Goal: Task Accomplishment & Management: Complete application form

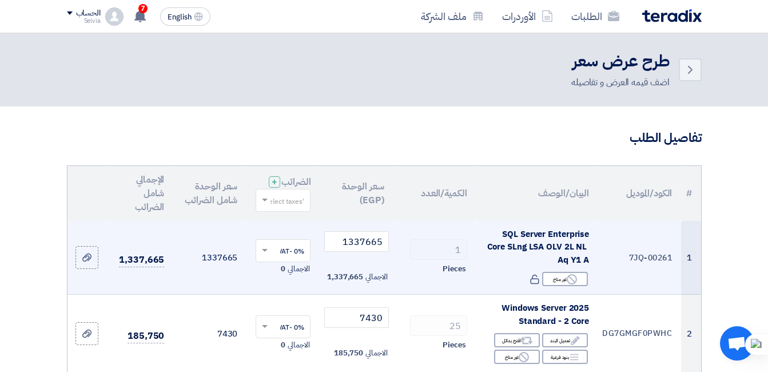
click at [442, 245] on td "1 Pieces" at bounding box center [435, 258] width 83 height 74
click at [379, 250] on input "1337665" at bounding box center [356, 241] width 64 height 21
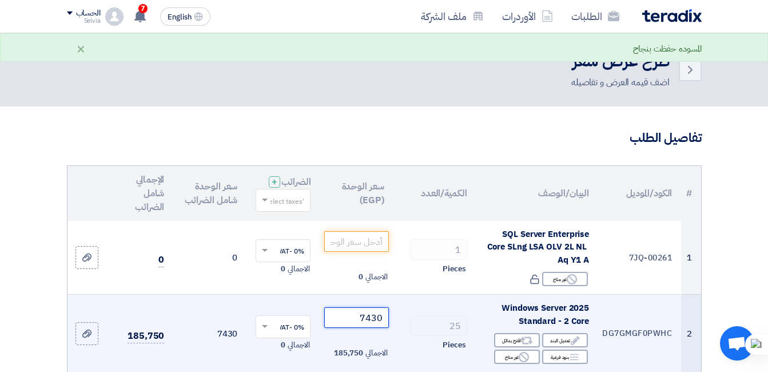
click at [380, 316] on input "7430" at bounding box center [356, 317] width 64 height 21
click at [383, 315] on td "7430 الاجمالي 185,750" at bounding box center [356, 334] width 73 height 78
click at [387, 312] on td "7430 الاجمالي 185,750" at bounding box center [356, 334] width 73 height 78
click at [364, 328] on input "7430" at bounding box center [356, 317] width 64 height 21
click at [365, 328] on input "7430" at bounding box center [356, 317] width 64 height 21
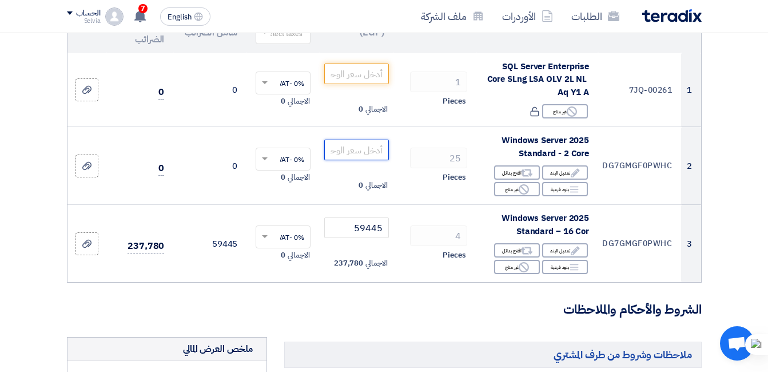
scroll to position [169, 0]
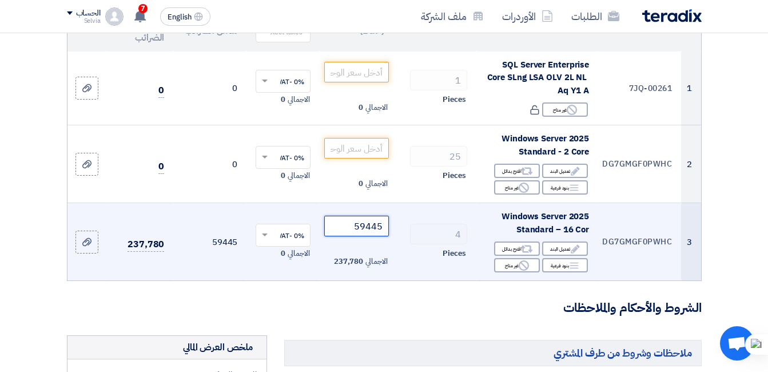
click at [369, 236] on input "59445" at bounding box center [356, 226] width 64 height 21
click at [376, 230] on input "59445" at bounding box center [356, 226] width 64 height 21
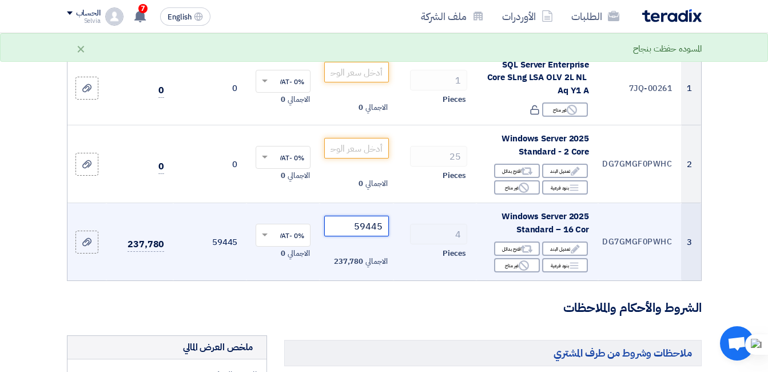
click at [376, 230] on input "59445" at bounding box center [356, 226] width 64 height 21
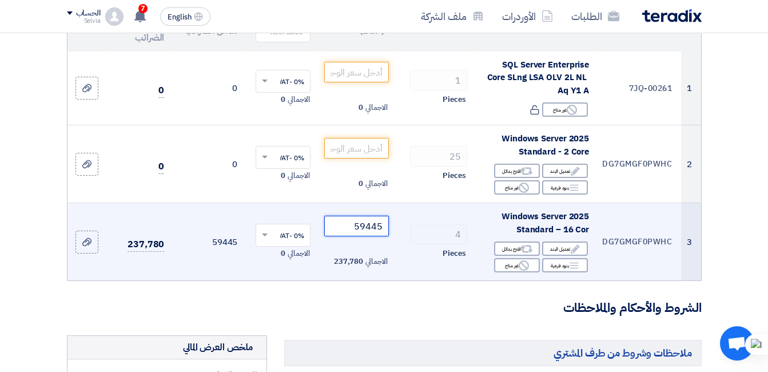
click at [379, 228] on input "59445" at bounding box center [356, 226] width 64 height 21
click at [384, 224] on td "59445 الاجمالي 237,780" at bounding box center [356, 242] width 73 height 78
click at [385, 223] on td "59445 الاجمالي 237,780" at bounding box center [356, 242] width 73 height 78
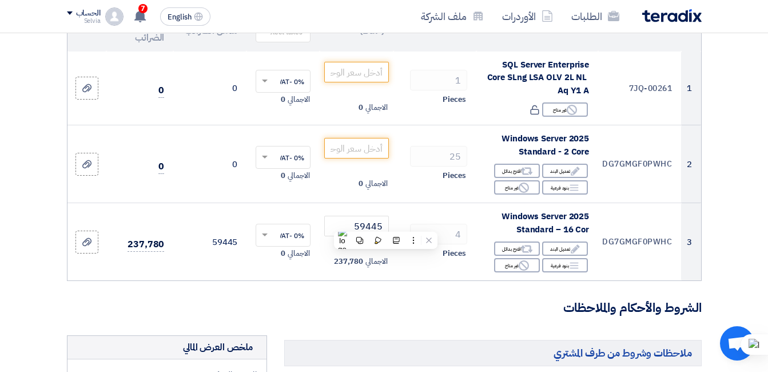
click at [353, 327] on form "تفاصيل الطلب # الكود/الموديل البيان/الوصف الكمية/العدد سعر الوحدة (EGP) الضرائب…" at bounding box center [384, 378] width 635 height 837
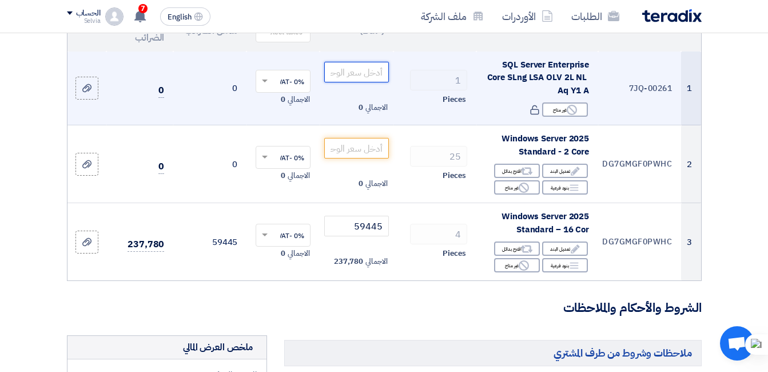
click at [373, 77] on input "number" at bounding box center [356, 72] width 64 height 21
click at [369, 82] on input "number" at bounding box center [356, 72] width 64 height 21
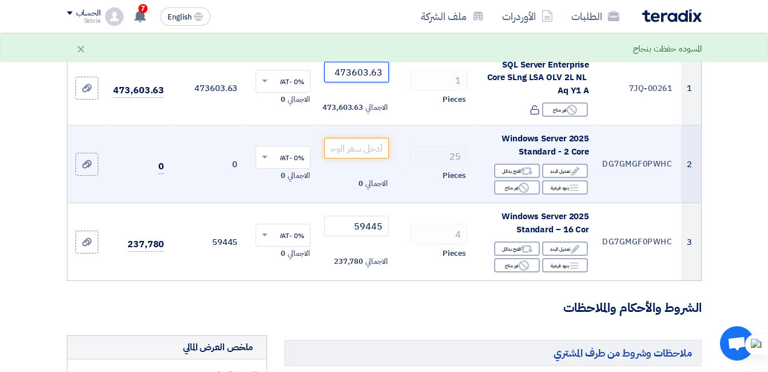
type input "473603.63"
click at [432, 203] on td "25 Pieces" at bounding box center [435, 164] width 83 height 78
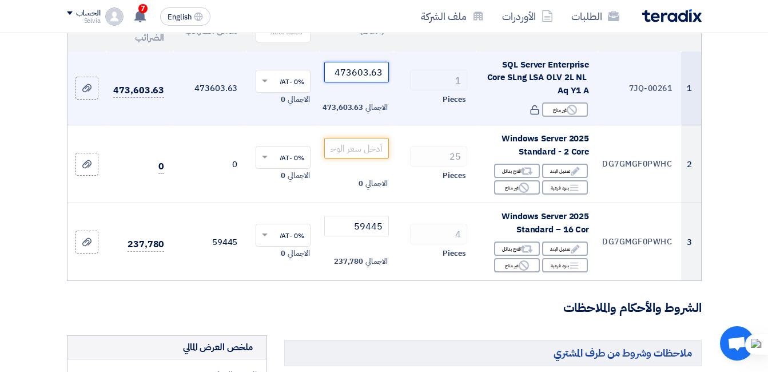
click at [356, 82] on input "473603.63" at bounding box center [356, 72] width 64 height 21
drag, startPoint x: 356, startPoint y: 83, endPoint x: 359, endPoint y: 102, distance: 19.1
click at [356, 82] on input "473603.63" at bounding box center [356, 72] width 64 height 21
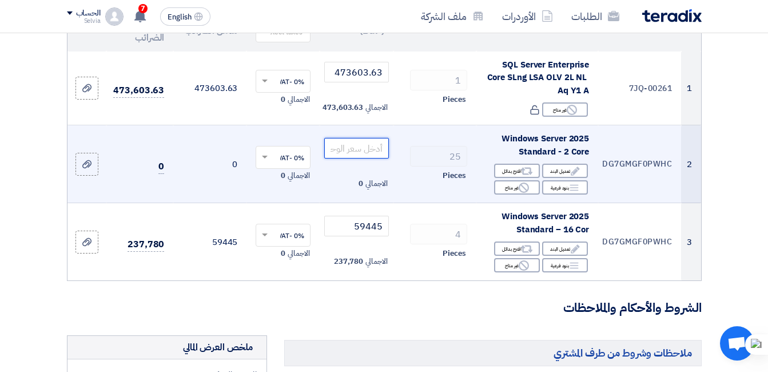
click at [359, 158] on input "number" at bounding box center [356, 148] width 64 height 21
click at [335, 157] on input "number" at bounding box center [356, 148] width 64 height 21
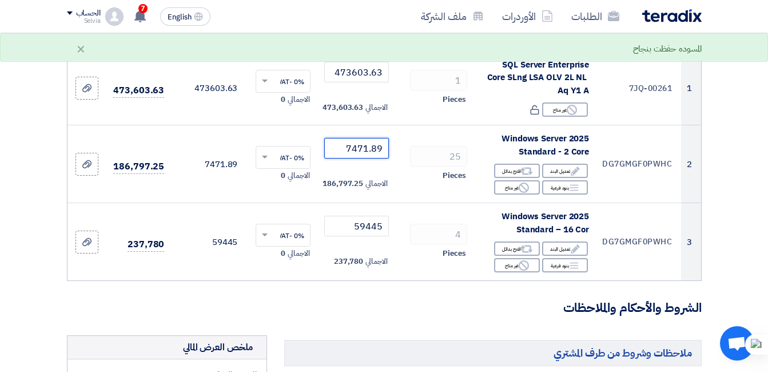
type input "7471.89"
click at [427, 310] on h3 "الشروط والأحكام والملاحظات" at bounding box center [384, 308] width 635 height 18
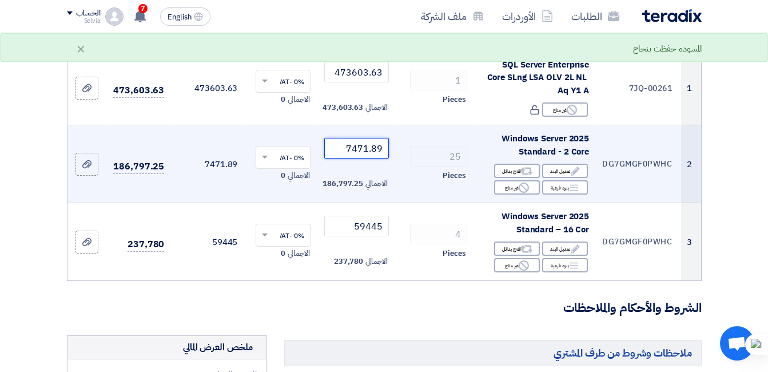
click at [360, 154] on input "7471.89" at bounding box center [356, 148] width 64 height 21
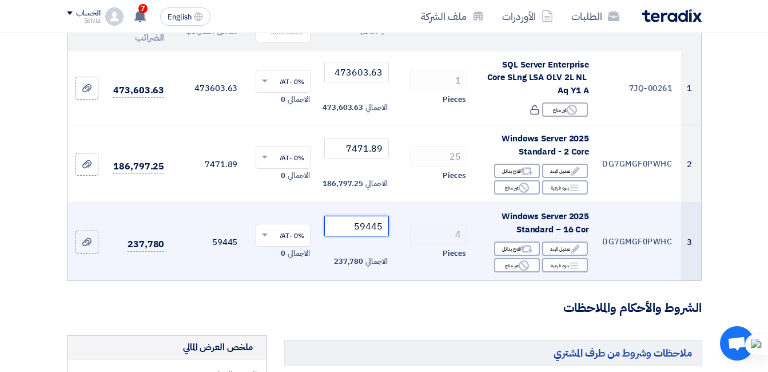
click at [338, 236] on input "59445" at bounding box center [356, 226] width 64 height 21
drag, startPoint x: 338, startPoint y: 241, endPoint x: 386, endPoint y: 226, distance: 50.3
click at [386, 226] on input "59445" at bounding box center [356, 226] width 64 height 21
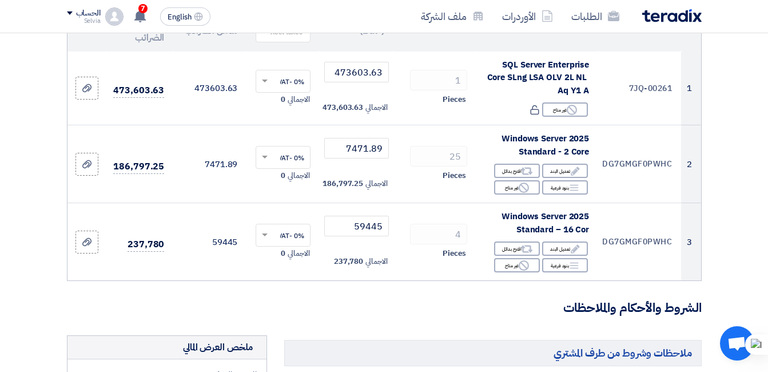
click at [427, 317] on h3 "الشروط والأحكام والملاحظات" at bounding box center [384, 308] width 635 height 18
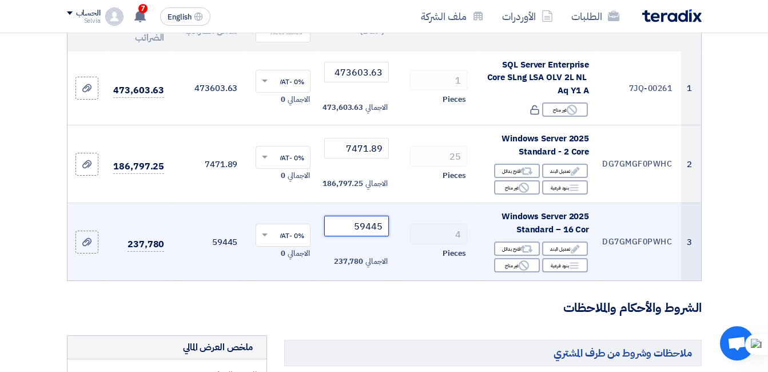
click at [371, 232] on input "59445" at bounding box center [356, 226] width 64 height 21
click at [362, 236] on input "59445" at bounding box center [356, 226] width 64 height 21
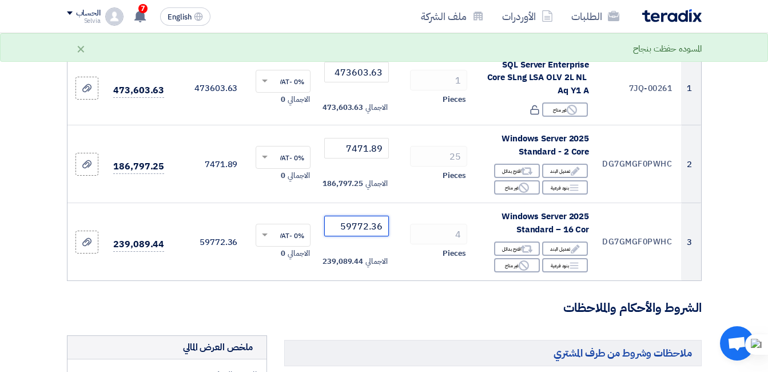
type input "59772.36"
click at [385, 309] on h3 "الشروط والأحكام والملاحظات" at bounding box center [384, 308] width 635 height 18
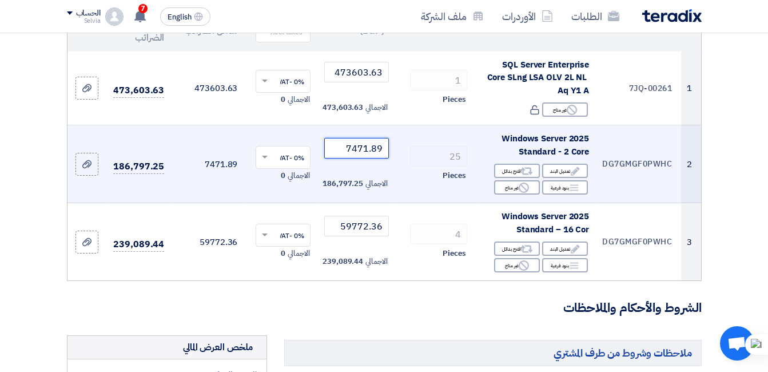
click at [359, 153] on input "7471.89" at bounding box center [356, 148] width 64 height 21
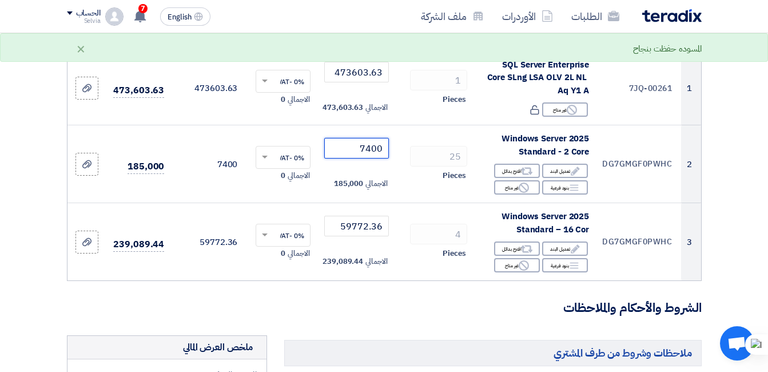
type input "7400"
click at [373, 334] on form "تفاصيل الطلب # الكود/الموديل البيان/الوصف الكمية/العدد سعر الوحدة (EGP) الضرائب…" at bounding box center [384, 378] width 635 height 837
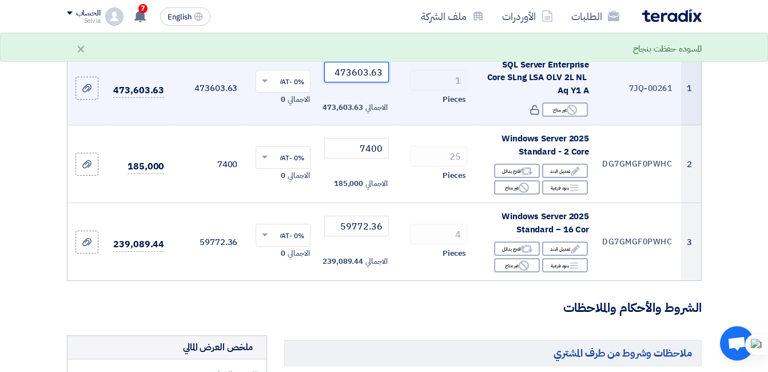
click at [345, 82] on input "473603.63" at bounding box center [356, 72] width 64 height 21
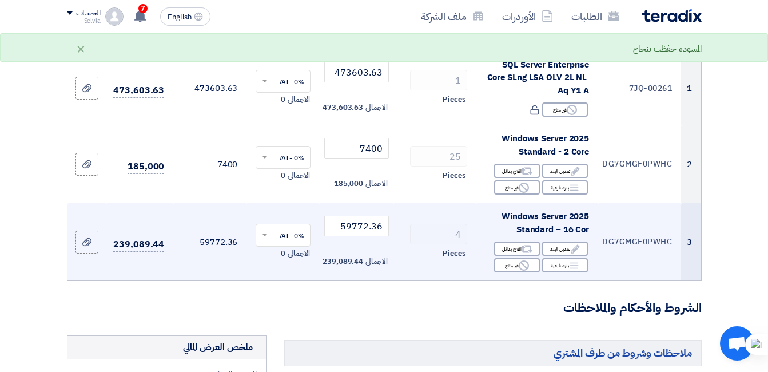
click at [361, 223] on td "59772.36 الاجمالي 239,089.44" at bounding box center [356, 242] width 73 height 78
click at [355, 236] on input "59772.36" at bounding box center [356, 226] width 64 height 21
click at [352, 236] on input "59772.36" at bounding box center [356, 226] width 64 height 21
drag, startPoint x: 352, startPoint y: 237, endPoint x: 389, endPoint y: 232, distance: 37.5
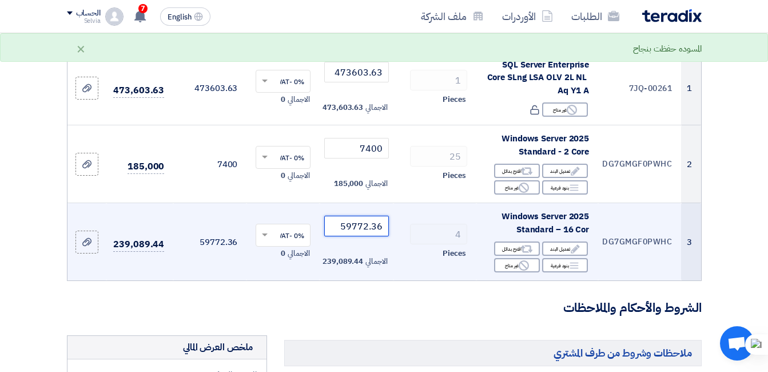
click at [389, 232] on td "59772.36 الاجمالي 239,089.44" at bounding box center [356, 242] width 73 height 78
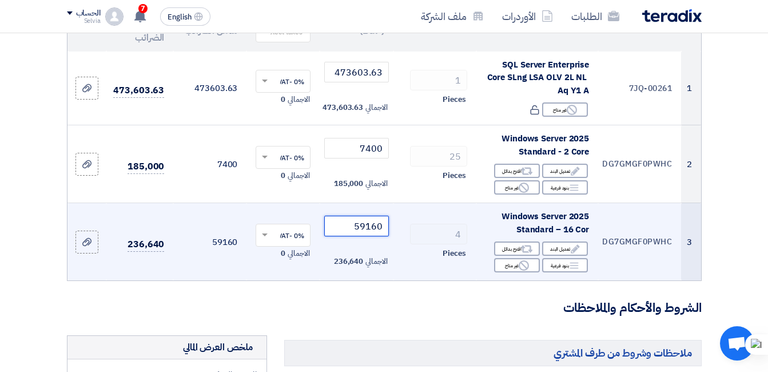
type input "59160"
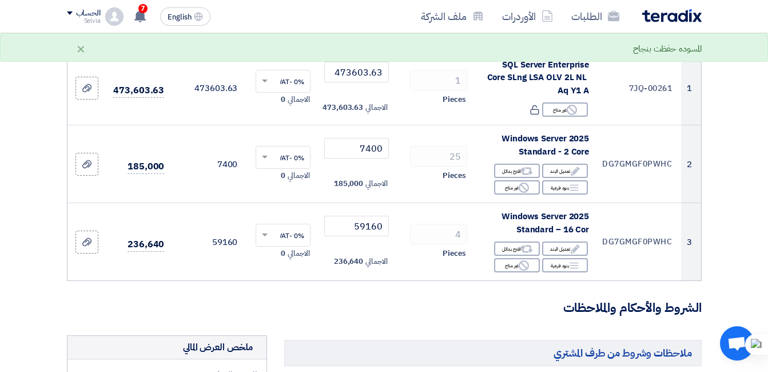
click at [377, 317] on h3 "الشروط والأحكام والملاحظات" at bounding box center [384, 308] width 635 height 18
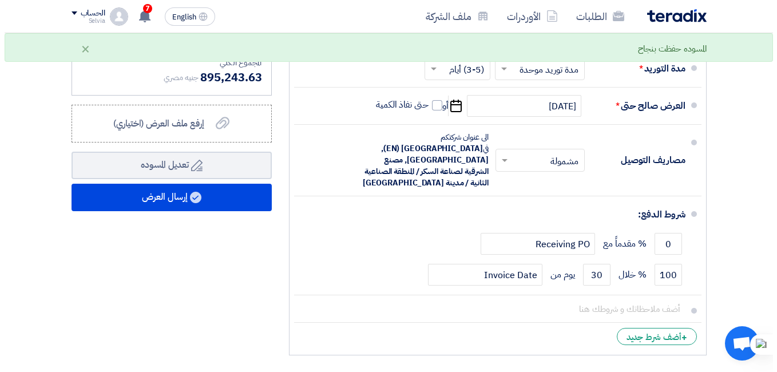
scroll to position [686, 0]
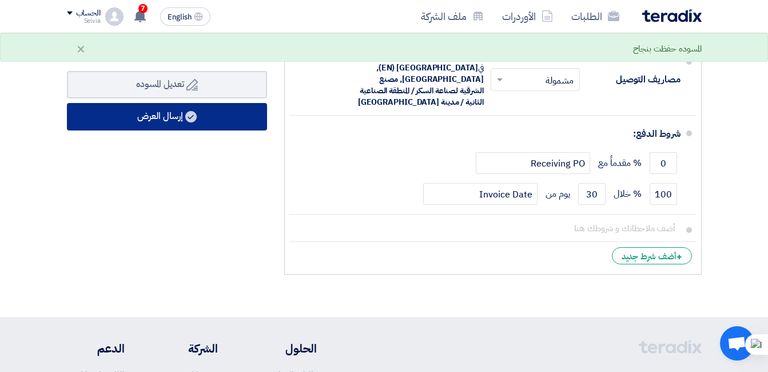
click at [127, 127] on button "إرسال العرض" at bounding box center [167, 116] width 200 height 27
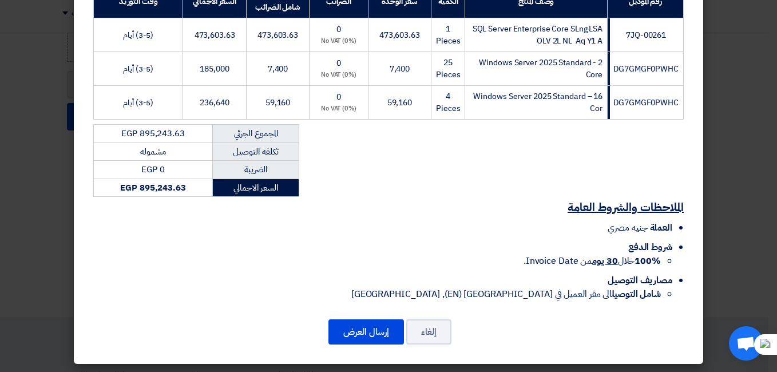
scroll to position [238, 0]
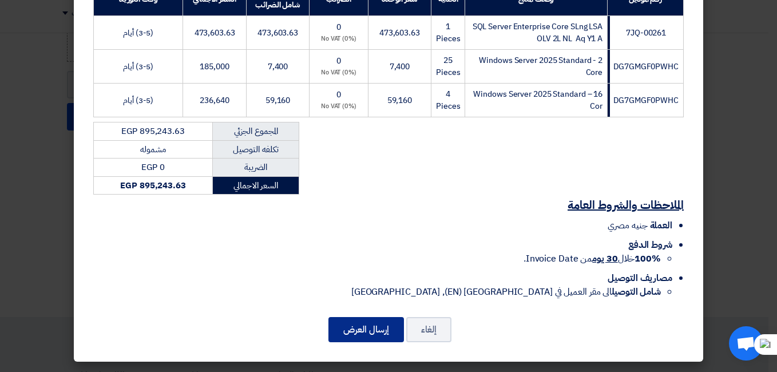
click at [373, 335] on button "إرسال العرض" at bounding box center [365, 329] width 75 height 25
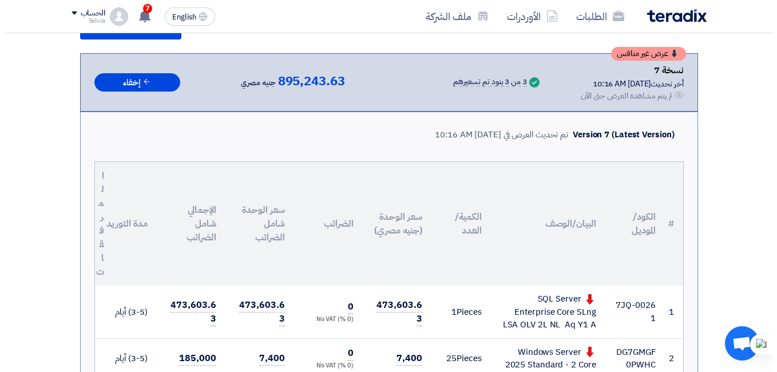
scroll to position [57, 0]
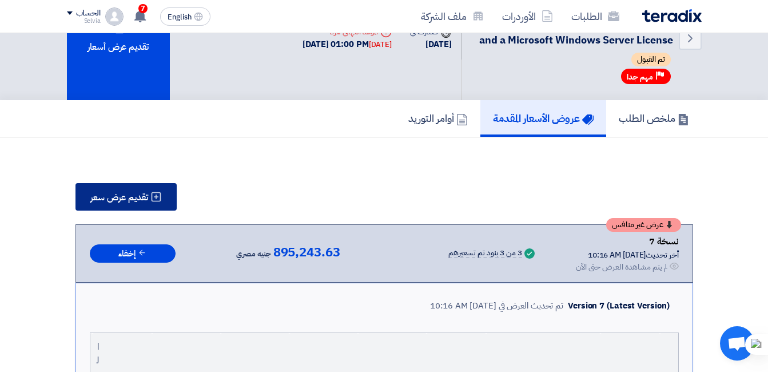
click at [116, 193] on span "تقديم عرض سعر" at bounding box center [119, 197] width 58 height 9
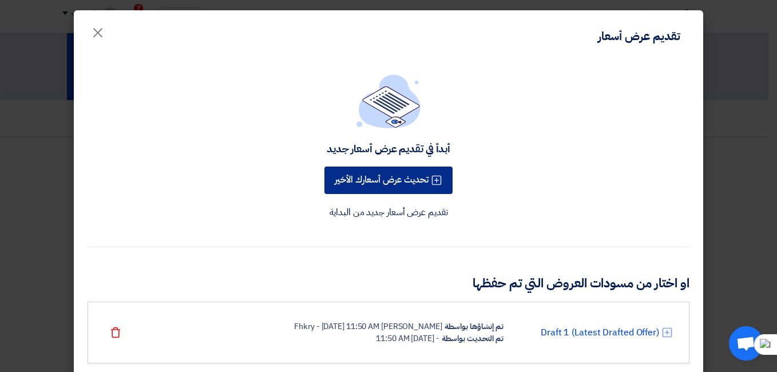
click at [369, 166] on button "تحديث عرض أسعارك الأخير" at bounding box center [388, 179] width 128 height 27
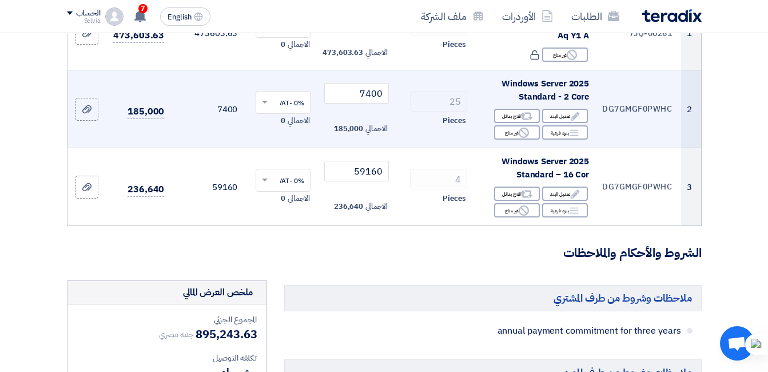
scroll to position [229, 0]
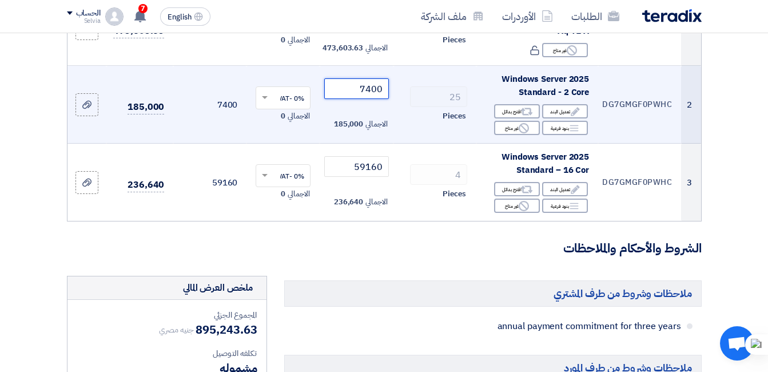
click at [374, 98] on input "7400" at bounding box center [356, 88] width 64 height 21
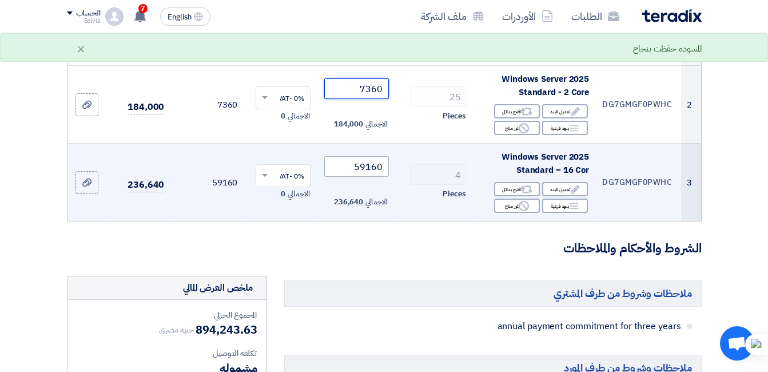
type input "7360"
click at [353, 177] on input "59160" at bounding box center [356, 166] width 64 height 21
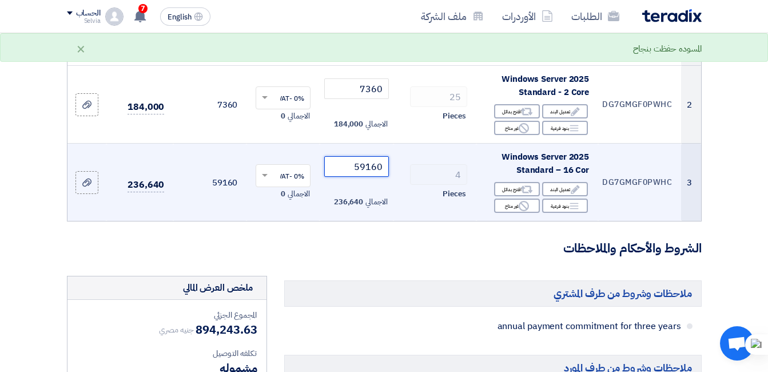
click at [353, 177] on input "59160" at bounding box center [356, 166] width 64 height 21
click at [264, 177] on span at bounding box center [265, 175] width 6 height 3
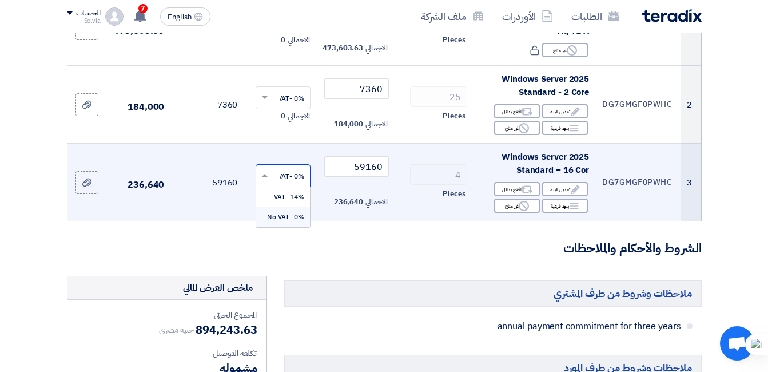
click at [277, 220] on div "0% -No VAT" at bounding box center [283, 216] width 54 height 19
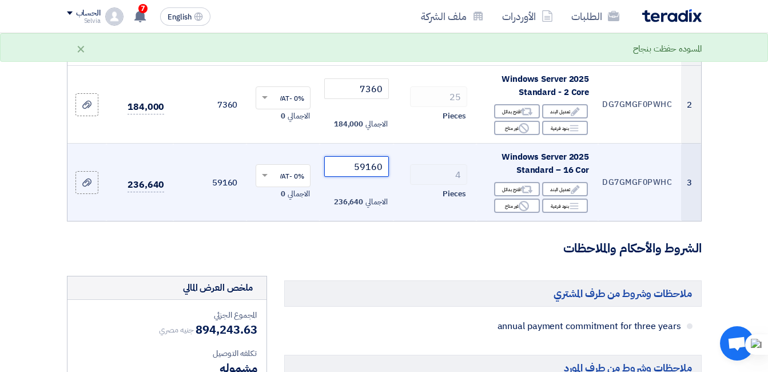
click at [350, 177] on input "59160" at bounding box center [356, 166] width 64 height 21
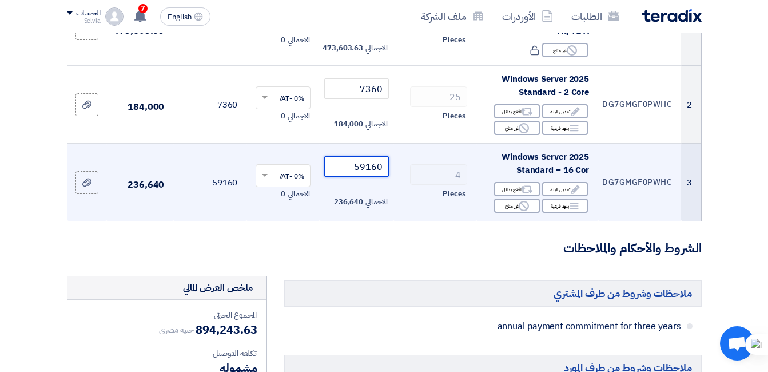
click at [358, 177] on input "59160" at bounding box center [356, 166] width 64 height 21
drag, startPoint x: 363, startPoint y: 177, endPoint x: 388, endPoint y: 183, distance: 25.8
click at [388, 177] on input "59160" at bounding box center [356, 166] width 64 height 21
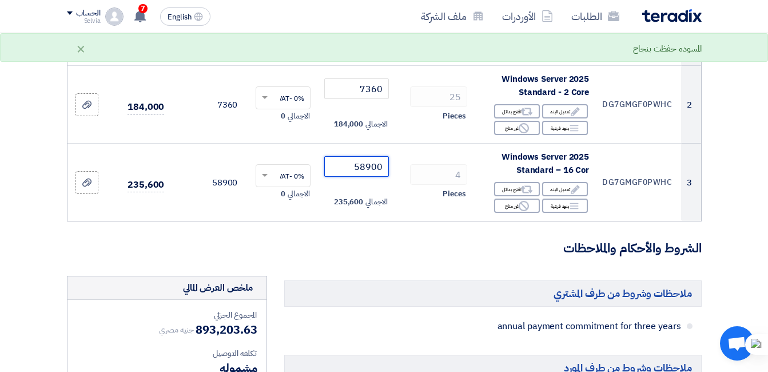
type input "58900"
click at [360, 270] on form "تفاصيل الطلب # الكود/الموديل البيان/الوصف الكمية/العدد سعر الوحدة (EGP) الضرائب…" at bounding box center [384, 318] width 635 height 837
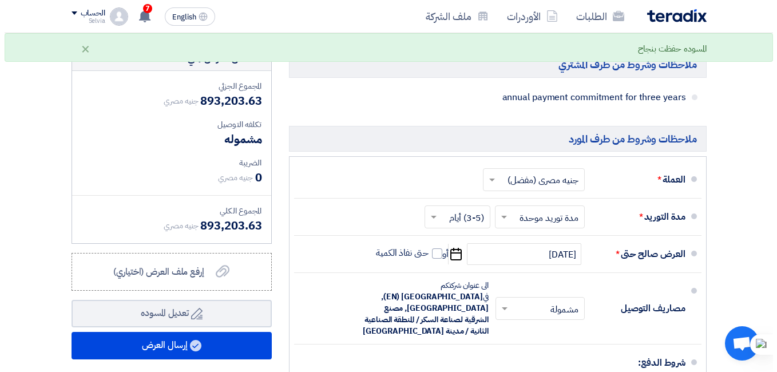
scroll to position [686, 0]
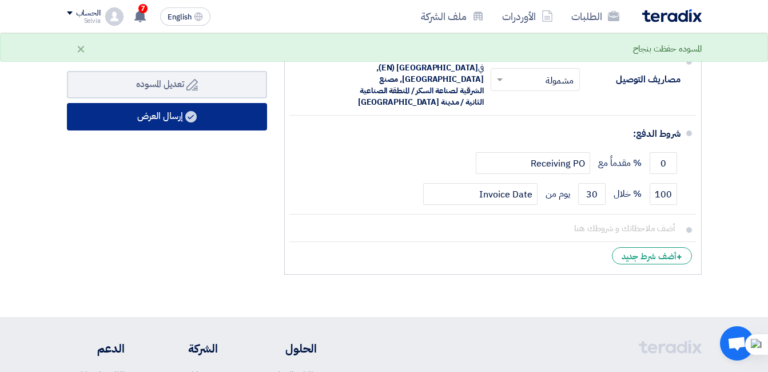
click at [196, 130] on button "إرسال العرض" at bounding box center [167, 116] width 200 height 27
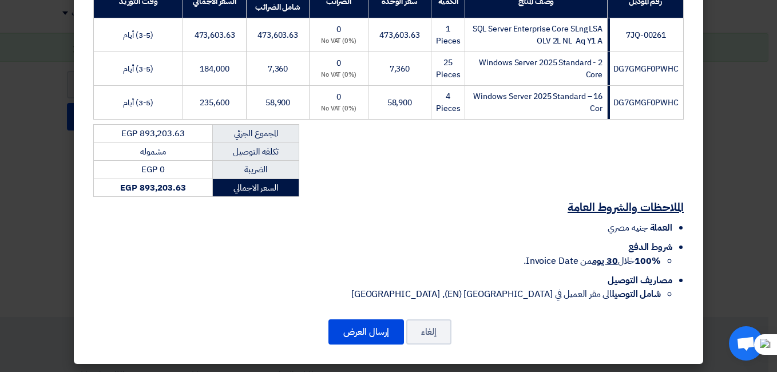
scroll to position [238, 0]
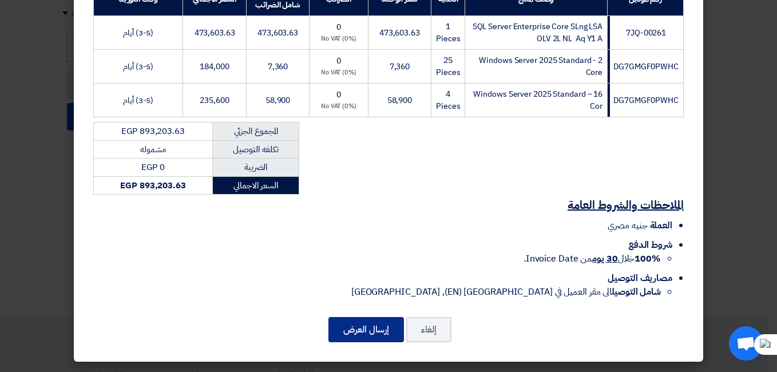
click at [371, 333] on button "إرسال العرض" at bounding box center [365, 329] width 75 height 25
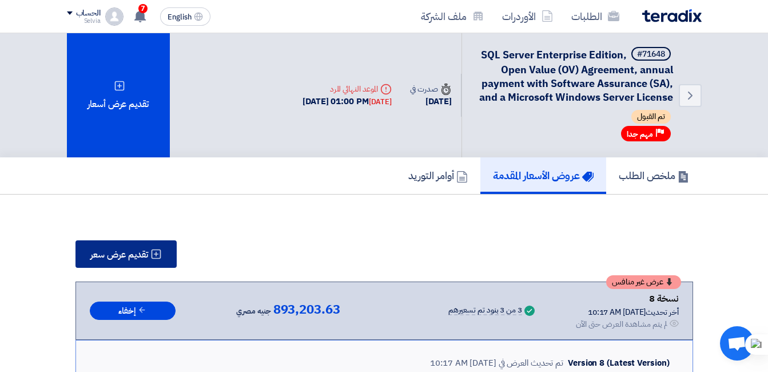
click at [118, 250] on span "تقديم عرض سعر" at bounding box center [119, 254] width 58 height 9
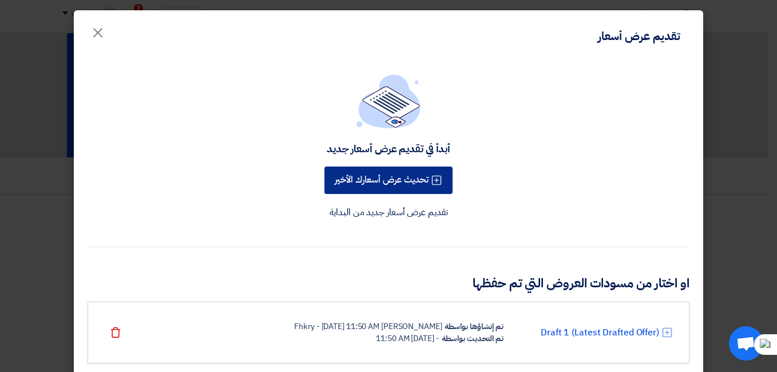
click at [410, 175] on button "تحديث عرض أسعارك الأخير" at bounding box center [388, 179] width 128 height 27
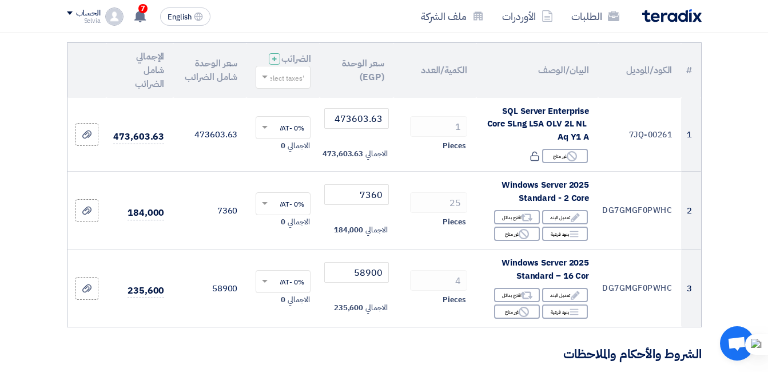
scroll to position [229, 0]
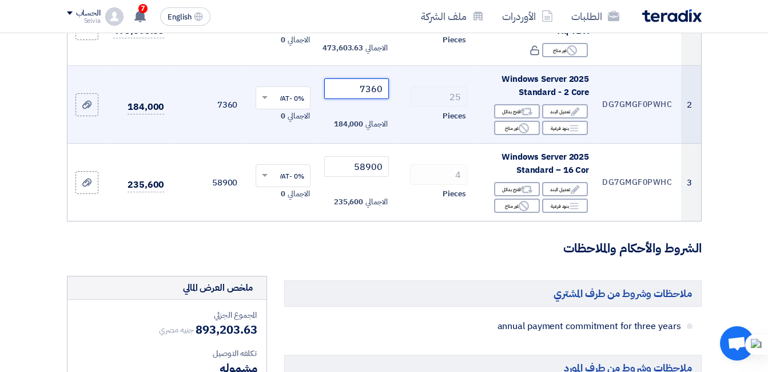
click at [369, 98] on input "7360" at bounding box center [356, 88] width 64 height 21
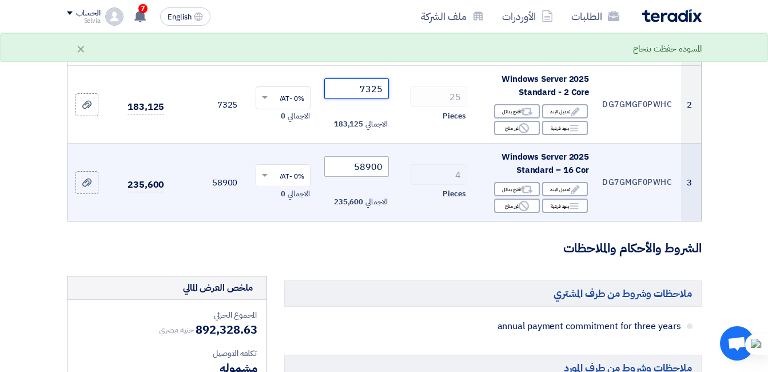
type input "7325"
click at [360, 177] on input "58900" at bounding box center [356, 166] width 64 height 21
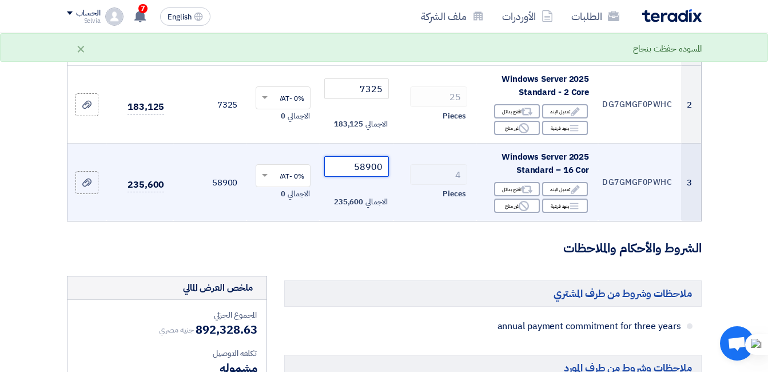
click at [373, 176] on input "58900" at bounding box center [356, 166] width 64 height 21
drag, startPoint x: 368, startPoint y: 176, endPoint x: 407, endPoint y: 174, distance: 38.3
click at [407, 174] on tr "3 DG7GMGF0PWHC Windows Server 2025 Standard – 16 Cor Edit تعديل البند Alternati…" at bounding box center [384, 183] width 634 height 78
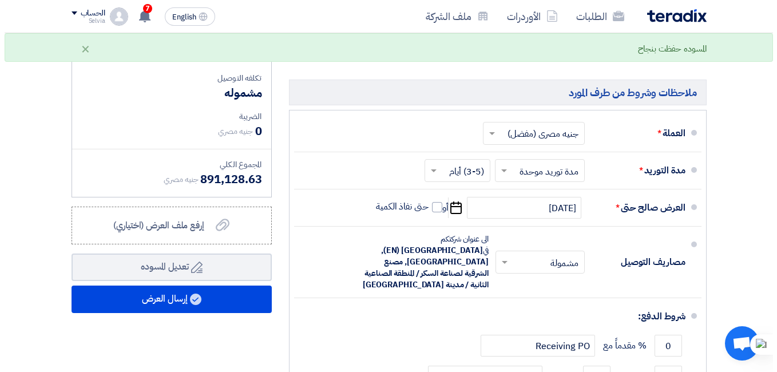
scroll to position [572, 0]
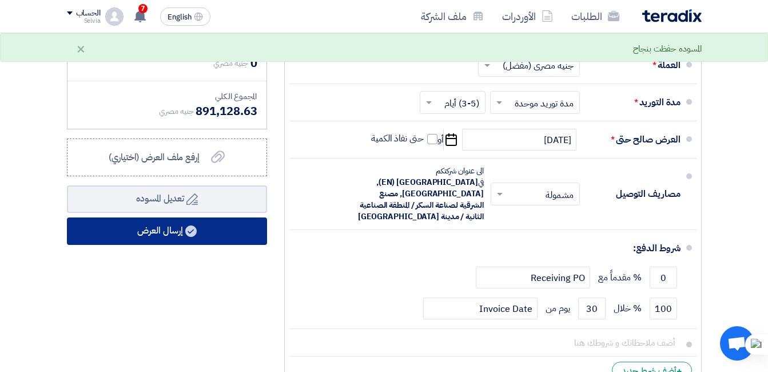
type input "58600"
click at [177, 235] on button "إرسال العرض" at bounding box center [167, 230] width 200 height 27
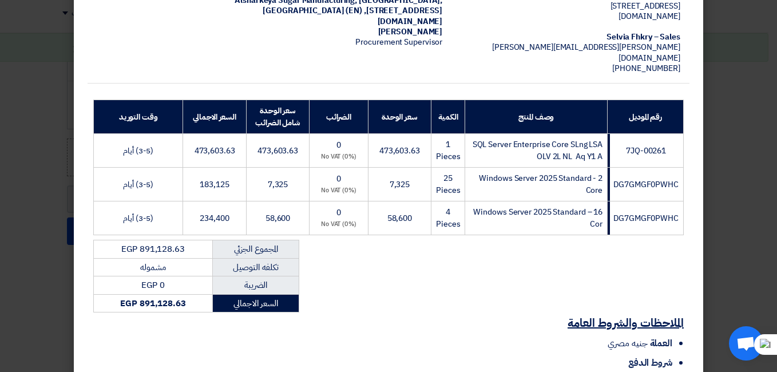
scroll to position [229, 0]
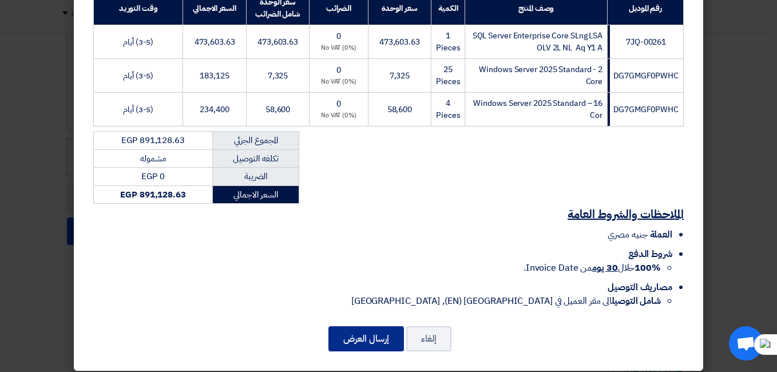
click at [368, 336] on button "إرسال العرض" at bounding box center [365, 338] width 75 height 25
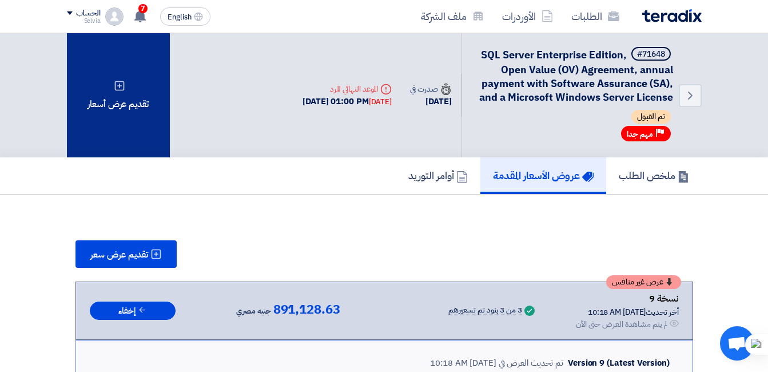
click at [136, 134] on div "تقديم عرض أسعار" at bounding box center [118, 95] width 103 height 124
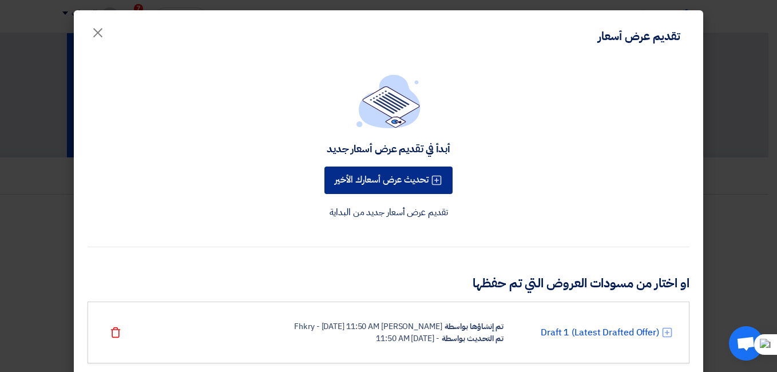
click at [362, 176] on button "تحديث عرض أسعارك الأخير" at bounding box center [388, 179] width 128 height 27
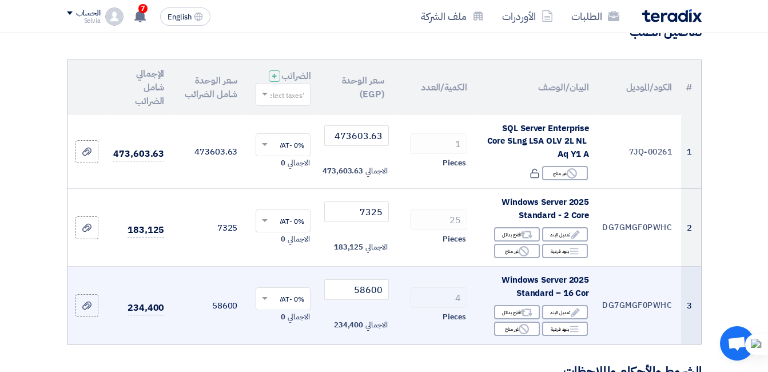
scroll to position [229, 0]
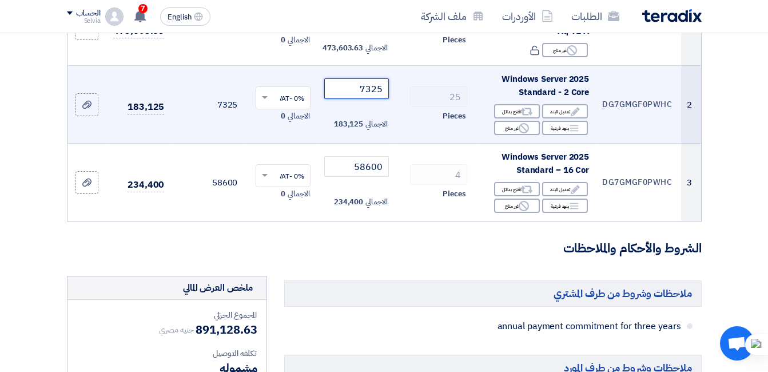
drag, startPoint x: 368, startPoint y: 98, endPoint x: 407, endPoint y: 93, distance: 39.8
click at [407, 93] on tr "2 DG7GMGF0PWHC Windows Server 2025 Standard - 2 Core Edit تعديل البند Alternati…" at bounding box center [384, 105] width 634 height 78
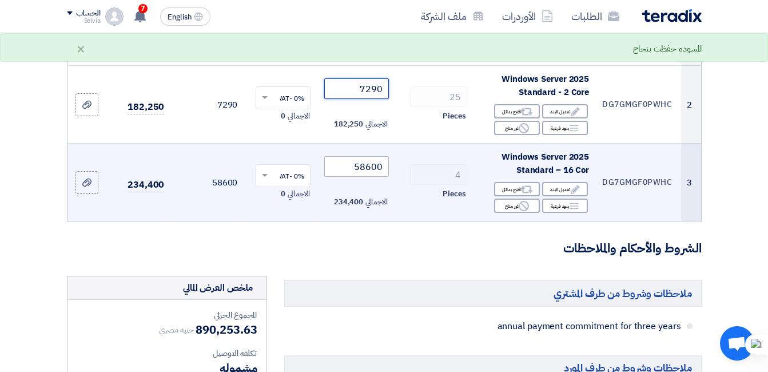
type input "7290"
click at [357, 177] on input "58600" at bounding box center [356, 166] width 64 height 21
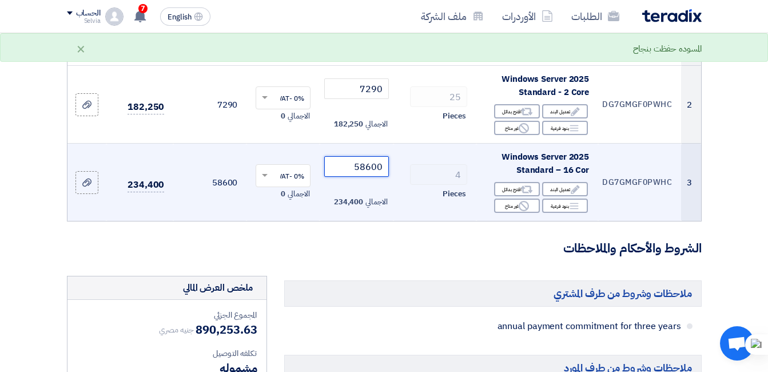
drag, startPoint x: 367, startPoint y: 178, endPoint x: 389, endPoint y: 180, distance: 22.9
click at [389, 180] on td "58600 الاجمالي 234,400" at bounding box center [356, 183] width 73 height 78
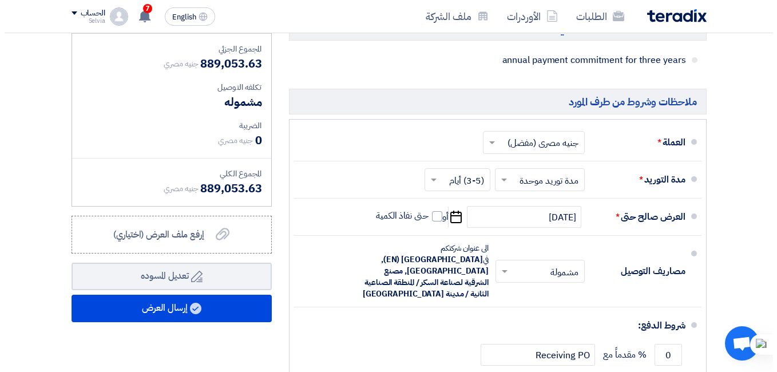
scroll to position [515, 0]
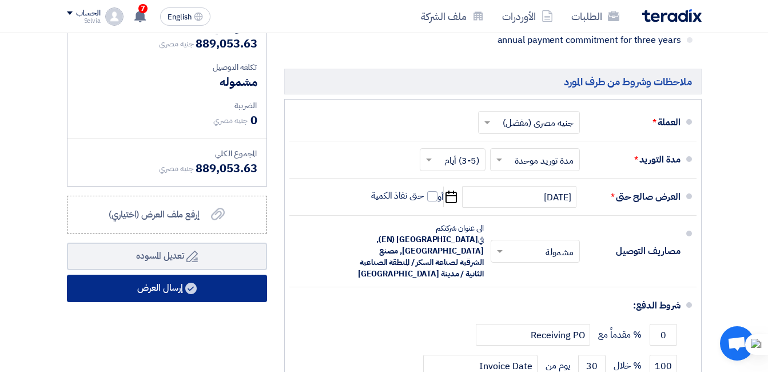
type input "58300"
click at [229, 293] on button "إرسال العرض" at bounding box center [167, 288] width 200 height 27
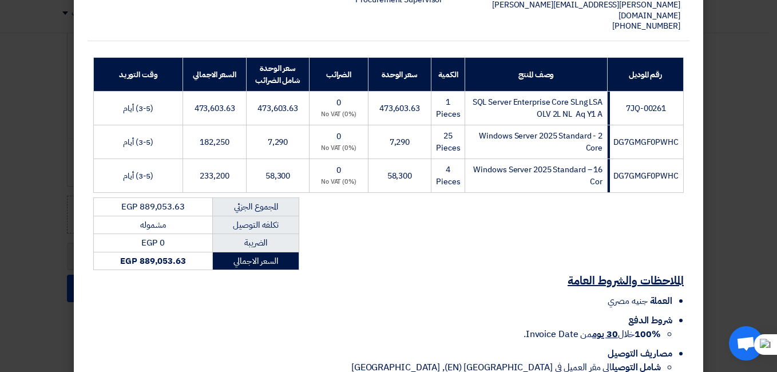
scroll to position [238, 0]
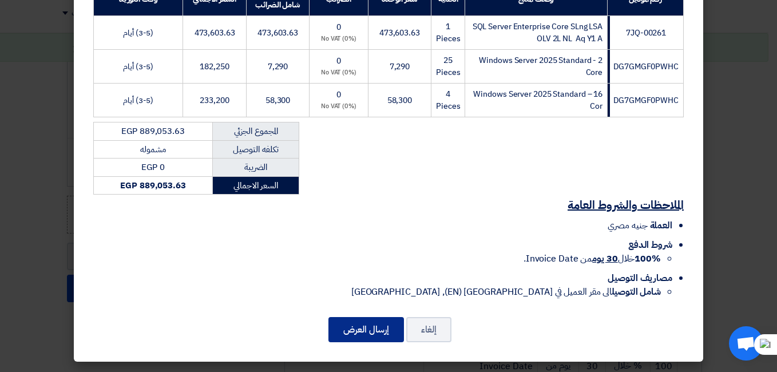
click at [370, 333] on button "إرسال العرض" at bounding box center [365, 329] width 75 height 25
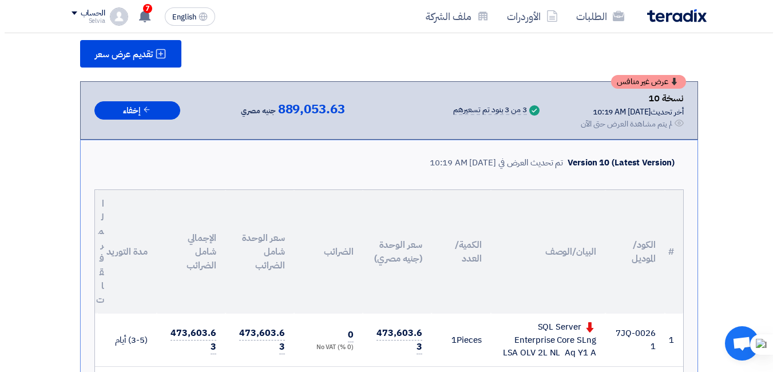
scroll to position [63, 0]
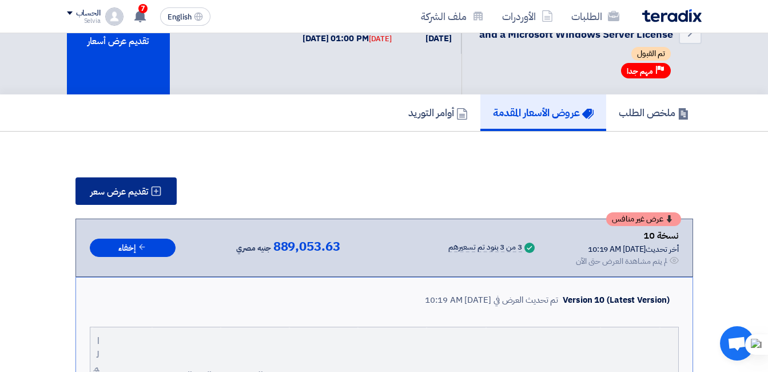
click at [117, 192] on span "تقديم عرض سعر" at bounding box center [119, 191] width 58 height 9
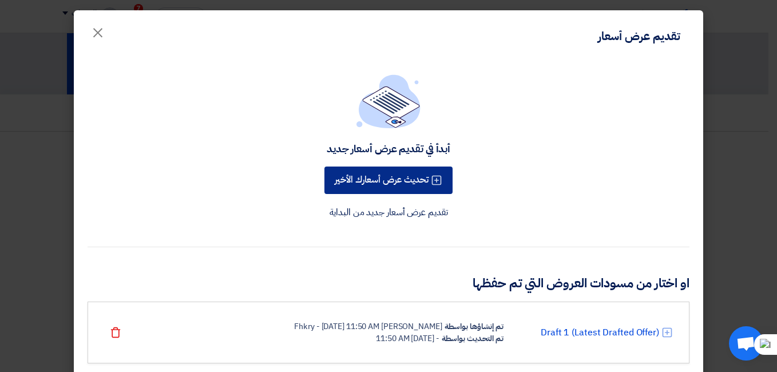
click at [430, 181] on button "تحديث عرض أسعارك الأخير" at bounding box center [388, 179] width 128 height 27
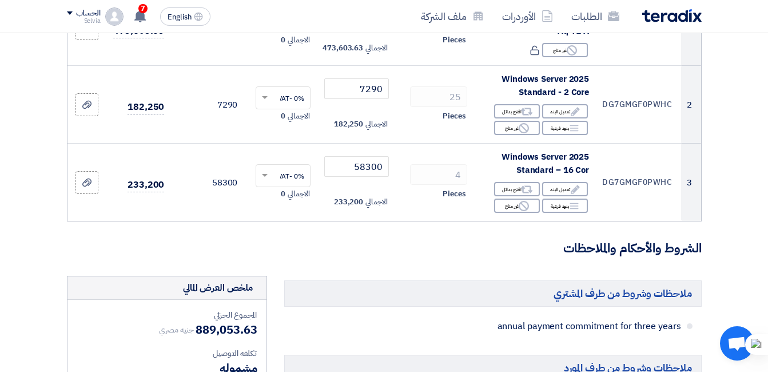
scroll to position [172, 0]
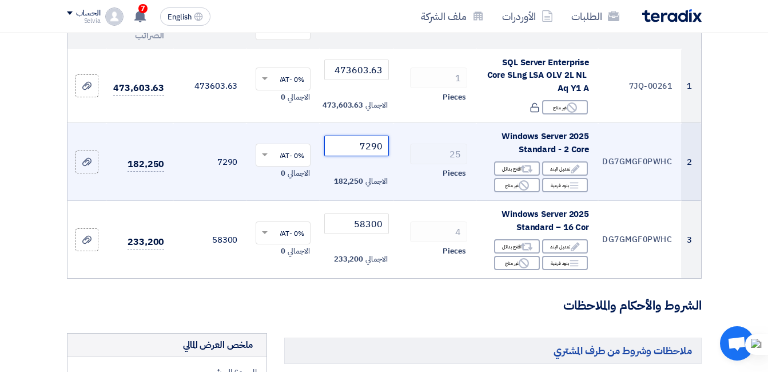
drag, startPoint x: 373, startPoint y: 156, endPoint x: 385, endPoint y: 154, distance: 12.6
click at [385, 154] on input "7290" at bounding box center [356, 146] width 64 height 21
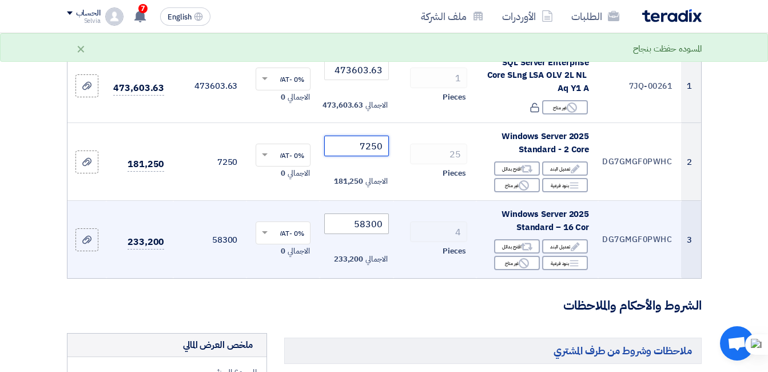
type input "7250"
click at [371, 230] on input "58300" at bounding box center [356, 223] width 64 height 21
click at [369, 233] on input "58300" at bounding box center [356, 223] width 64 height 21
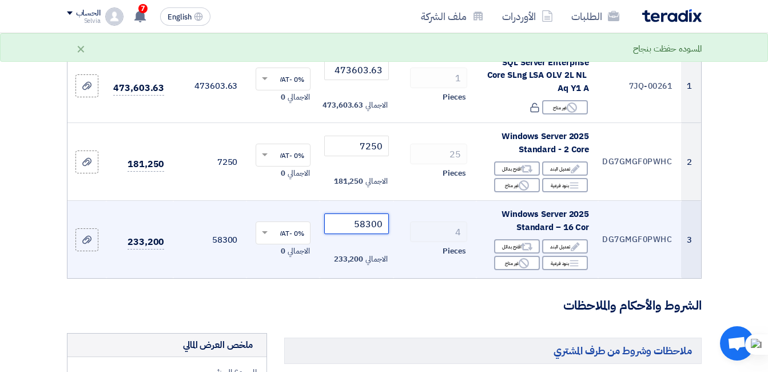
drag, startPoint x: 367, startPoint y: 237, endPoint x: 387, endPoint y: 236, distance: 20.0
click at [387, 234] on input "58300" at bounding box center [356, 223] width 64 height 21
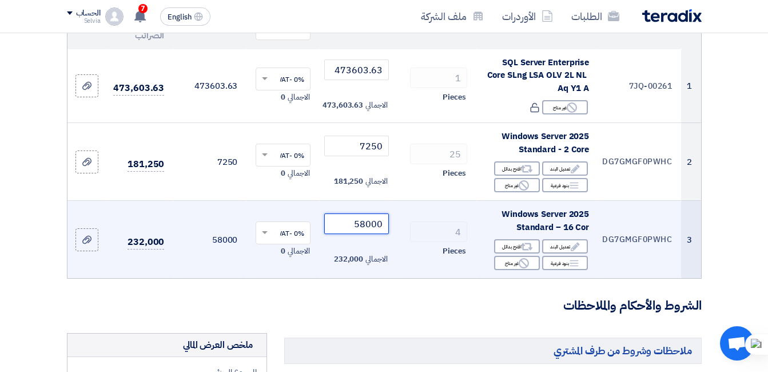
type input "58000"
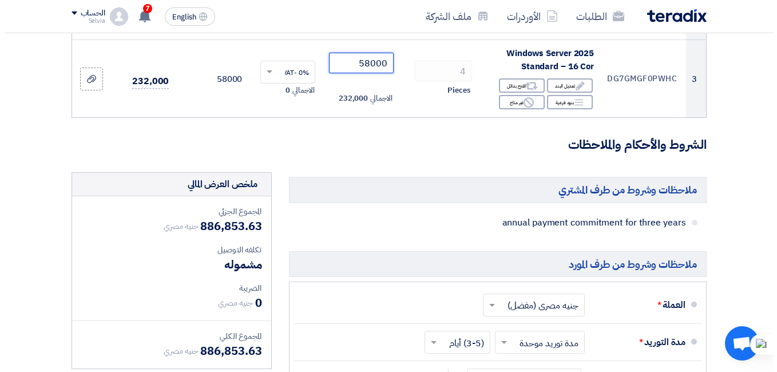
scroll to position [458, 0]
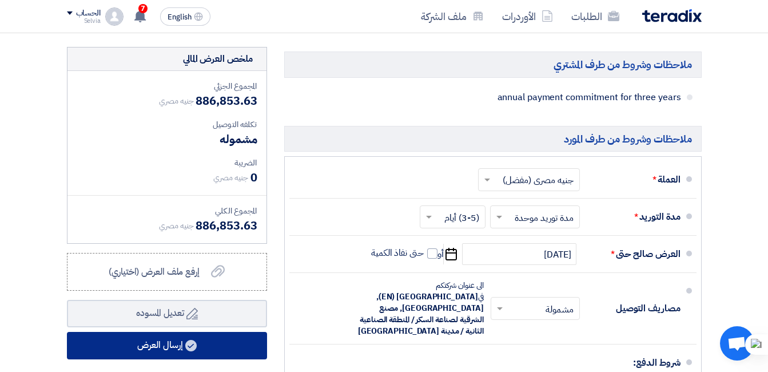
click at [187, 351] on use at bounding box center [190, 345] width 11 height 11
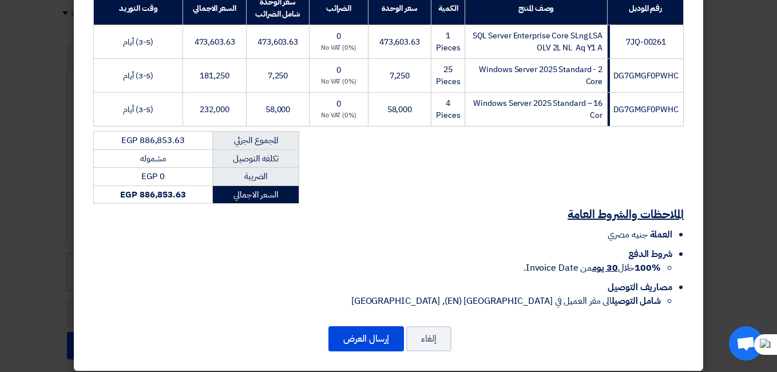
scroll to position [238, 0]
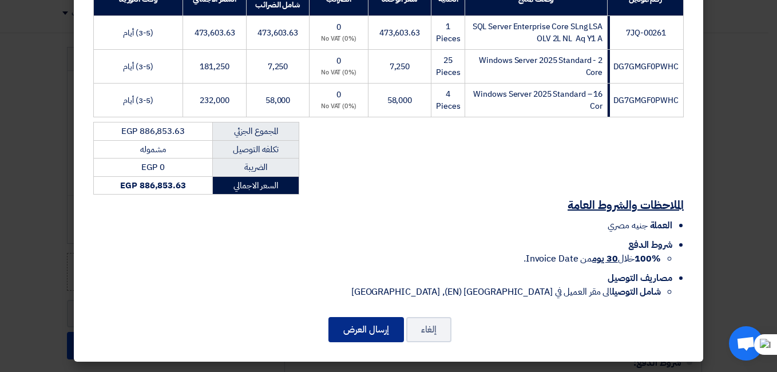
click at [379, 331] on button "إرسال العرض" at bounding box center [365, 329] width 75 height 25
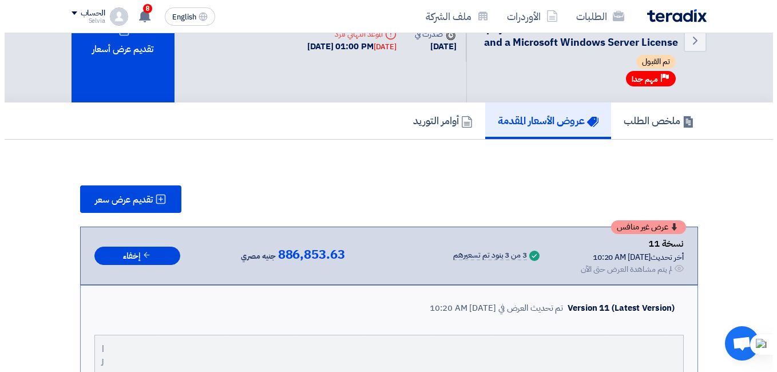
scroll to position [20, 0]
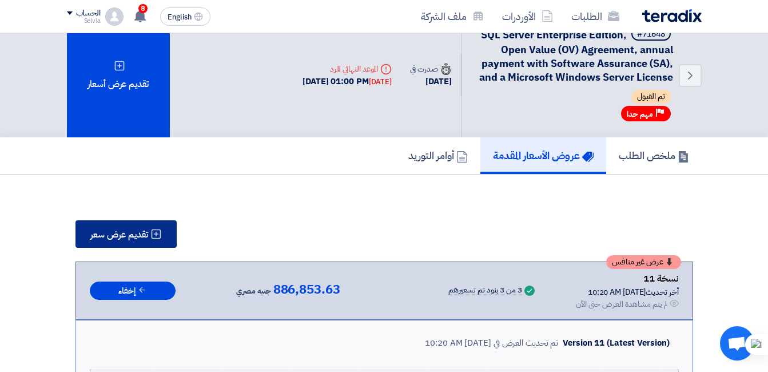
click at [114, 237] on span "تقديم عرض سعر" at bounding box center [119, 234] width 58 height 9
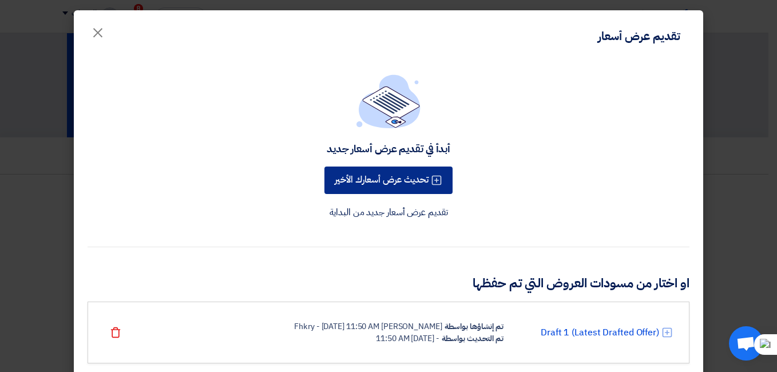
click at [393, 180] on button "تحديث عرض أسعارك الأخير" at bounding box center [388, 179] width 128 height 27
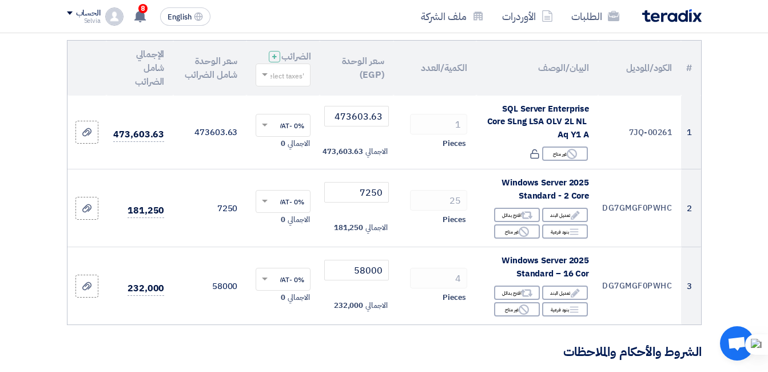
scroll to position [114, 0]
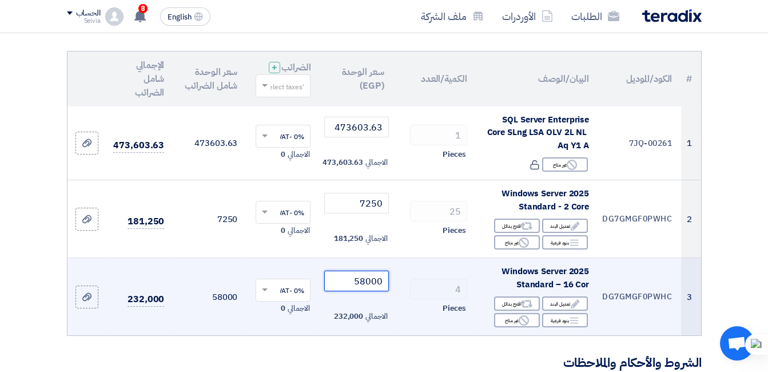
click at [371, 291] on input "58000" at bounding box center [356, 281] width 64 height 21
drag, startPoint x: 365, startPoint y: 291, endPoint x: 383, endPoint y: 287, distance: 18.6
click at [383, 287] on input "58000" at bounding box center [356, 281] width 64 height 21
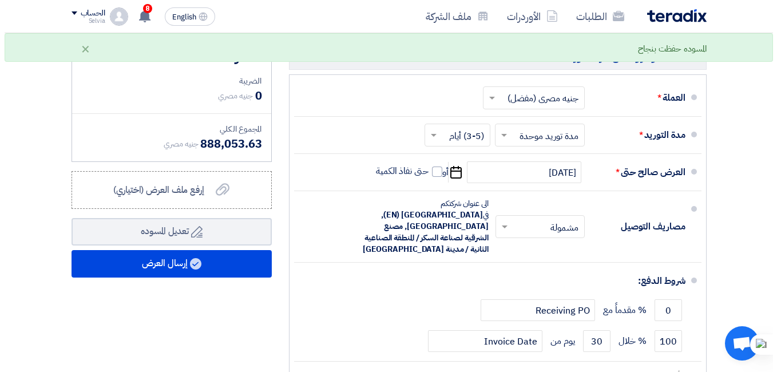
scroll to position [629, 0]
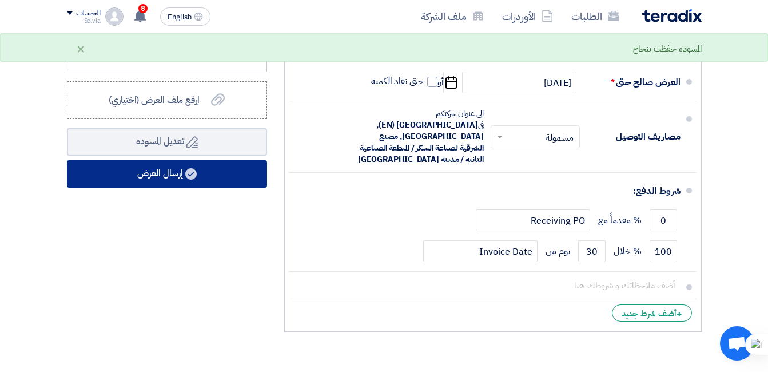
type input "58300"
click at [185, 182] on button "إرسال العرض" at bounding box center [167, 173] width 200 height 27
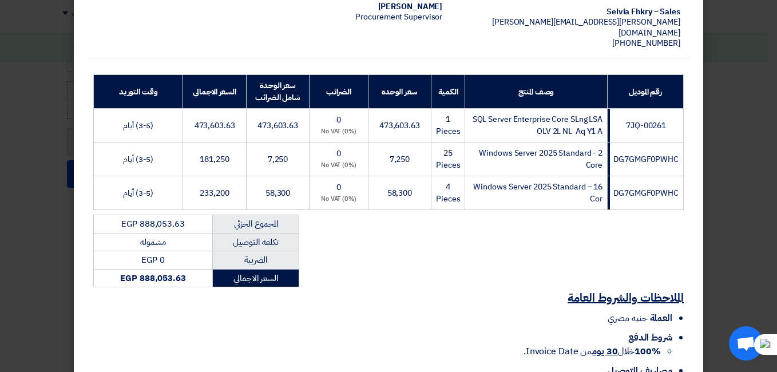
scroll to position [238, 0]
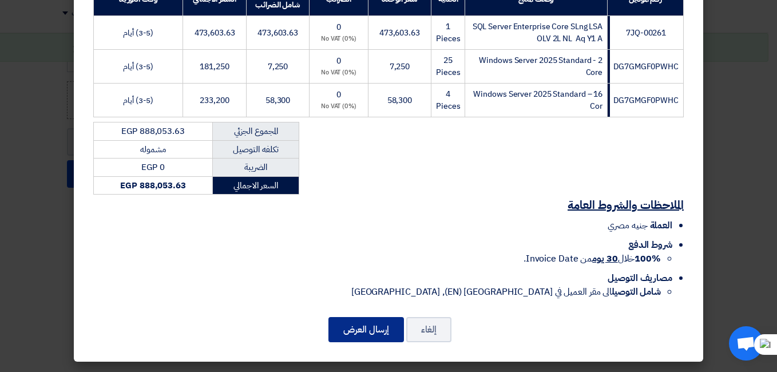
click at [354, 330] on button "إرسال العرض" at bounding box center [365, 329] width 75 height 25
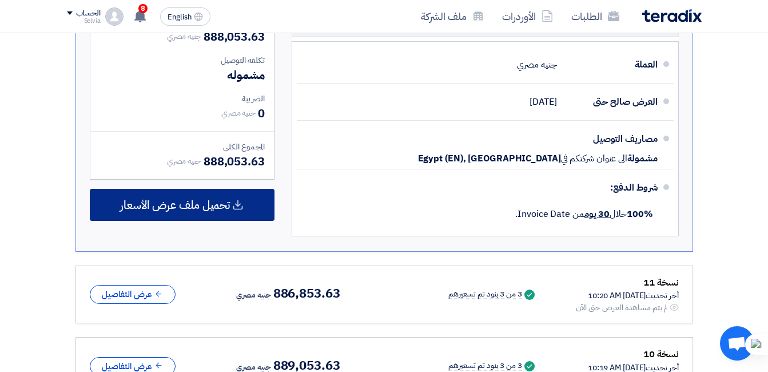
scroll to position [664, 0]
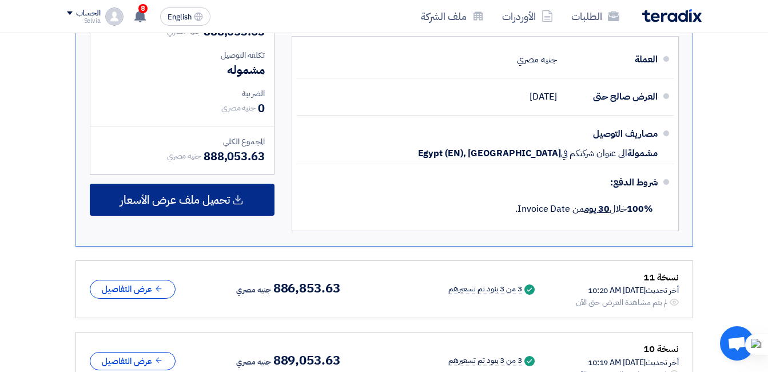
click at [215, 190] on div "تحميل ملف عرض الأسعار" at bounding box center [182, 200] width 185 height 32
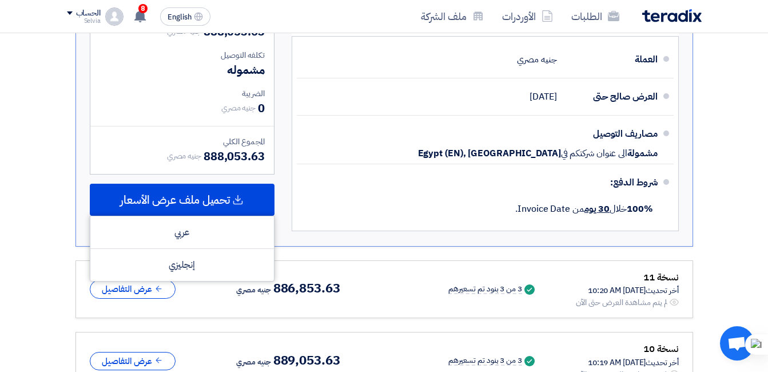
click at [420, 230] on ul "العملة جنيه مصري [GEOGRAPHIC_DATA] حتى [DATE] مصاريف التوصيل مشمولة" at bounding box center [485, 133] width 387 height 195
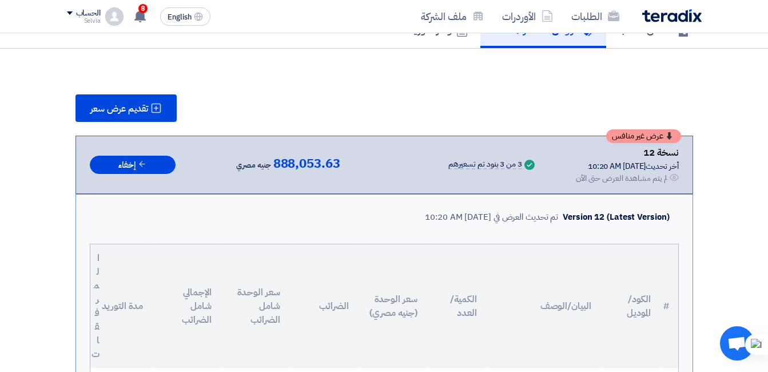
scroll to position [0, 0]
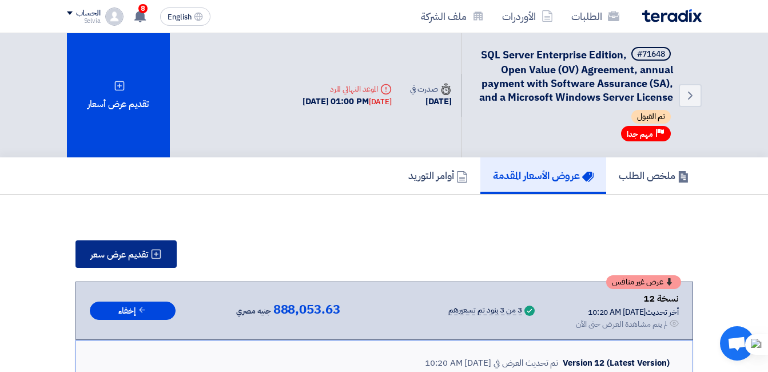
click at [116, 259] on span "تقديم عرض سعر" at bounding box center [119, 254] width 58 height 9
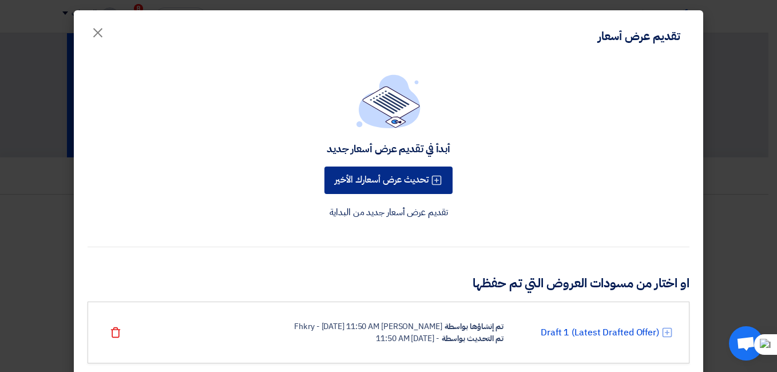
click at [380, 182] on button "تحديث عرض أسعارك الأخير" at bounding box center [388, 179] width 128 height 27
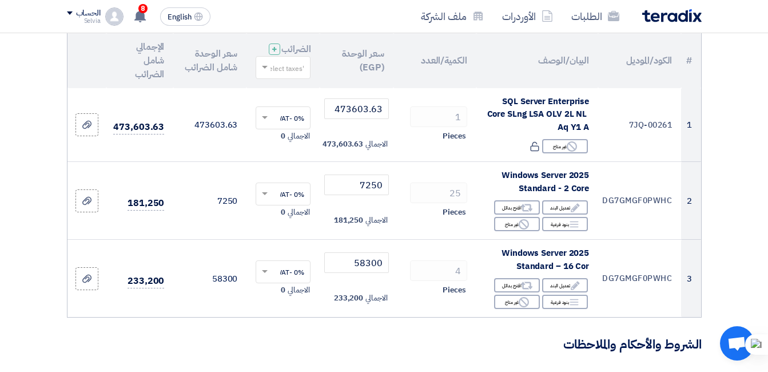
scroll to position [114, 0]
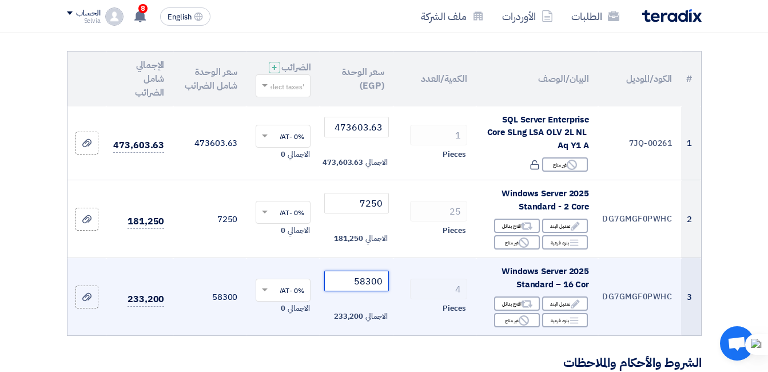
drag, startPoint x: 368, startPoint y: 291, endPoint x: 378, endPoint y: 291, distance: 9.7
click at [378, 291] on input "58300" at bounding box center [356, 281] width 64 height 21
click at [371, 291] on input "58300" at bounding box center [356, 281] width 64 height 21
drag, startPoint x: 365, startPoint y: 291, endPoint x: 373, endPoint y: 290, distance: 8.1
click at [373, 290] on input "58300" at bounding box center [356, 281] width 64 height 21
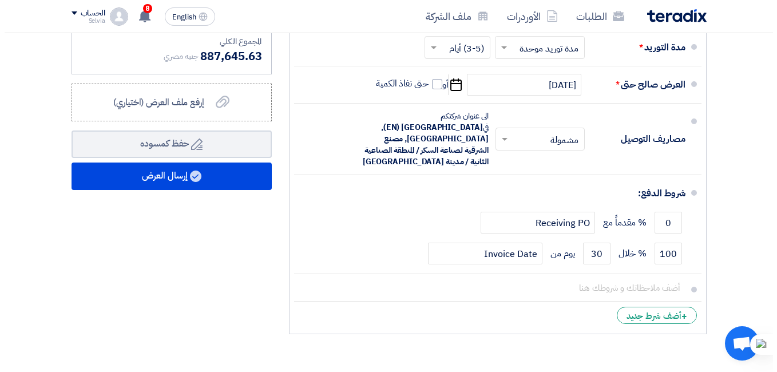
scroll to position [629, 0]
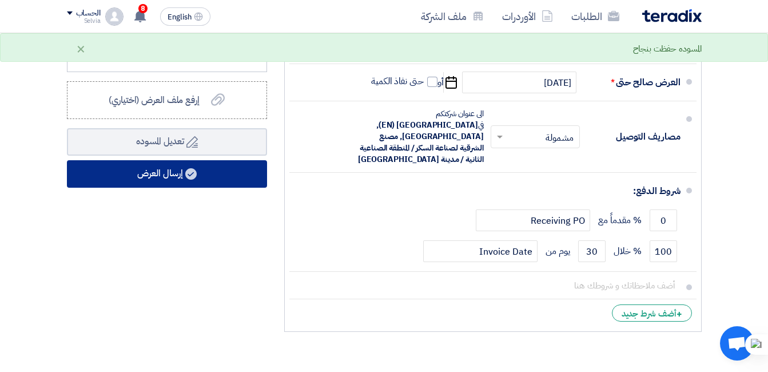
type input "58198"
click at [218, 186] on button "إرسال العرض" at bounding box center [167, 173] width 200 height 27
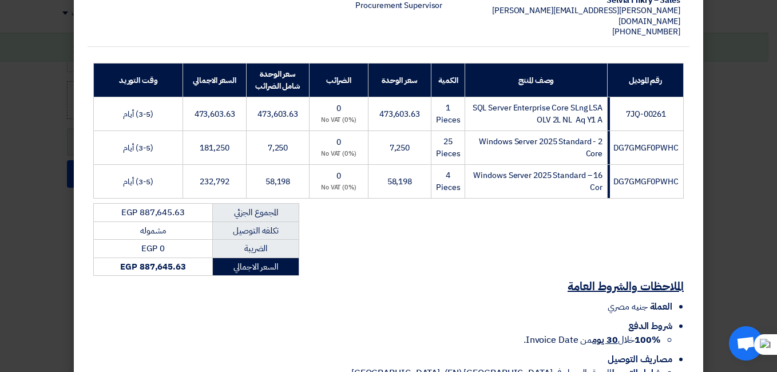
scroll to position [238, 0]
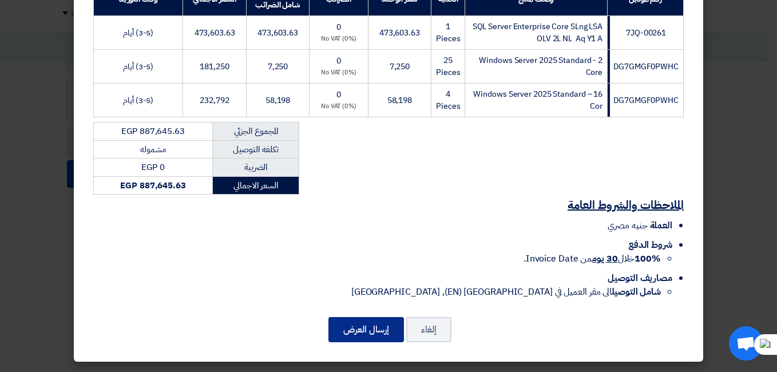
click at [363, 327] on button "إرسال العرض" at bounding box center [365, 329] width 75 height 25
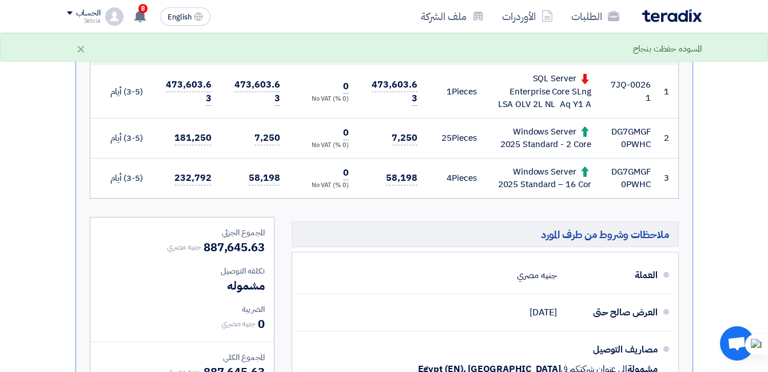
scroll to position [335, 0]
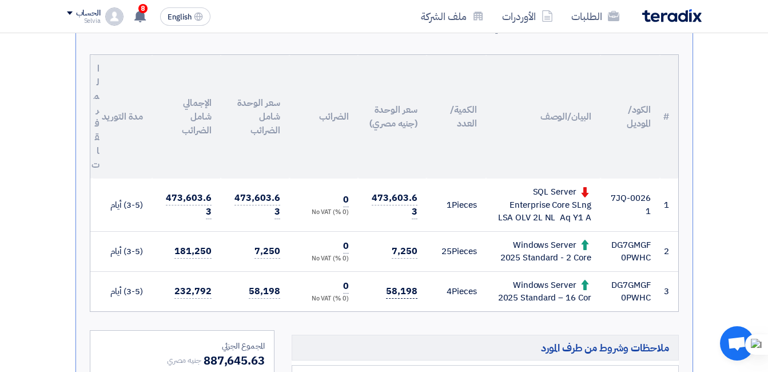
click at [398, 296] on span "58,198" at bounding box center [401, 291] width 31 height 14
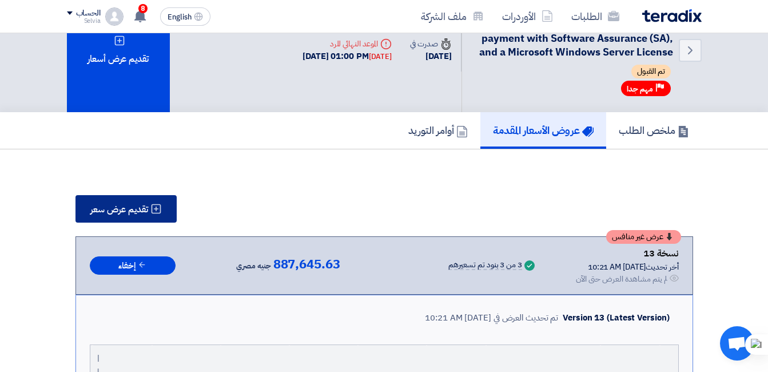
scroll to position [0, 0]
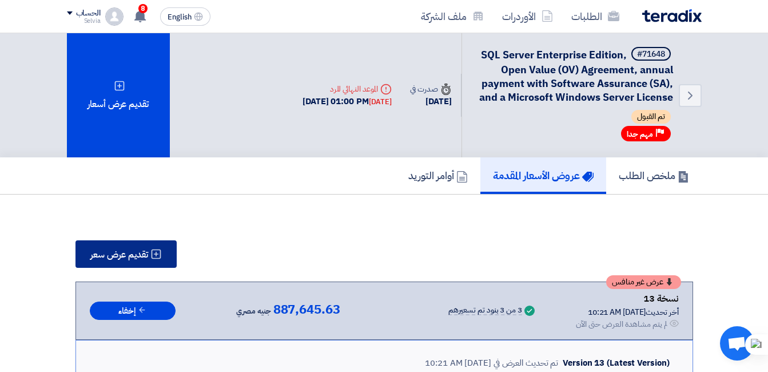
click at [125, 250] on span "تقديم عرض سعر" at bounding box center [119, 254] width 58 height 9
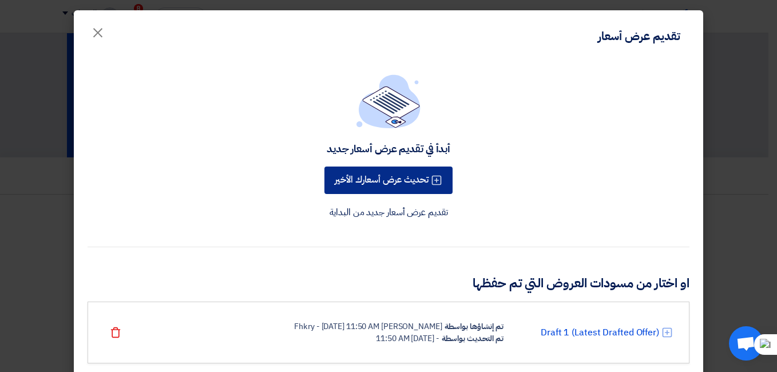
click at [413, 176] on button "تحديث عرض أسعارك الأخير" at bounding box center [388, 179] width 128 height 27
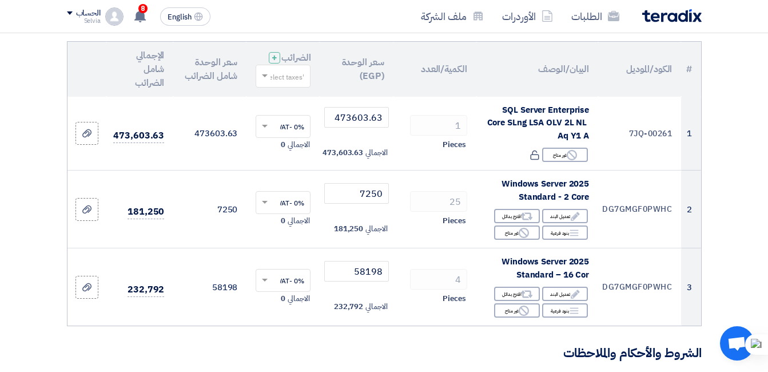
scroll to position [229, 0]
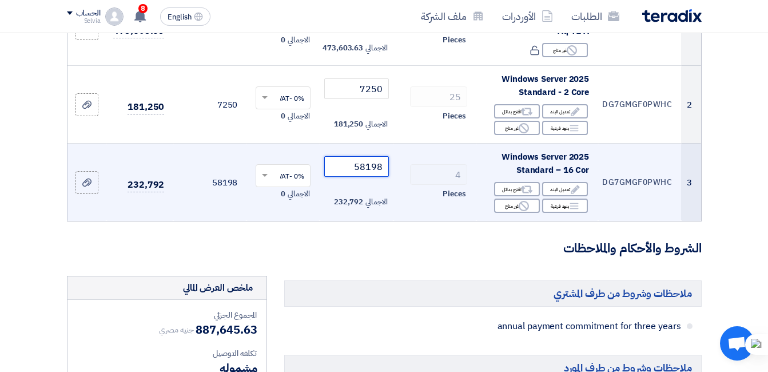
click at [361, 177] on input "58198" at bounding box center [356, 166] width 64 height 21
drag, startPoint x: 366, startPoint y: 176, endPoint x: 387, endPoint y: 173, distance: 20.8
click at [387, 173] on input "58198" at bounding box center [356, 166] width 64 height 21
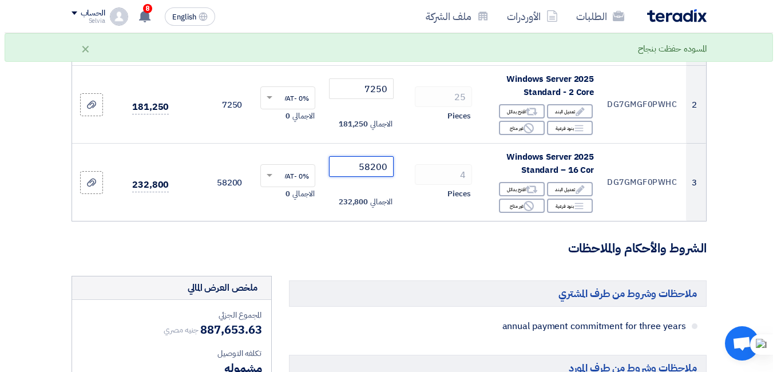
scroll to position [572, 0]
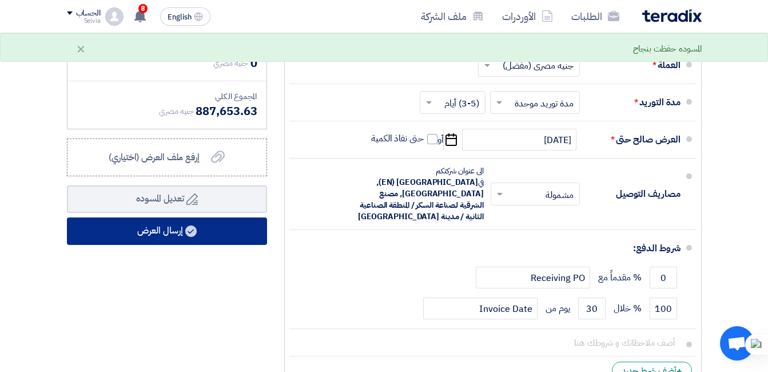
type input "58200"
click at [198, 243] on button "إرسال العرض" at bounding box center [167, 230] width 200 height 27
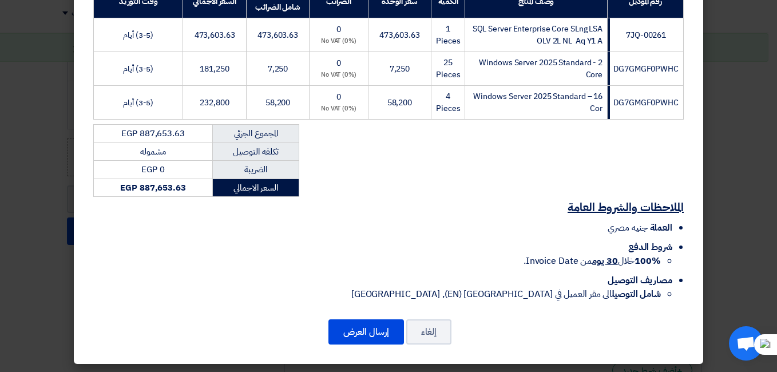
scroll to position [238, 0]
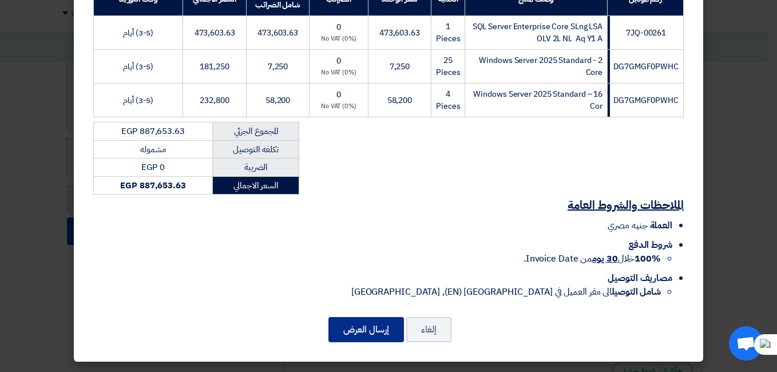
click at [372, 327] on button "إرسال العرض" at bounding box center [365, 329] width 75 height 25
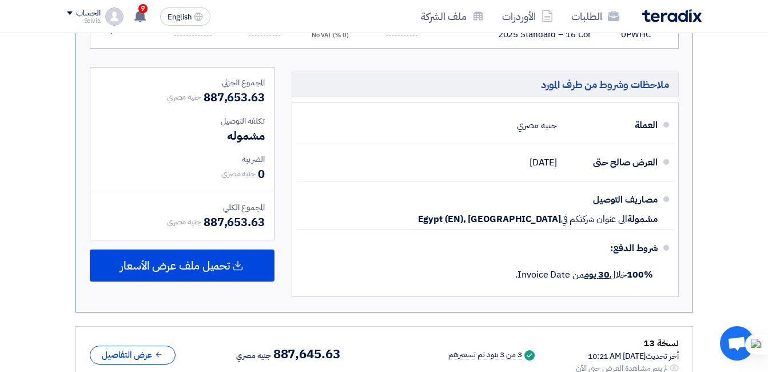
scroll to position [693, 0]
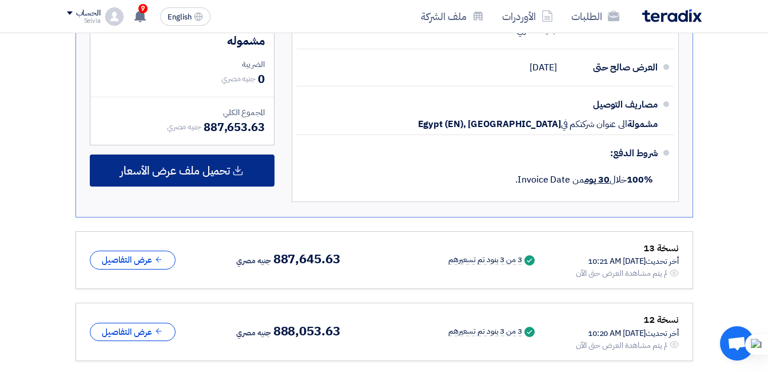
click at [192, 176] on span "تحميل ملف عرض الأسعار" at bounding box center [175, 170] width 110 height 10
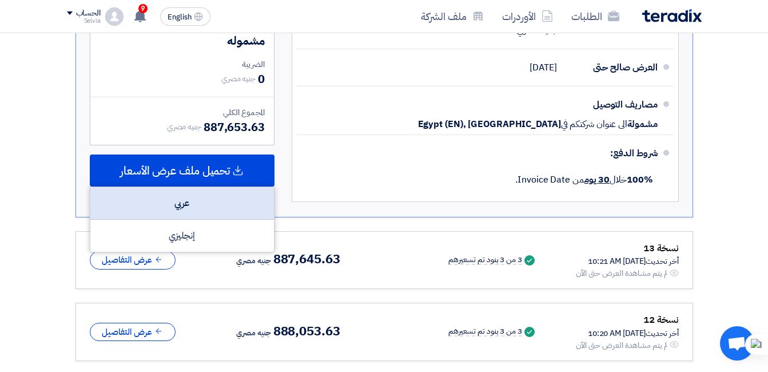
click at [204, 204] on div "عربي" at bounding box center [182, 203] width 184 height 33
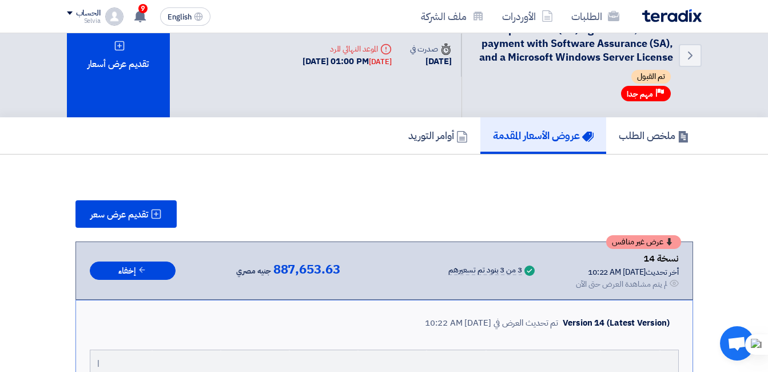
scroll to position [0, 0]
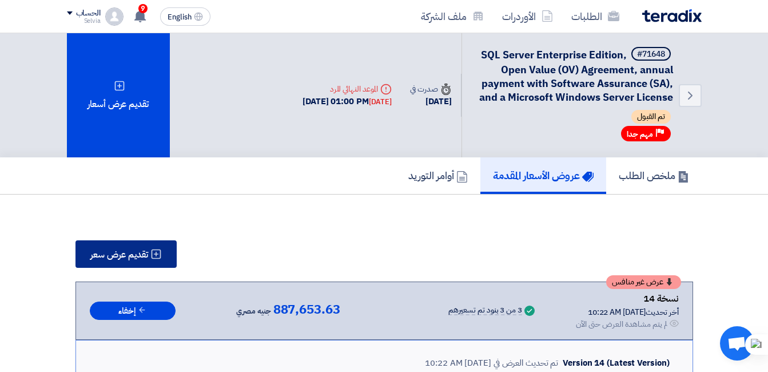
click at [129, 250] on span "تقديم عرض سعر" at bounding box center [119, 254] width 58 height 9
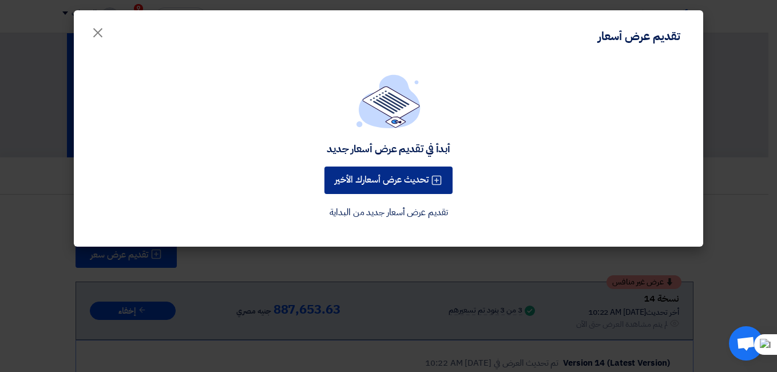
click at [436, 182] on icon at bounding box center [436, 179] width 11 height 11
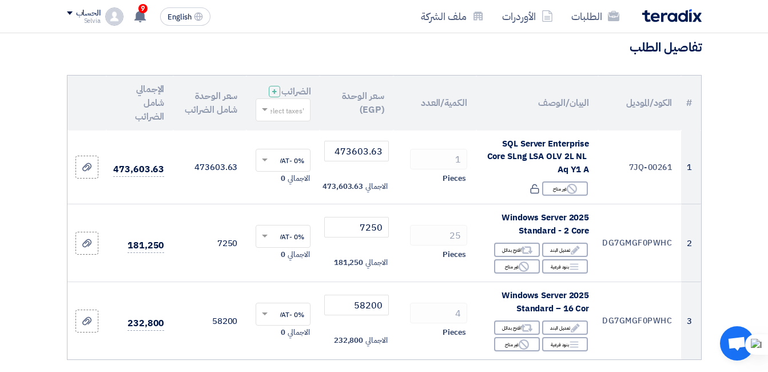
scroll to position [229, 0]
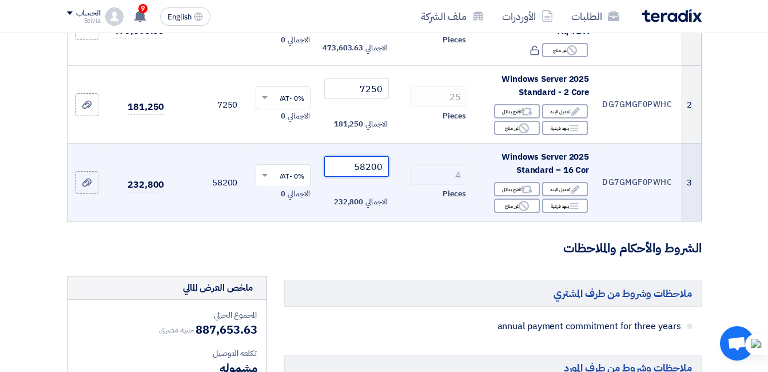
click at [366, 172] on input "58200" at bounding box center [356, 166] width 64 height 21
drag, startPoint x: 367, startPoint y: 174, endPoint x: 391, endPoint y: 174, distance: 23.4
click at [391, 174] on td "58200 الاجمالي 232,800" at bounding box center [356, 183] width 73 height 78
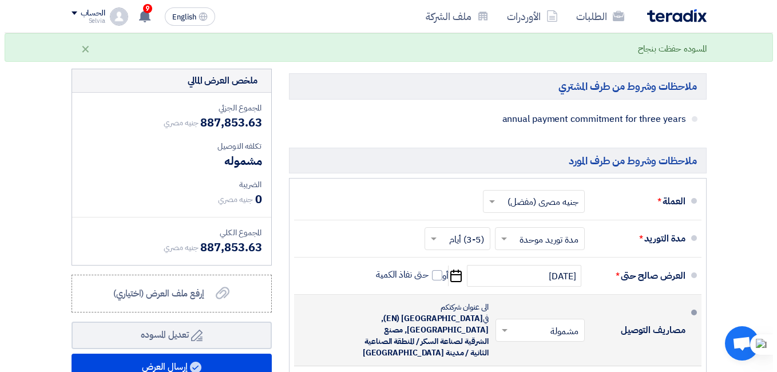
scroll to position [515, 0]
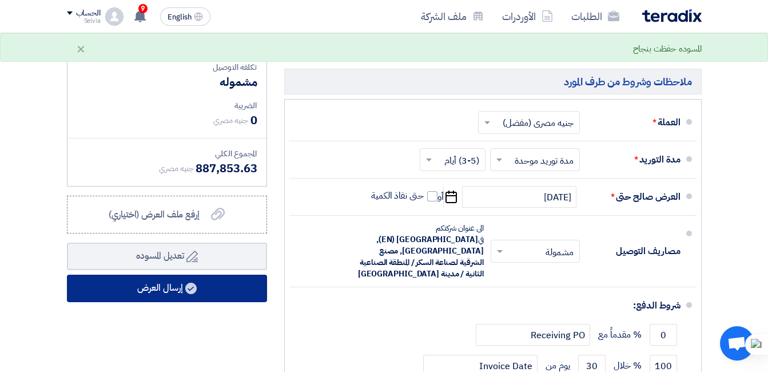
type input "58250"
click at [180, 302] on button "إرسال العرض" at bounding box center [167, 288] width 200 height 27
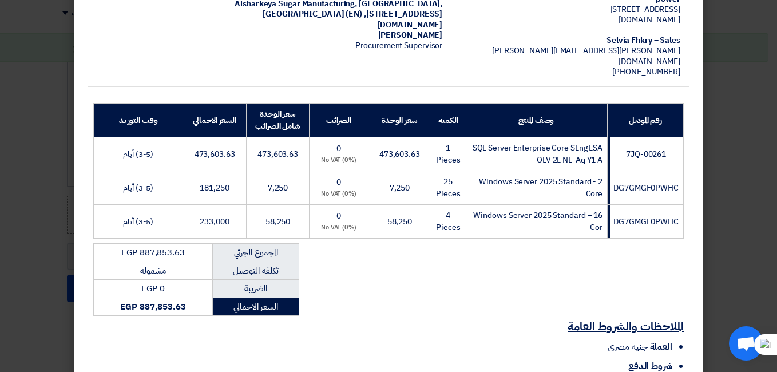
scroll to position [238, 0]
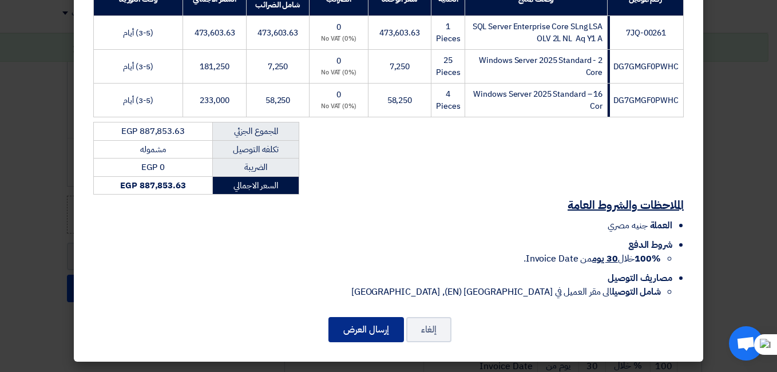
click at [354, 321] on button "إرسال العرض" at bounding box center [365, 329] width 75 height 25
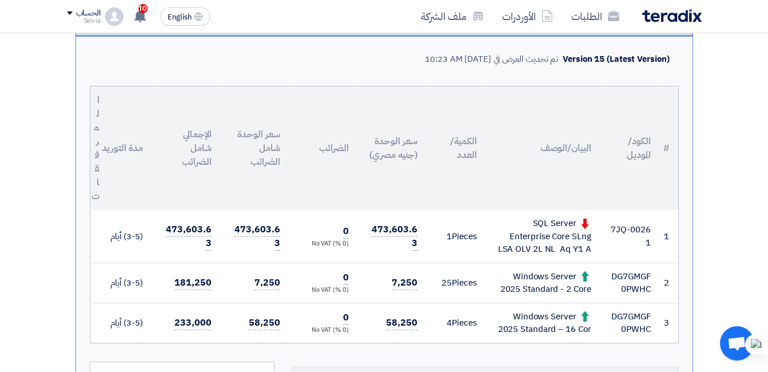
scroll to position [572, 0]
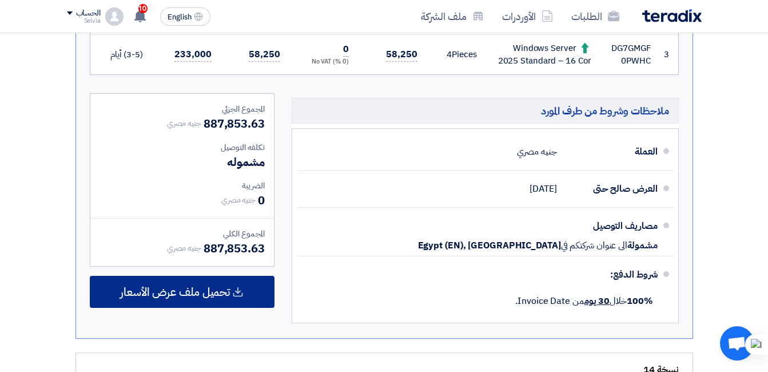
click at [171, 291] on span "تحميل ملف عرض الأسعار" at bounding box center [175, 292] width 110 height 10
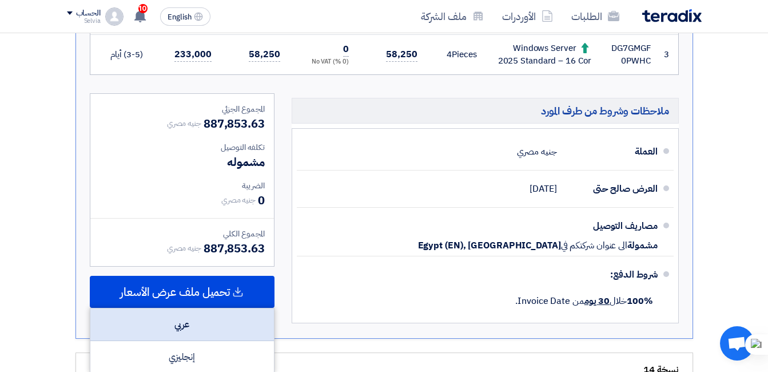
click at [184, 324] on div "عربي" at bounding box center [182, 324] width 184 height 33
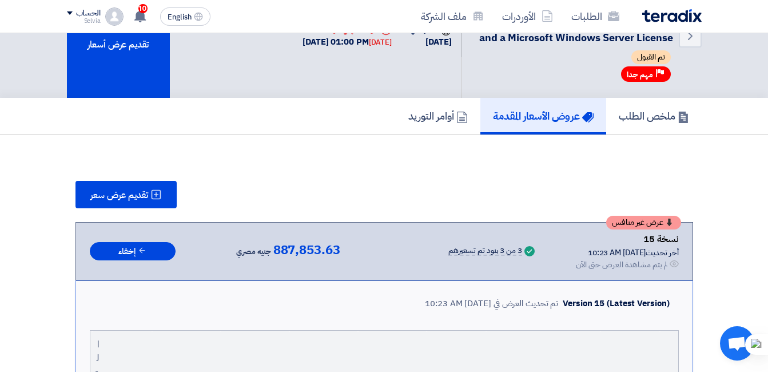
scroll to position [0, 0]
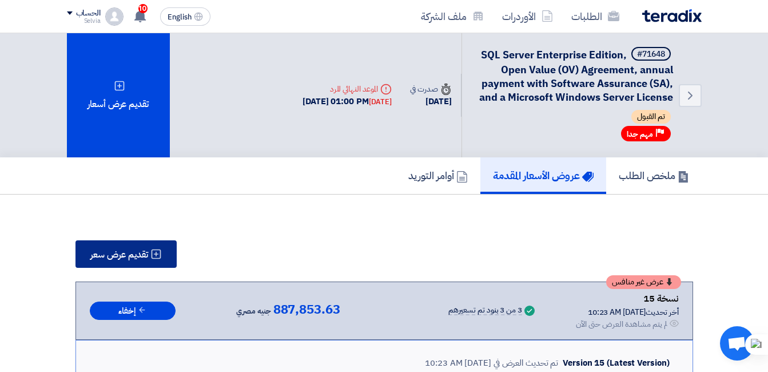
click at [140, 253] on span "تقديم عرض سعر" at bounding box center [119, 254] width 58 height 9
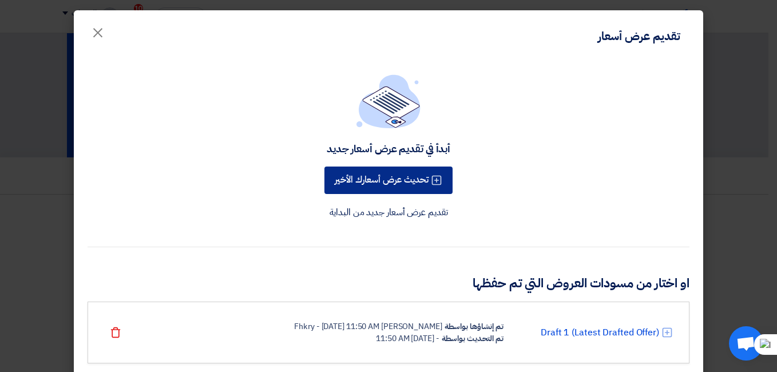
click at [407, 186] on button "تحديث عرض أسعارك الأخير" at bounding box center [388, 179] width 128 height 27
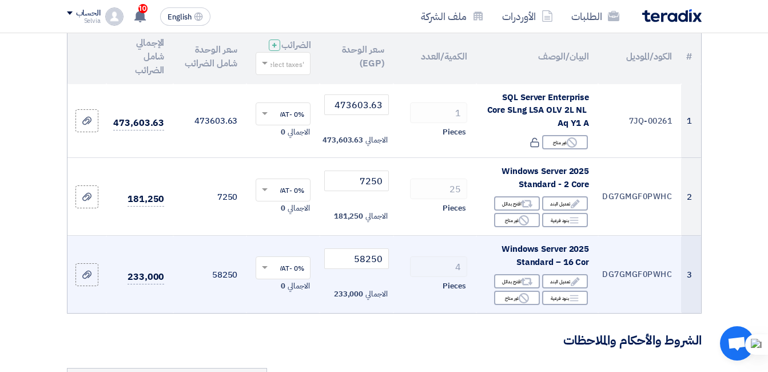
scroll to position [57, 0]
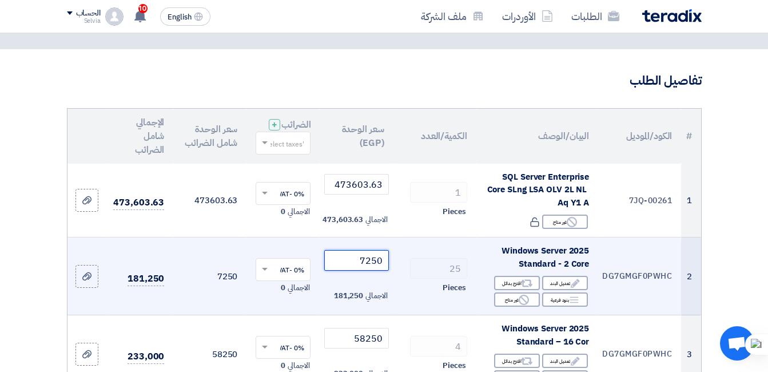
click at [369, 271] on input "7250" at bounding box center [356, 260] width 64 height 21
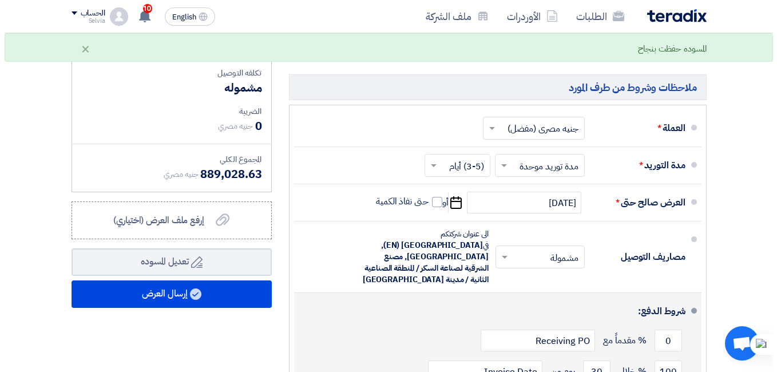
scroll to position [572, 0]
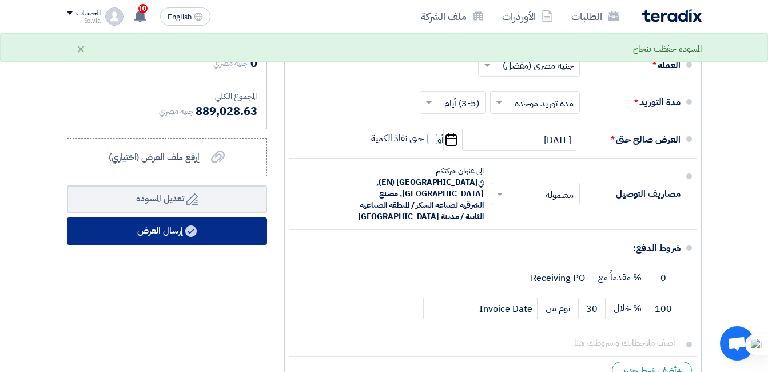
type input "7297"
click at [205, 238] on button "إرسال العرض" at bounding box center [167, 230] width 200 height 27
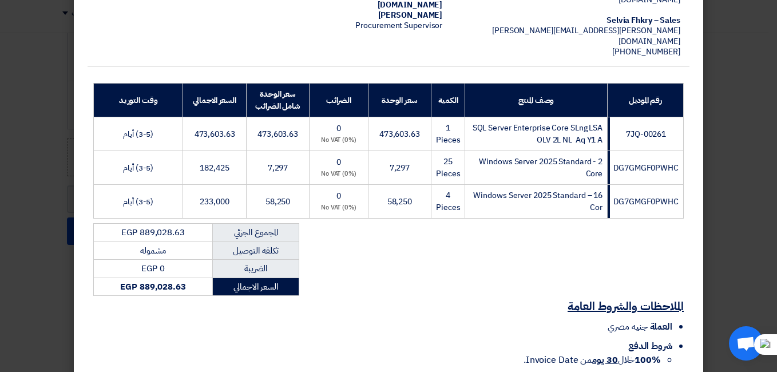
scroll to position [229, 0]
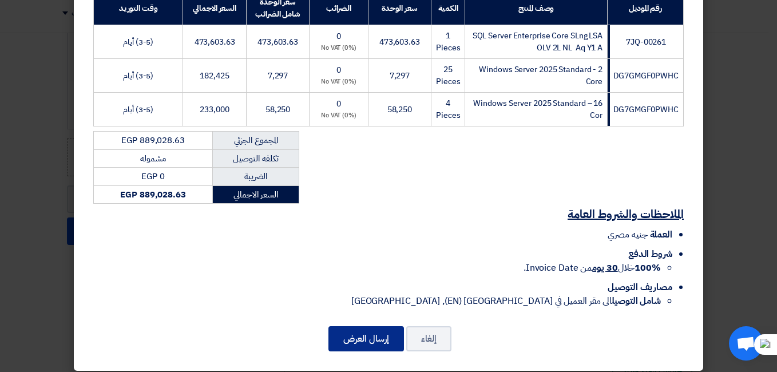
click at [354, 337] on button "إرسال العرض" at bounding box center [365, 338] width 75 height 25
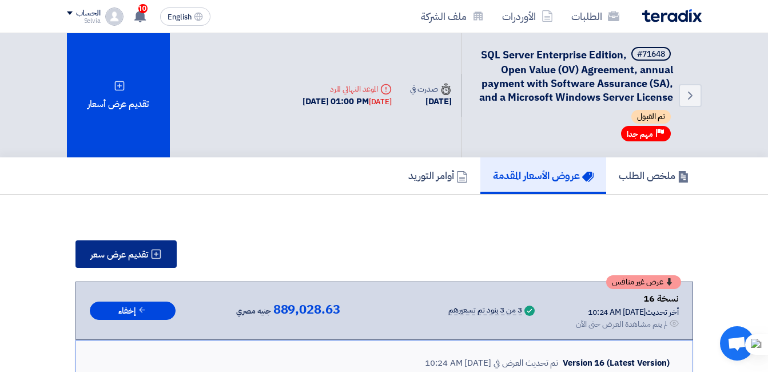
click at [141, 250] on span "تقديم عرض سعر" at bounding box center [119, 254] width 58 height 9
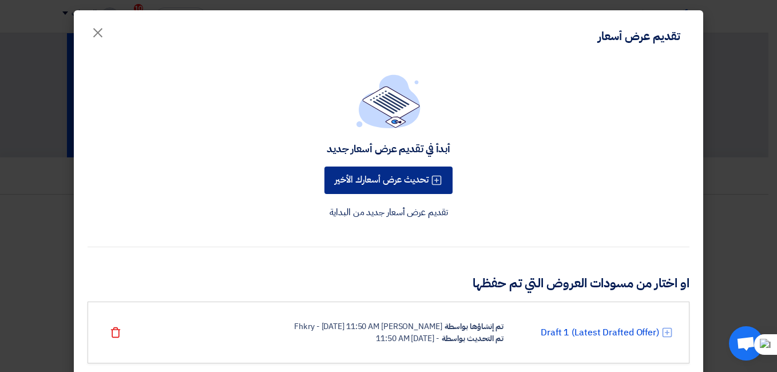
click at [401, 181] on button "تحديث عرض أسعارك الأخير" at bounding box center [388, 179] width 128 height 27
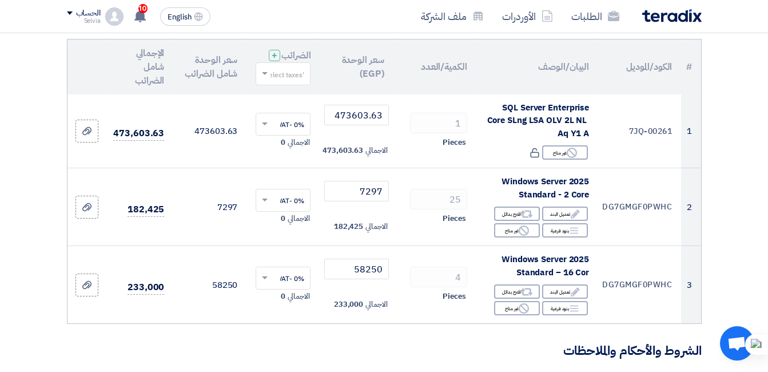
scroll to position [114, 0]
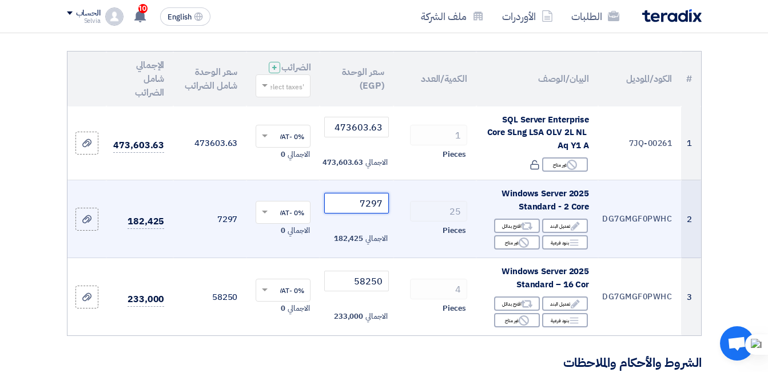
click at [369, 213] on input "7297" at bounding box center [356, 203] width 64 height 21
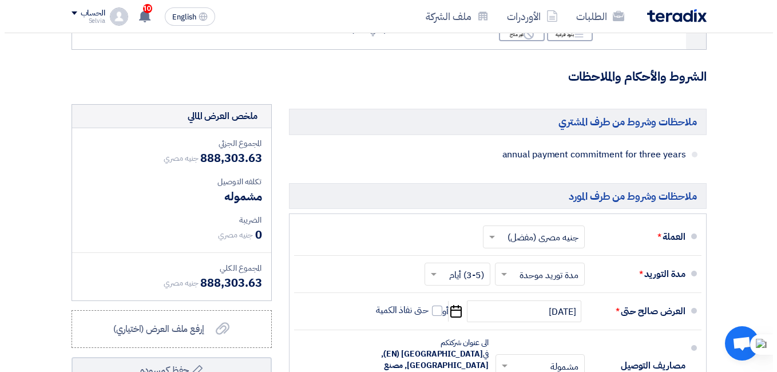
scroll to position [686, 0]
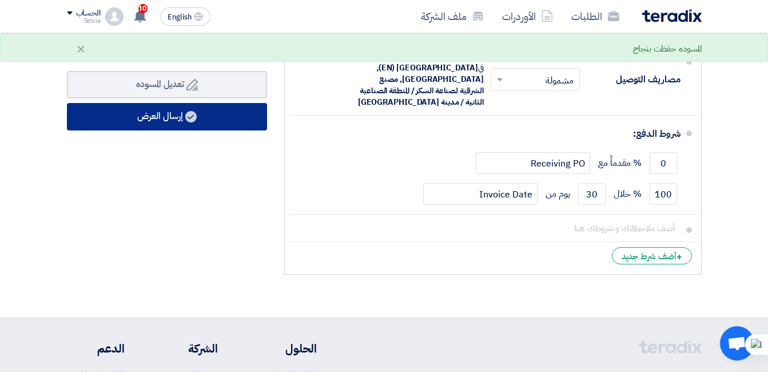
type input "7268"
click at [208, 121] on button "إرسال العرض" at bounding box center [167, 116] width 200 height 27
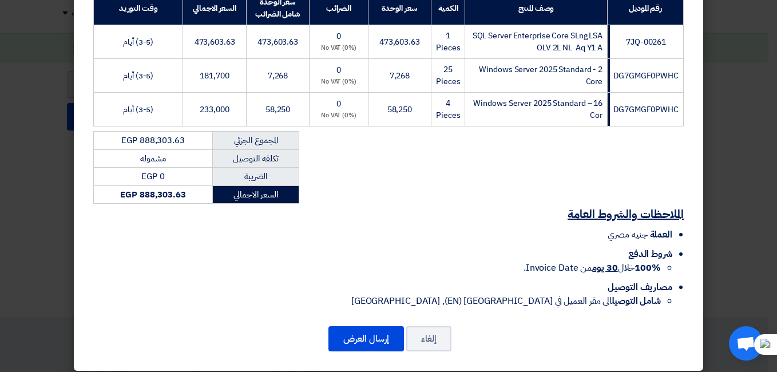
scroll to position [238, 0]
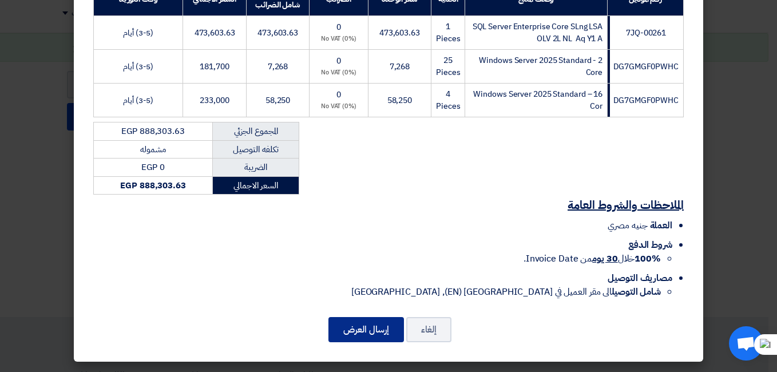
click at [369, 335] on button "إرسال العرض" at bounding box center [365, 329] width 75 height 25
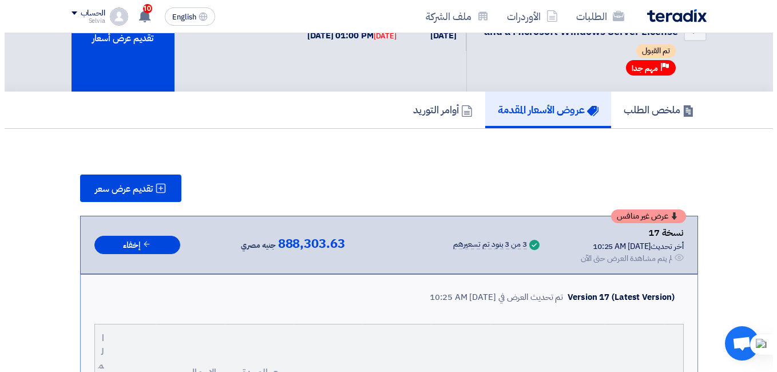
scroll to position [50, 0]
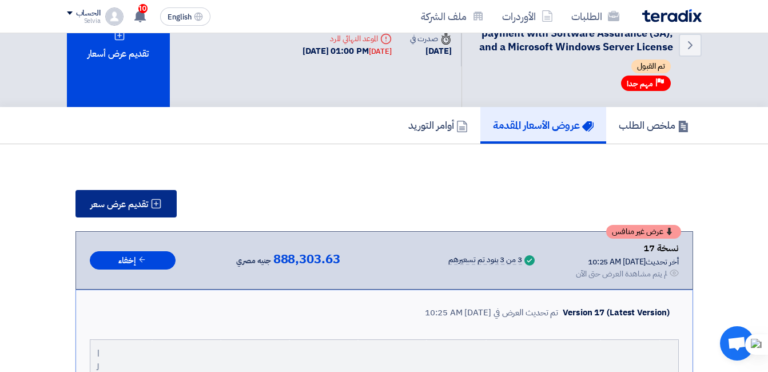
click at [146, 206] on span "تقديم عرض سعر" at bounding box center [119, 204] width 58 height 9
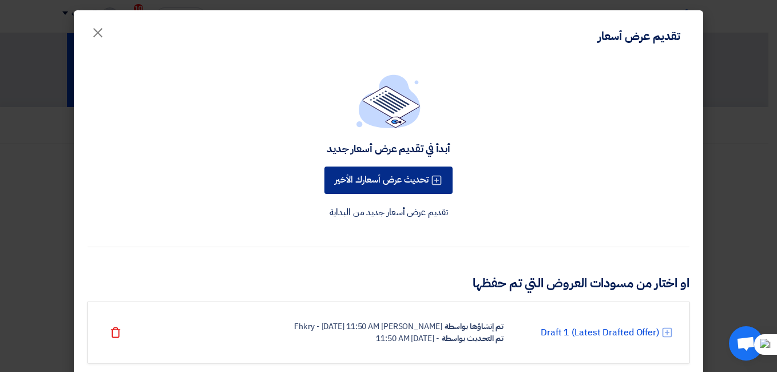
click at [406, 184] on button "تحديث عرض أسعارك الأخير" at bounding box center [388, 179] width 128 height 27
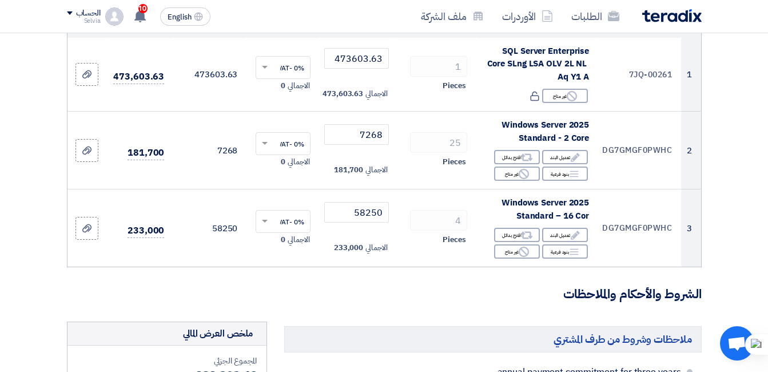
scroll to position [229, 0]
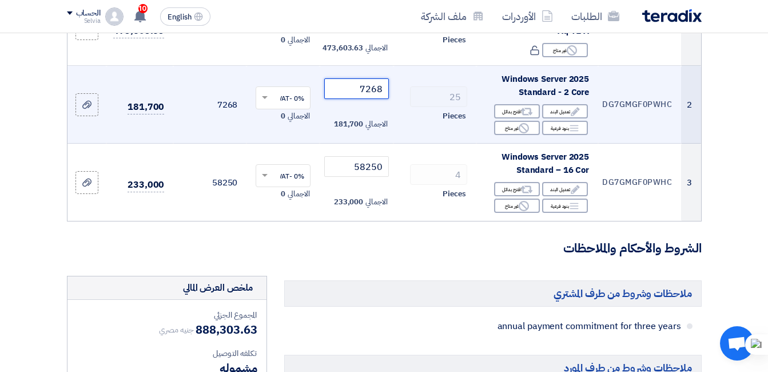
click at [381, 98] on input "7268" at bounding box center [356, 88] width 64 height 21
click at [377, 99] on input "7268" at bounding box center [356, 88] width 64 height 21
drag, startPoint x: 372, startPoint y: 101, endPoint x: 385, endPoint y: 100, distance: 13.2
click at [385, 99] on input "7268" at bounding box center [356, 88] width 64 height 21
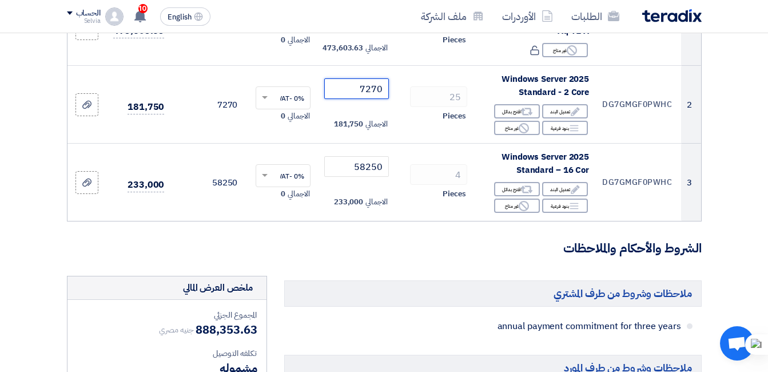
type input "7270"
click at [384, 283] on form "تفاصيل الطلب # الكود/الموديل البيان/الوصف الكمية/العدد سعر الوحدة (EGP) الضرائب…" at bounding box center [384, 318] width 635 height 837
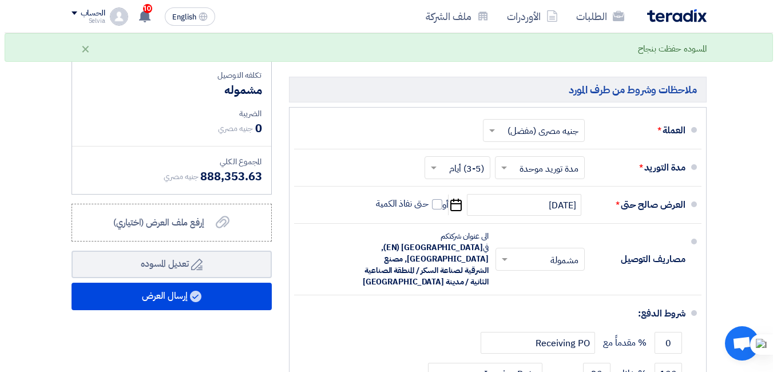
scroll to position [572, 0]
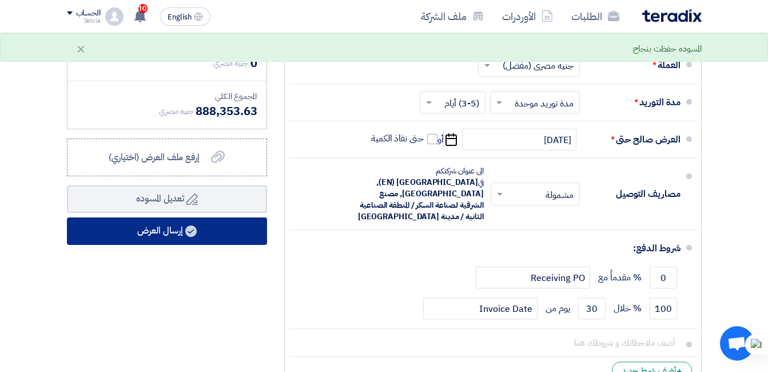
click at [186, 237] on icon at bounding box center [190, 230] width 11 height 11
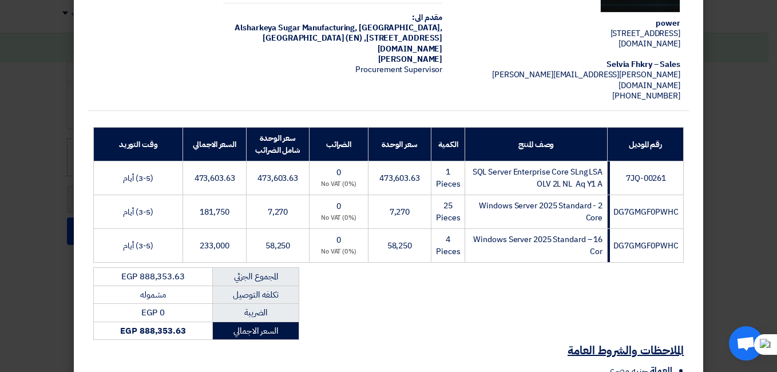
scroll to position [229, 0]
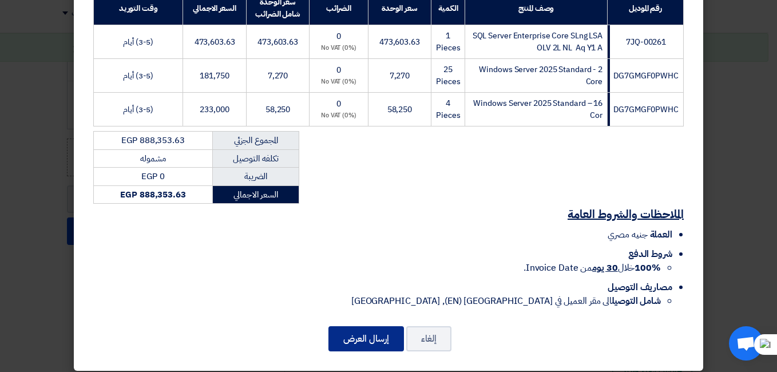
click at [383, 335] on button "إرسال العرض" at bounding box center [365, 338] width 75 height 25
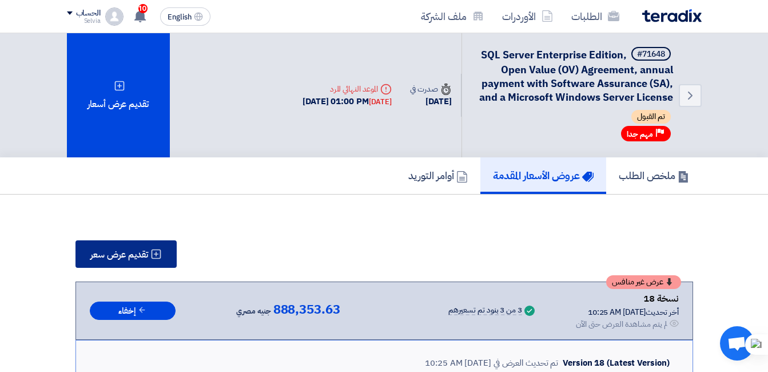
click at [134, 259] on span "تقديم عرض سعر" at bounding box center [119, 254] width 58 height 9
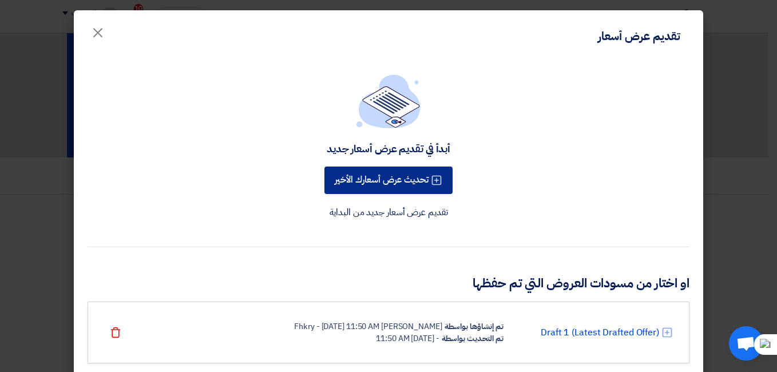
click at [429, 185] on button "تحديث عرض أسعارك الأخير" at bounding box center [388, 179] width 128 height 27
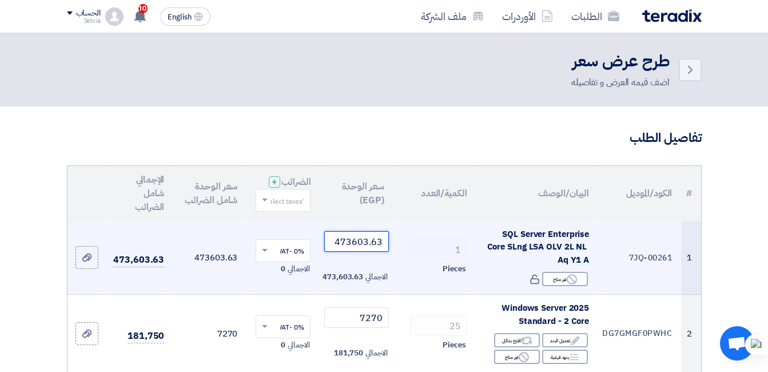
click at [360, 251] on input "473603.63" at bounding box center [356, 241] width 64 height 21
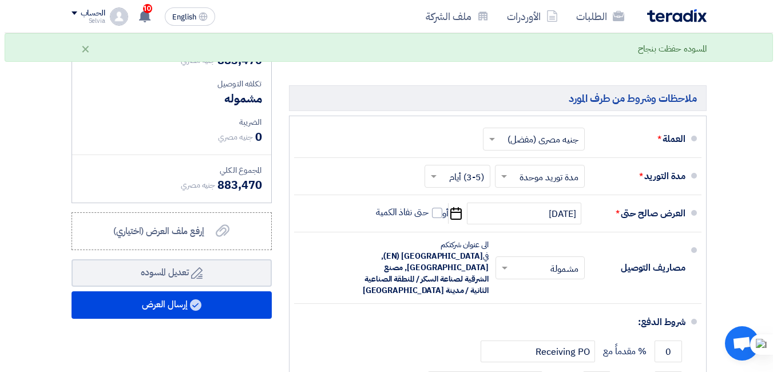
scroll to position [572, 0]
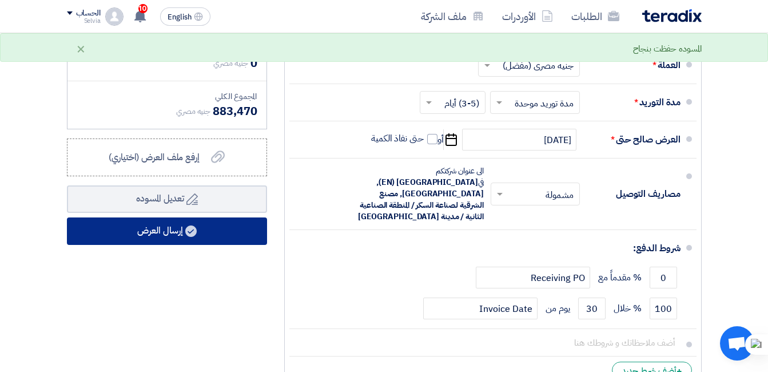
type input "468720"
click at [197, 237] on use at bounding box center [190, 230] width 11 height 11
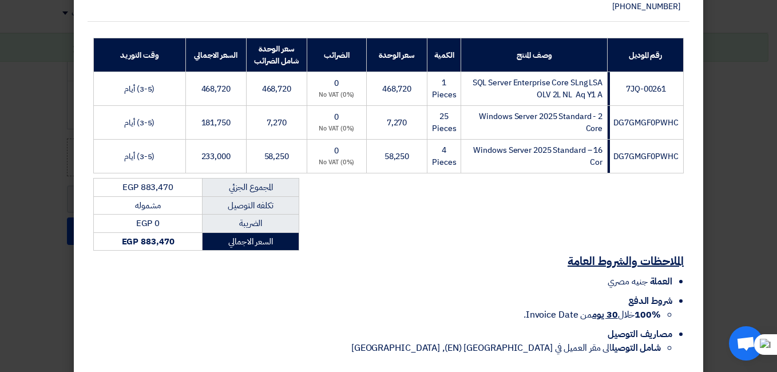
scroll to position [229, 0]
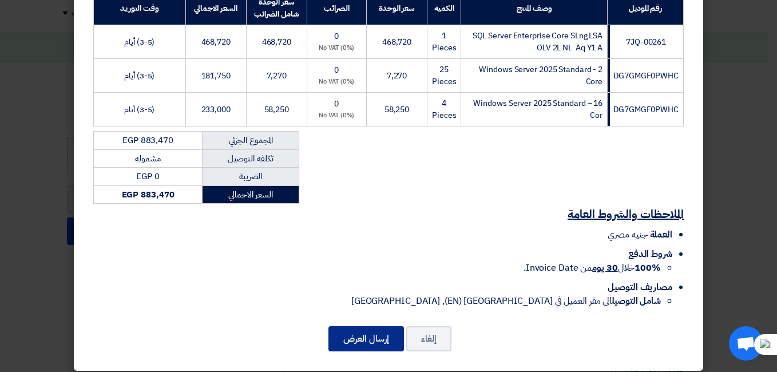
click at [368, 342] on button "إرسال العرض" at bounding box center [365, 338] width 75 height 25
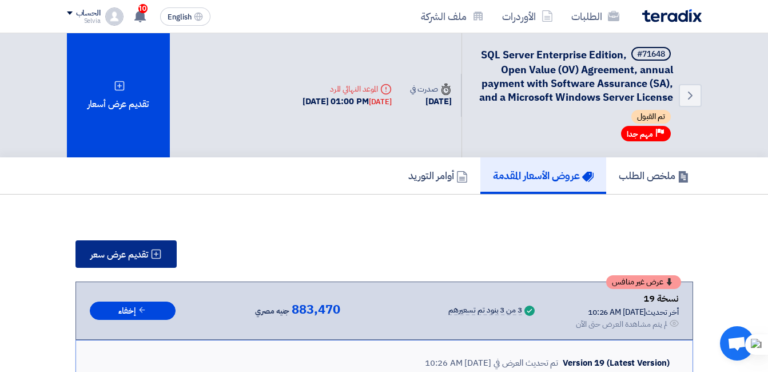
click at [106, 253] on span "تقديم عرض سعر" at bounding box center [119, 254] width 58 height 9
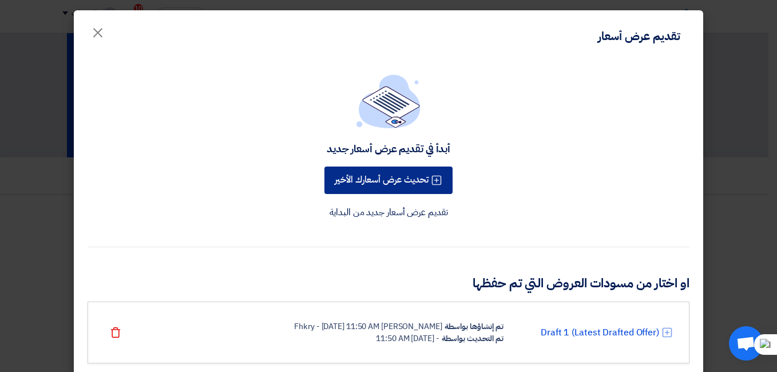
click at [403, 174] on button "تحديث عرض أسعارك الأخير" at bounding box center [388, 179] width 128 height 27
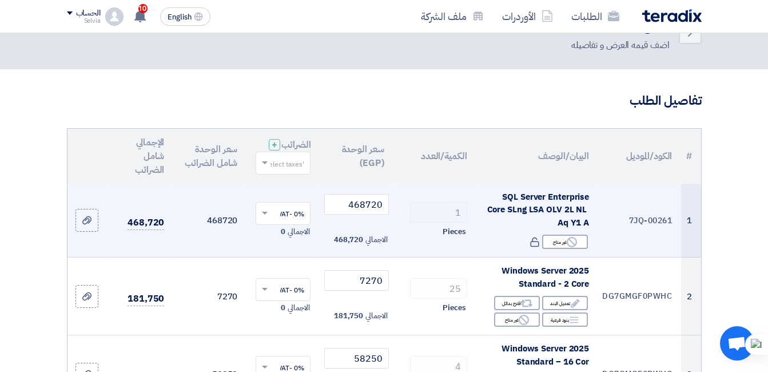
scroll to position [114, 0]
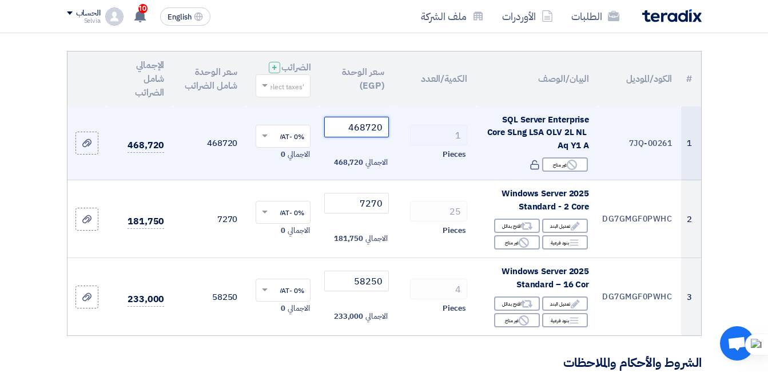
click at [360, 133] on input "468720" at bounding box center [356, 127] width 64 height 21
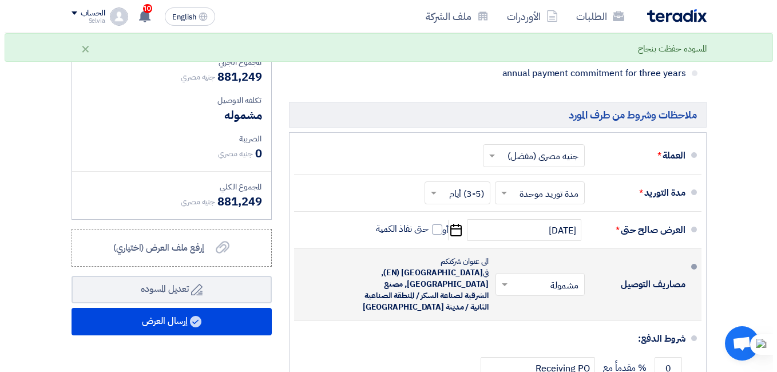
scroll to position [629, 0]
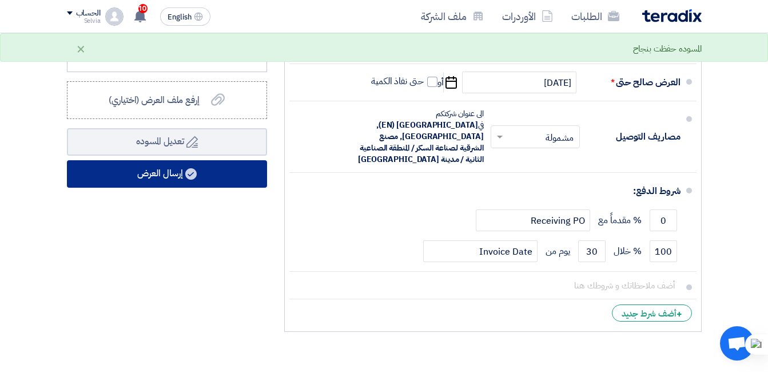
type input "466499"
click at [158, 188] on button "إرسال العرض" at bounding box center [167, 173] width 200 height 27
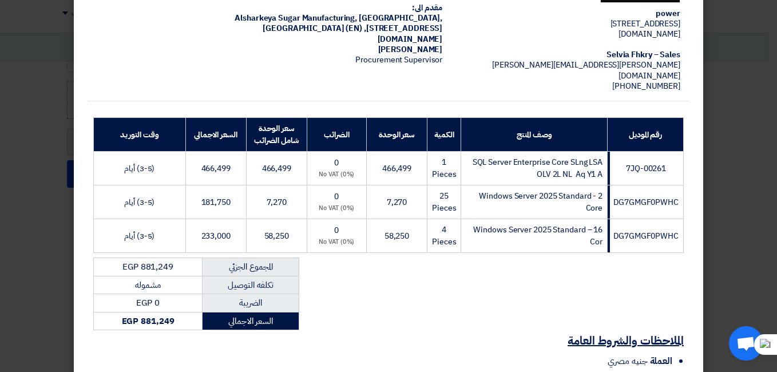
scroll to position [238, 0]
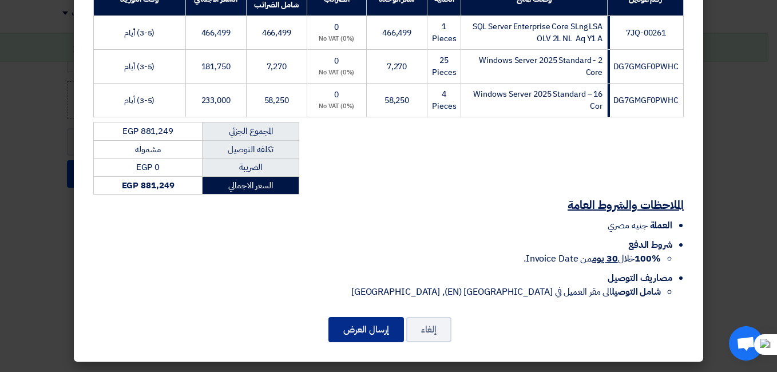
click at [374, 323] on button "إرسال العرض" at bounding box center [365, 329] width 75 height 25
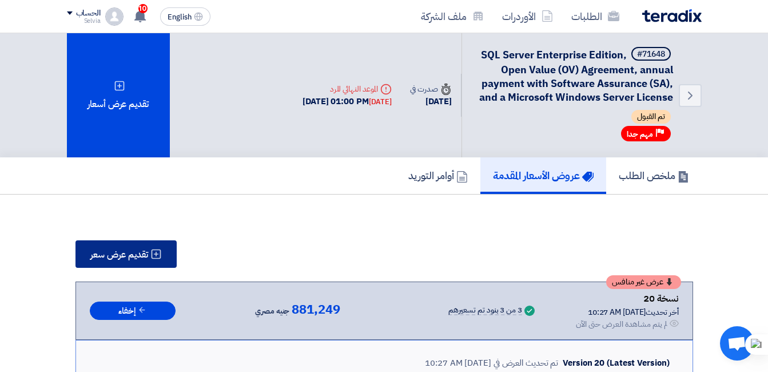
click at [129, 253] on span "تقديم عرض سعر" at bounding box center [119, 254] width 58 height 9
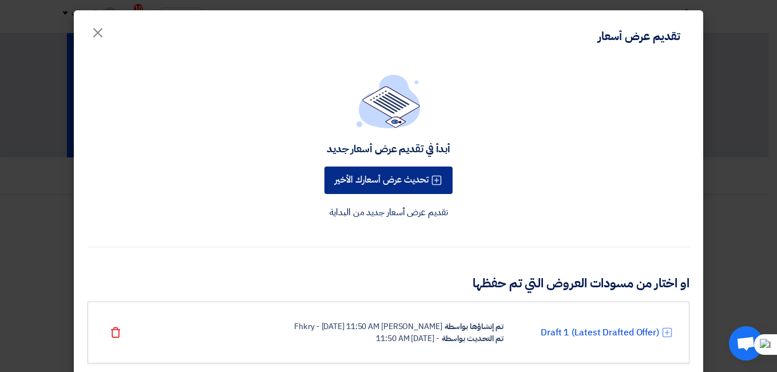
click at [357, 180] on button "تحديث عرض أسعارك الأخير" at bounding box center [388, 179] width 128 height 27
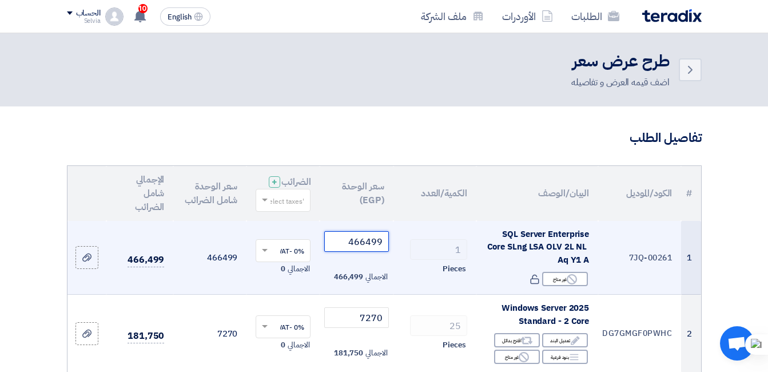
click at [362, 252] on input "466499" at bounding box center [356, 241] width 64 height 21
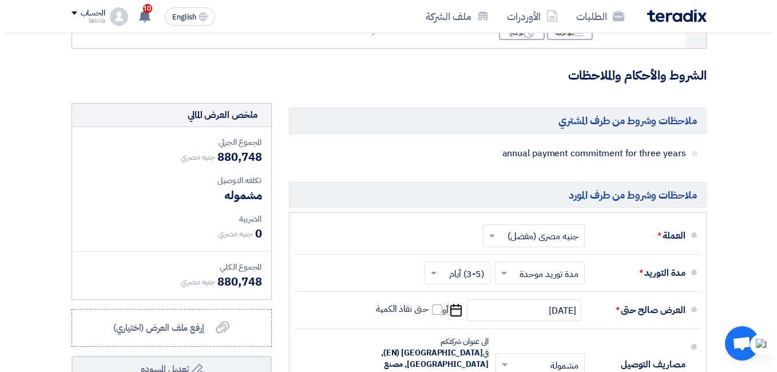
scroll to position [458, 0]
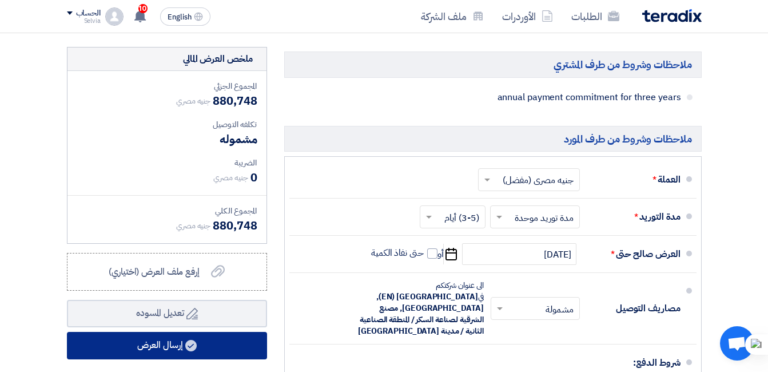
type input "465998"
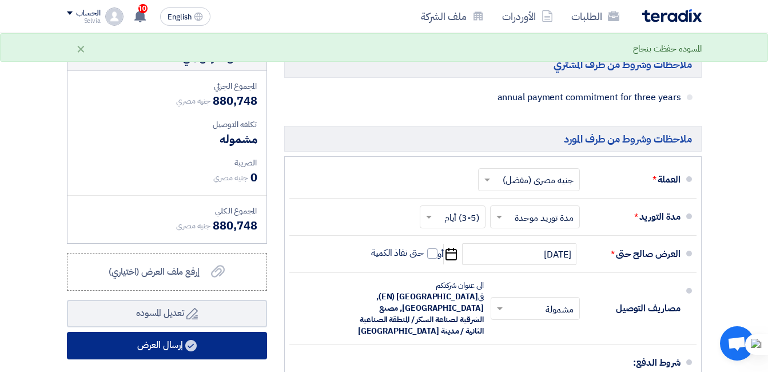
click at [190, 351] on use at bounding box center [190, 345] width 11 height 11
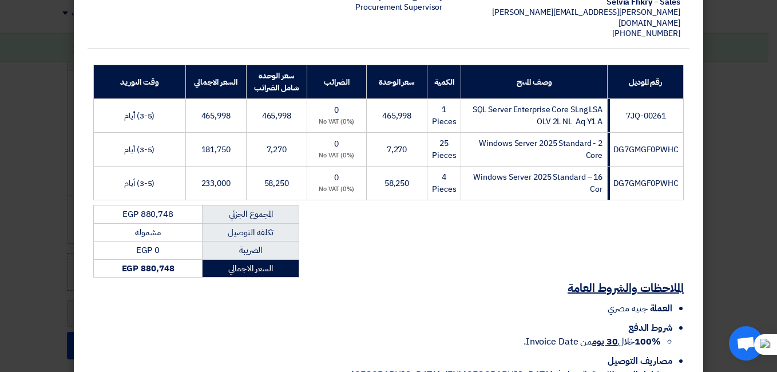
scroll to position [238, 0]
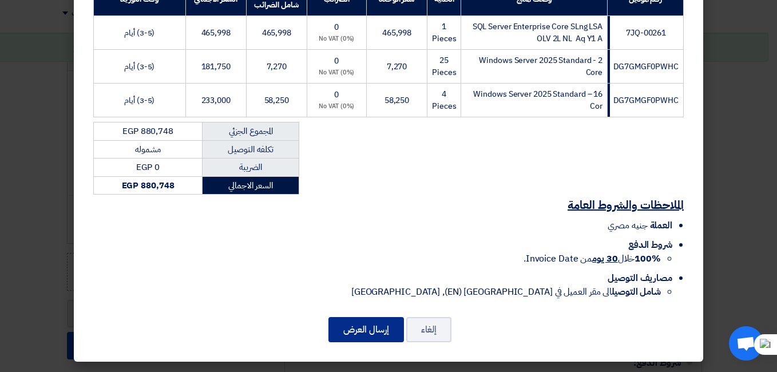
click at [383, 332] on button "إرسال العرض" at bounding box center [365, 329] width 75 height 25
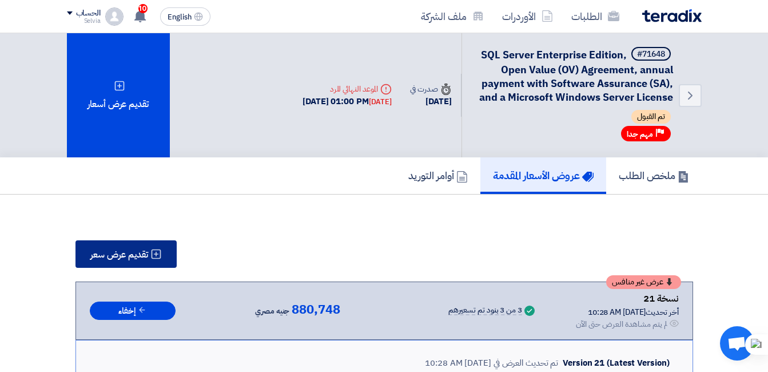
click at [102, 259] on span "تقديم عرض سعر" at bounding box center [119, 254] width 58 height 9
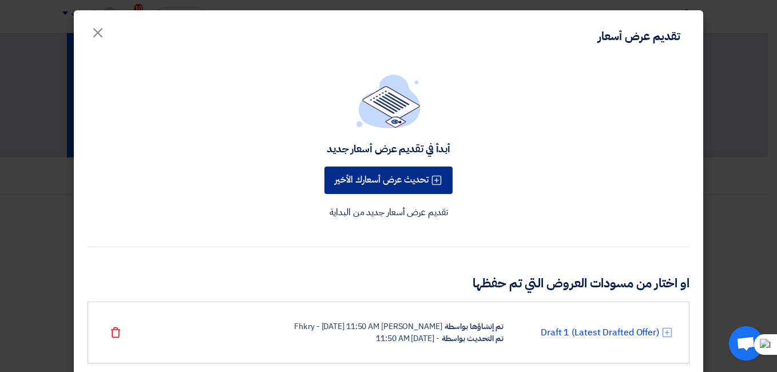
click at [402, 181] on button "تحديث عرض أسعارك الأخير" at bounding box center [388, 179] width 128 height 27
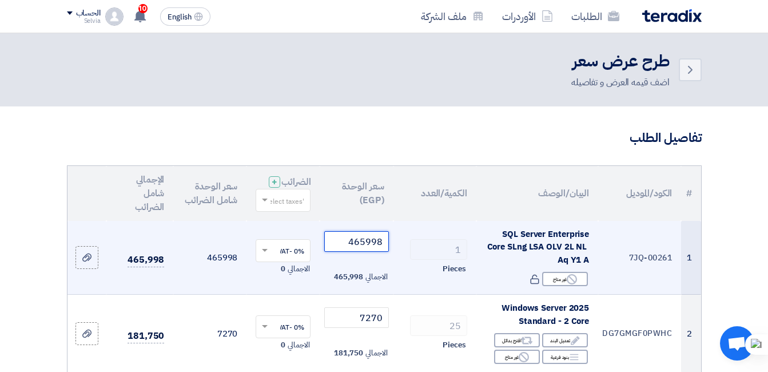
click at [370, 245] on input "465998" at bounding box center [356, 241] width 64 height 21
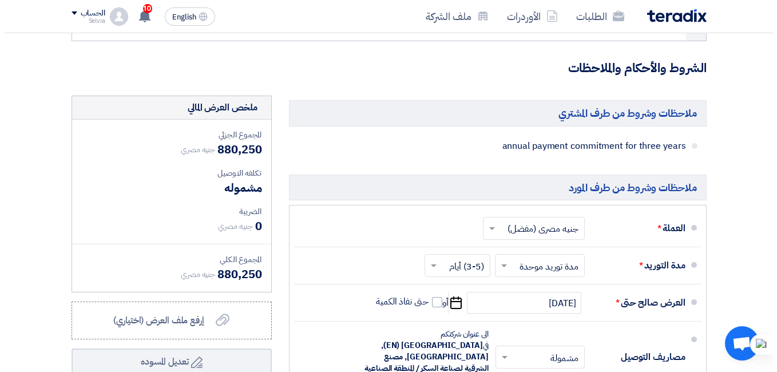
scroll to position [572, 0]
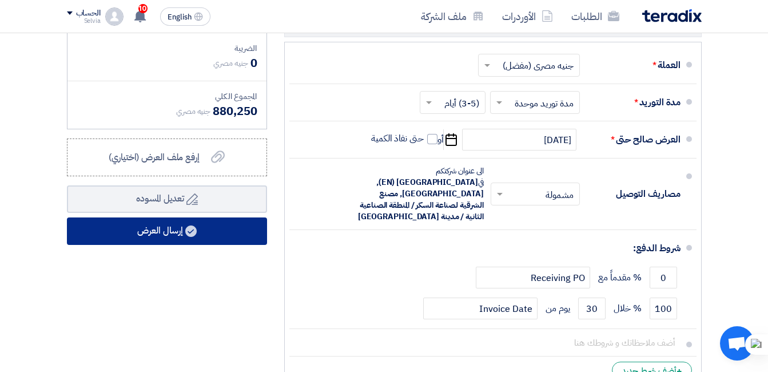
type input "465500"
click at [175, 240] on button "إرسال العرض" at bounding box center [167, 230] width 200 height 27
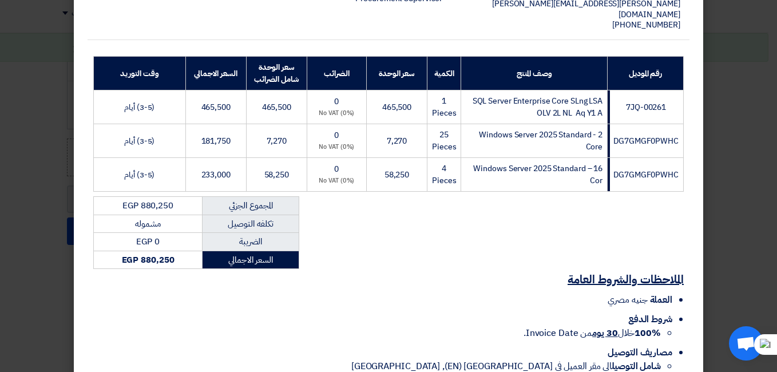
scroll to position [238, 0]
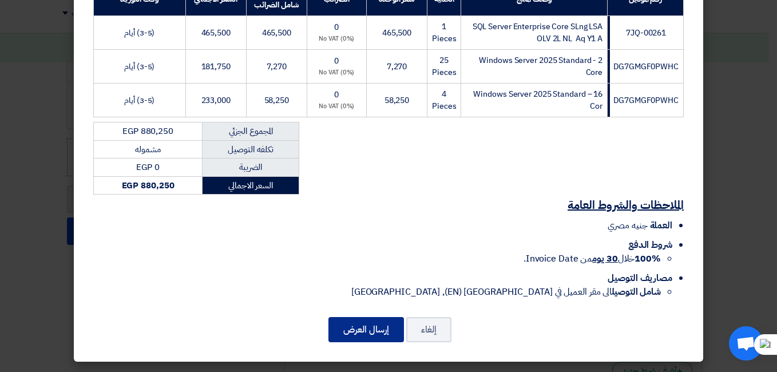
click at [355, 327] on button "إرسال العرض" at bounding box center [365, 329] width 75 height 25
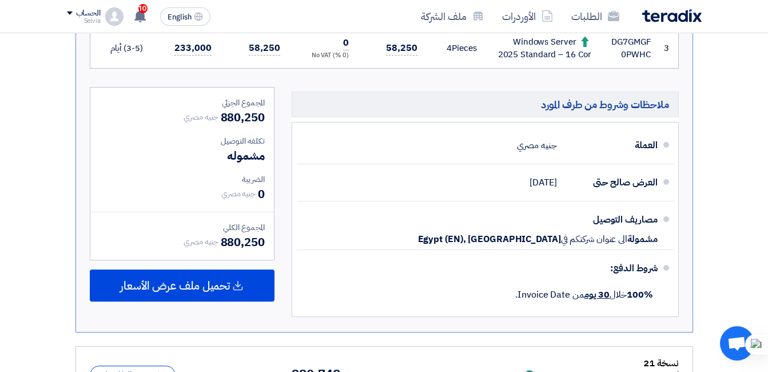
scroll to position [638, 0]
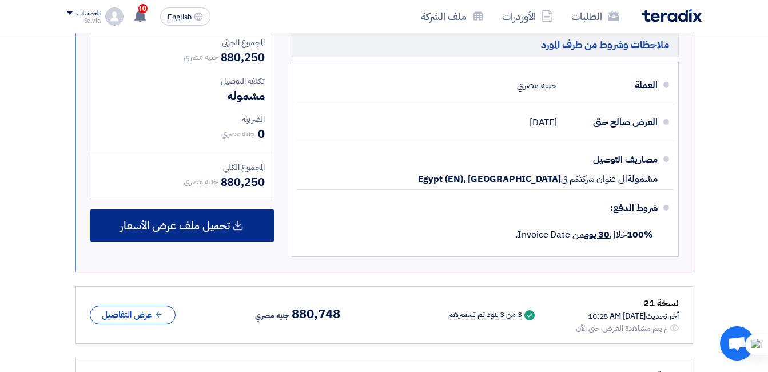
click at [215, 225] on span "تحميل ملف عرض الأسعار" at bounding box center [175, 225] width 110 height 10
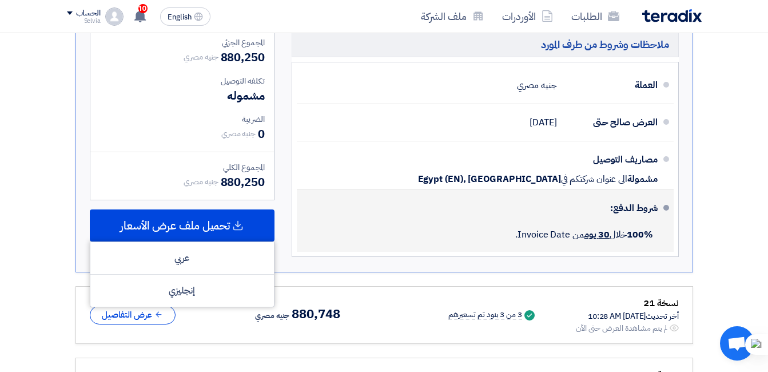
click at [370, 246] on div "100% خلال 30 يوم من Invoice Date." at bounding box center [482, 234] width 352 height 25
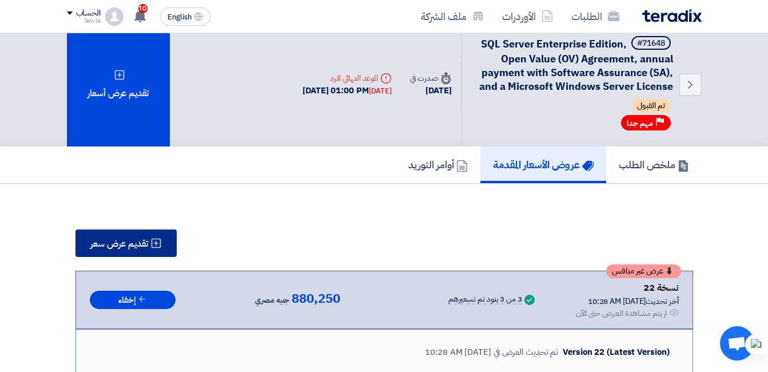
scroll to position [0, 0]
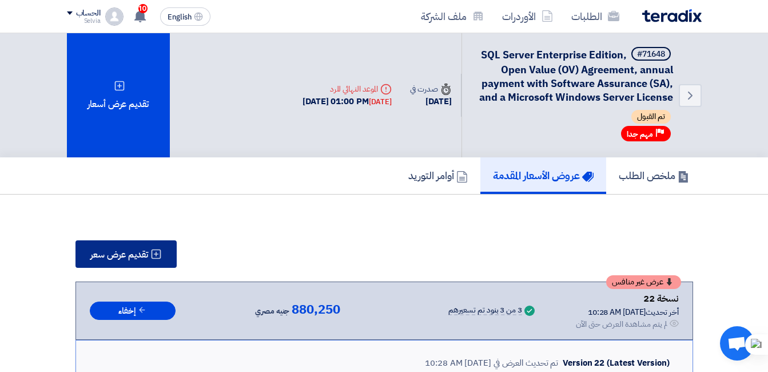
click at [142, 251] on span "تقديم عرض سعر" at bounding box center [119, 254] width 58 height 9
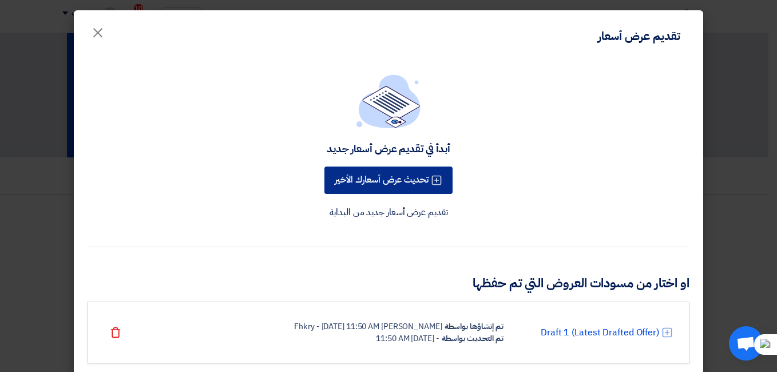
click at [406, 166] on button "تحديث عرض أسعارك الأخير" at bounding box center [388, 179] width 128 height 27
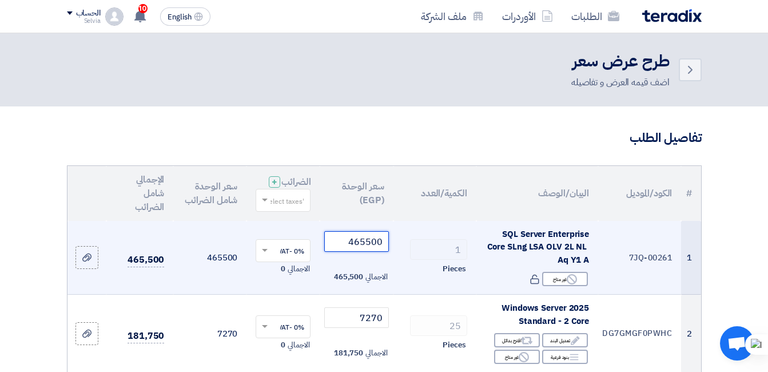
drag, startPoint x: 368, startPoint y: 251, endPoint x: 373, endPoint y: 248, distance: 6.4
click at [373, 248] on input "465500" at bounding box center [356, 241] width 64 height 21
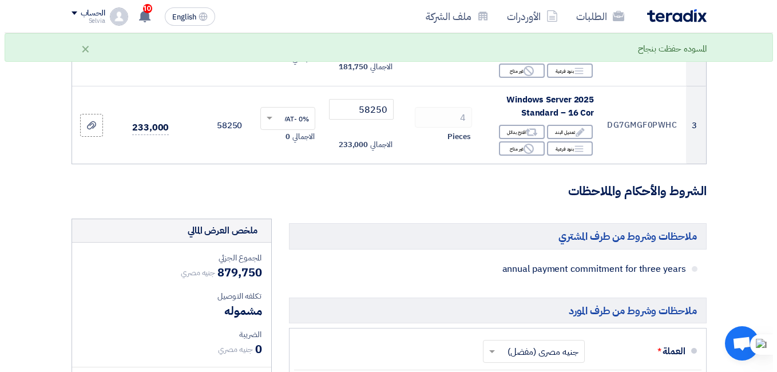
scroll to position [515, 0]
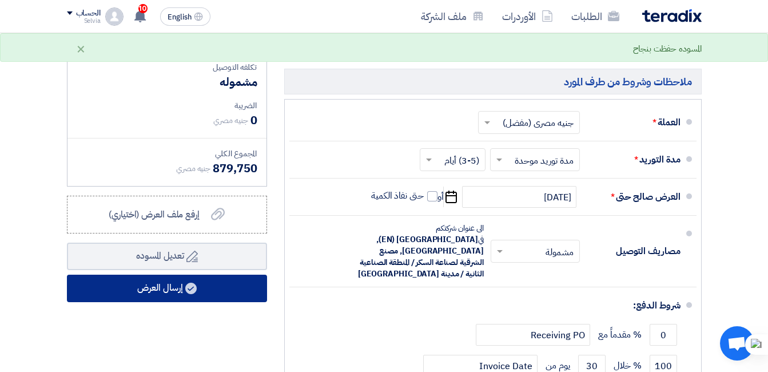
type input "465000"
click at [204, 296] on button "إرسال العرض" at bounding box center [167, 288] width 200 height 27
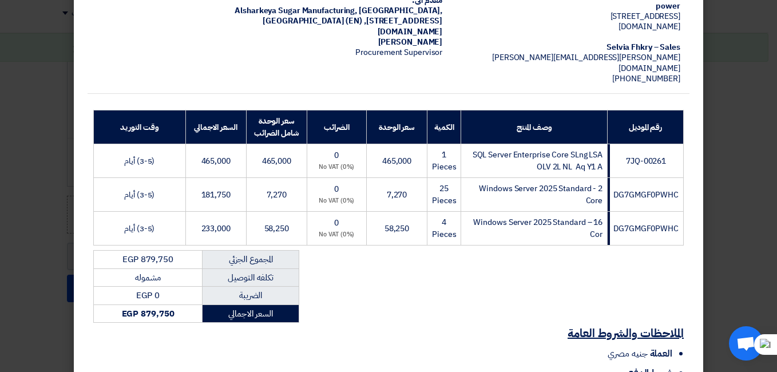
scroll to position [238, 0]
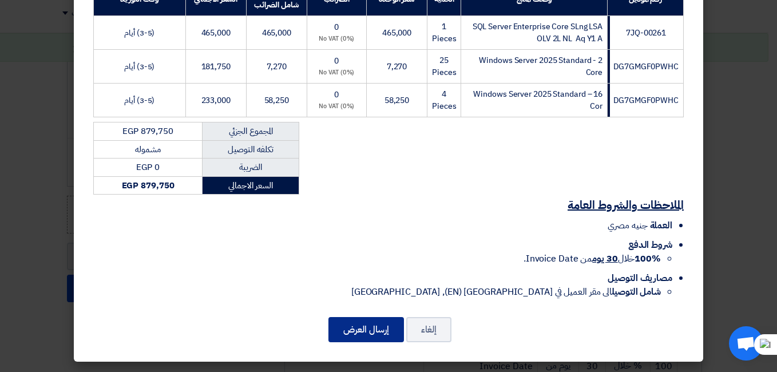
click at [367, 335] on button "إرسال العرض" at bounding box center [365, 329] width 75 height 25
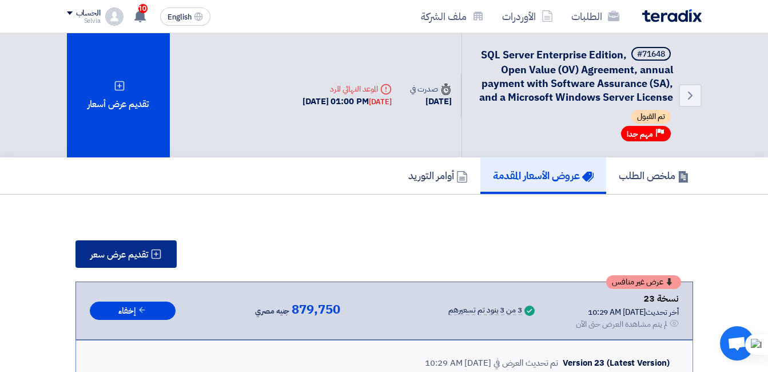
click at [118, 254] on span "تقديم عرض سعر" at bounding box center [119, 254] width 58 height 9
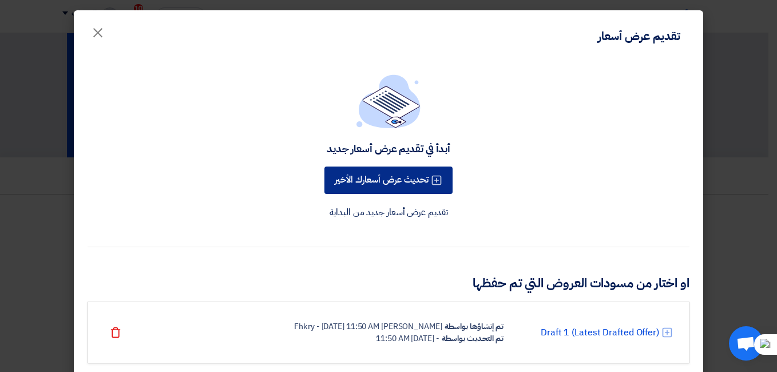
click at [424, 175] on button "تحديث عرض أسعارك الأخير" at bounding box center [388, 179] width 128 height 27
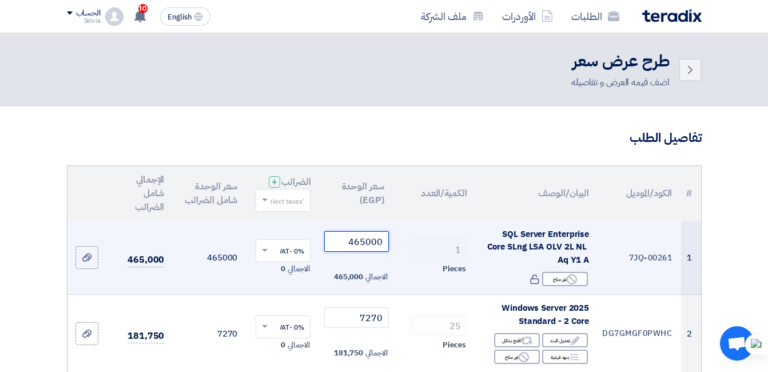
click at [365, 250] on input "465000" at bounding box center [356, 241] width 64 height 21
click at [363, 252] on input "465000" at bounding box center [356, 241] width 64 height 21
drag, startPoint x: 361, startPoint y: 252, endPoint x: 395, endPoint y: 251, distance: 33.8
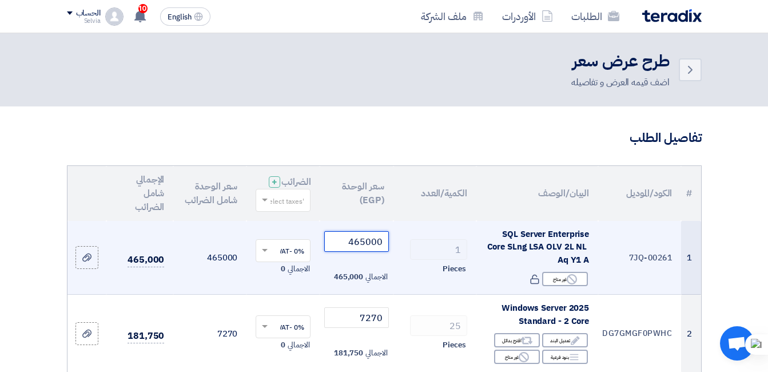
click at [395, 251] on tr "1 7JQ-00261 SQL Server Enterprise Core SLng LSA OLV 2L NL Aq Y1 A Reject غير مت…" at bounding box center [384, 258] width 634 height 74
click at [363, 252] on input "465000" at bounding box center [356, 241] width 64 height 21
drag, startPoint x: 377, startPoint y: 249, endPoint x: 386, endPoint y: 247, distance: 8.9
click at [386, 247] on input "465000" at bounding box center [356, 241] width 64 height 21
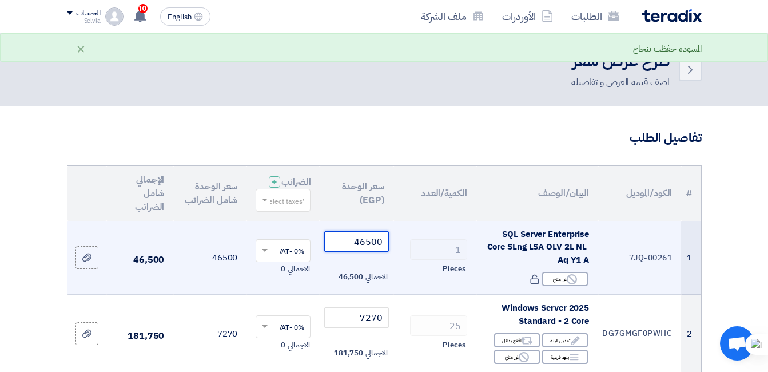
click at [379, 252] on input "46500" at bounding box center [356, 241] width 64 height 21
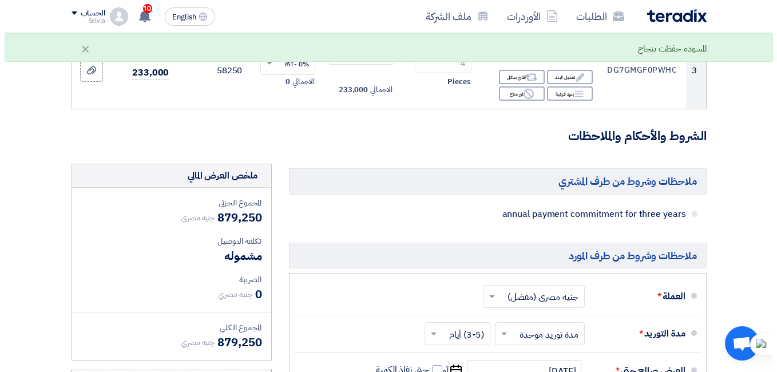
scroll to position [458, 0]
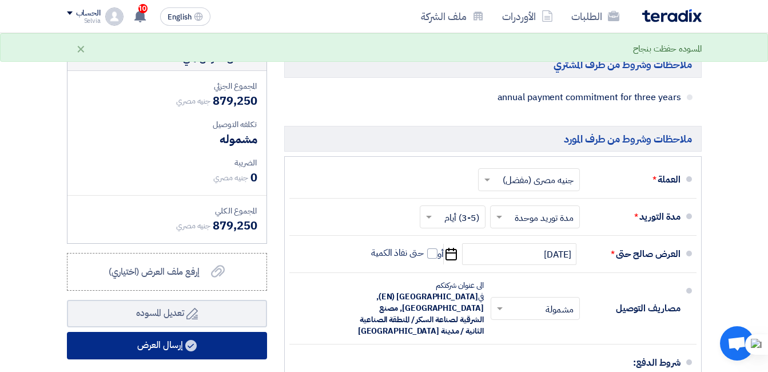
type input "464500"
click at [198, 356] on button "إرسال العرض" at bounding box center [167, 345] width 200 height 27
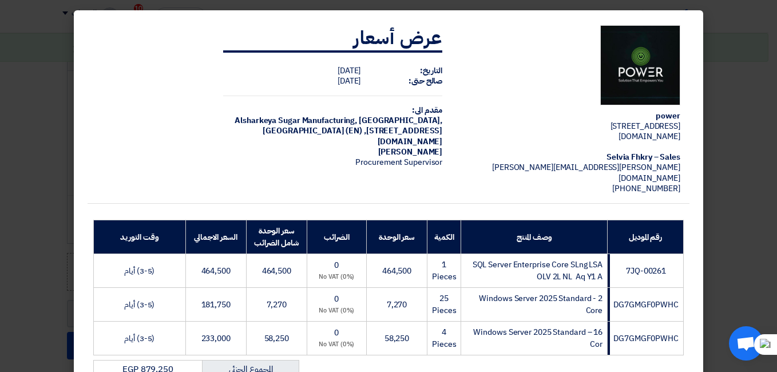
scroll to position [238, 0]
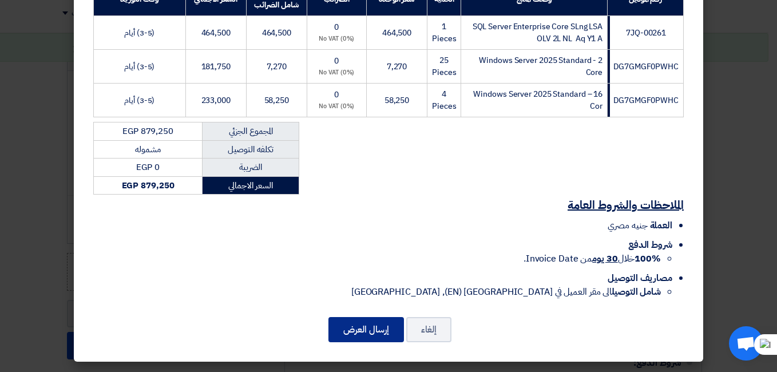
click at [379, 329] on button "إرسال العرض" at bounding box center [365, 329] width 75 height 25
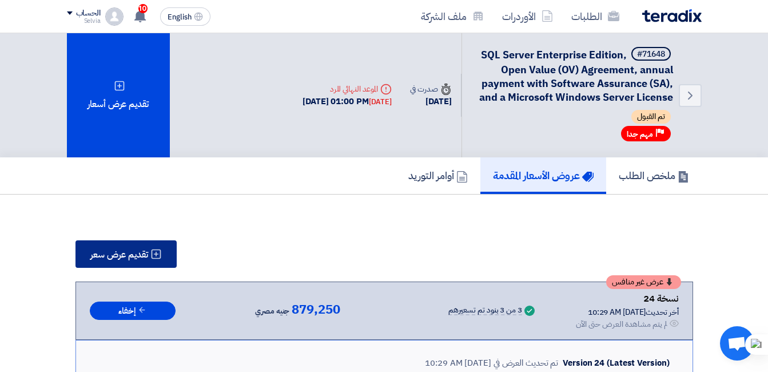
click at [100, 259] on span "تقديم عرض سعر" at bounding box center [119, 254] width 58 height 9
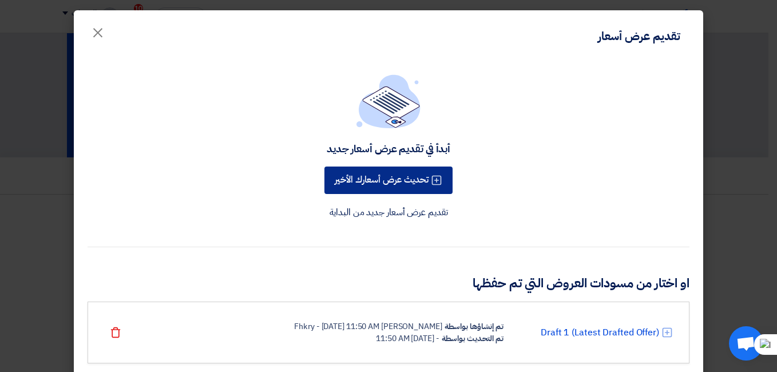
click at [441, 182] on icon at bounding box center [436, 179] width 11 height 11
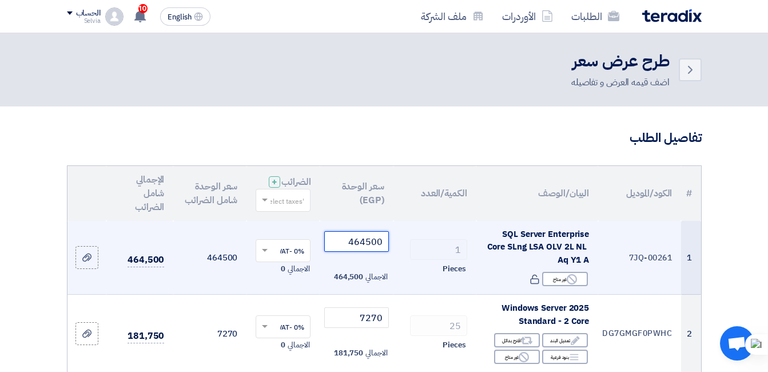
drag, startPoint x: 343, startPoint y: 250, endPoint x: 387, endPoint y: 244, distance: 45.1
click at [387, 244] on input "464500" at bounding box center [356, 241] width 64 height 21
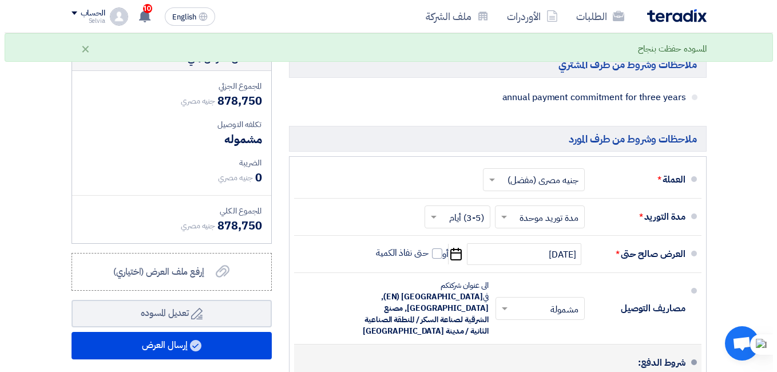
scroll to position [629, 0]
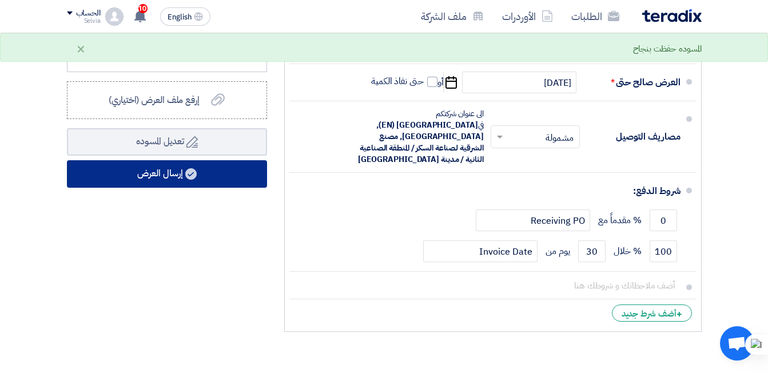
type input "464000"
click at [184, 184] on button "إرسال العرض" at bounding box center [167, 173] width 200 height 27
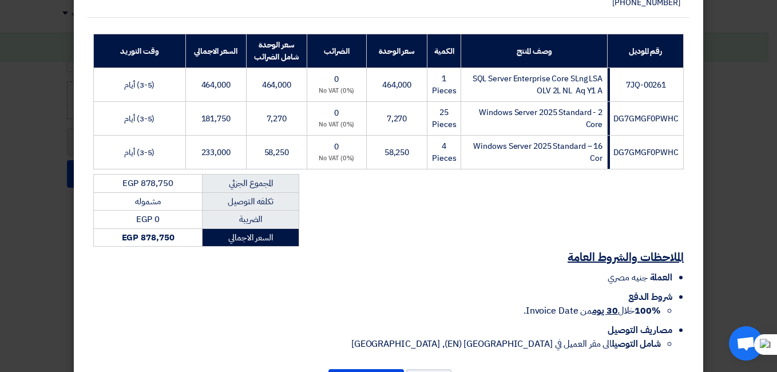
scroll to position [238, 0]
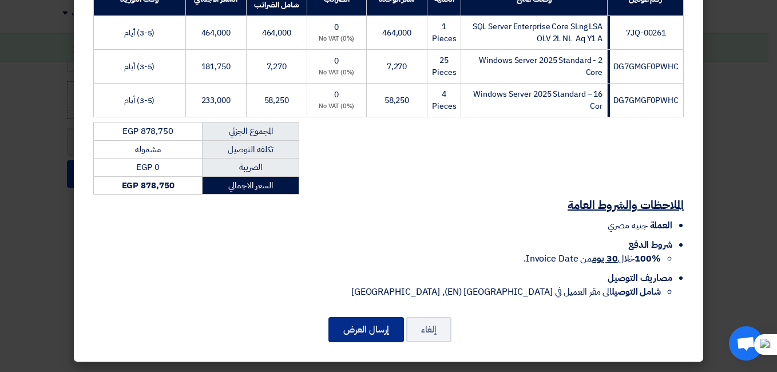
click at [365, 331] on button "إرسال العرض" at bounding box center [365, 329] width 75 height 25
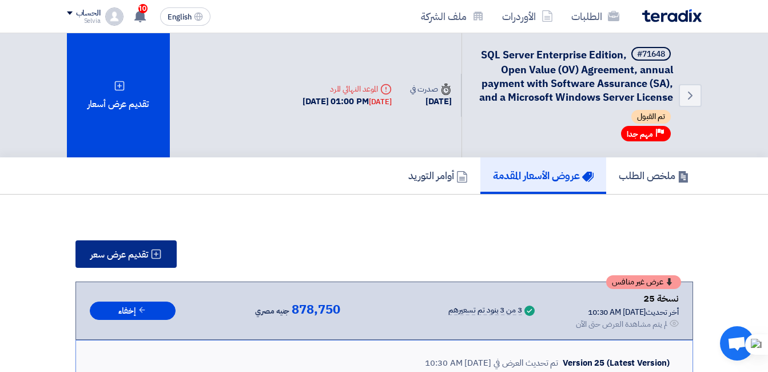
click at [112, 265] on button "تقديم عرض سعر" at bounding box center [125, 253] width 101 height 27
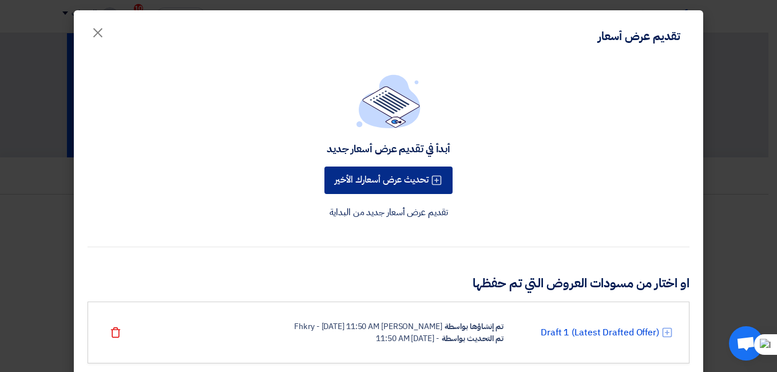
click at [409, 189] on button "تحديث عرض أسعارك الأخير" at bounding box center [388, 179] width 128 height 27
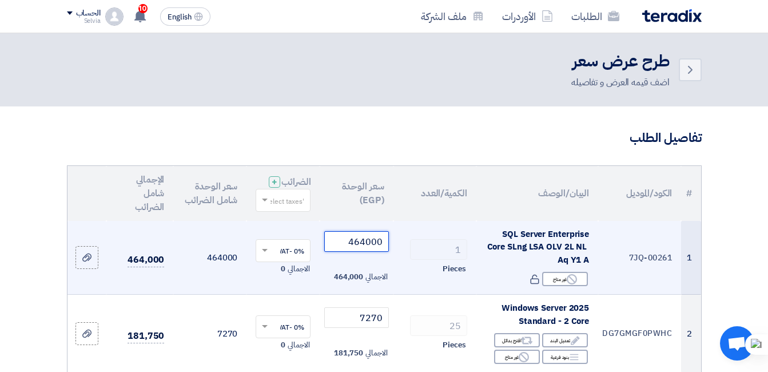
click at [355, 252] on input "464000" at bounding box center [356, 241] width 64 height 21
click at [361, 252] on input "464000" at bounding box center [356, 241] width 64 height 21
drag, startPoint x: 362, startPoint y: 252, endPoint x: 392, endPoint y: 247, distance: 30.7
click at [392, 247] on td "464000 الاجمالي 464,000" at bounding box center [356, 258] width 73 height 74
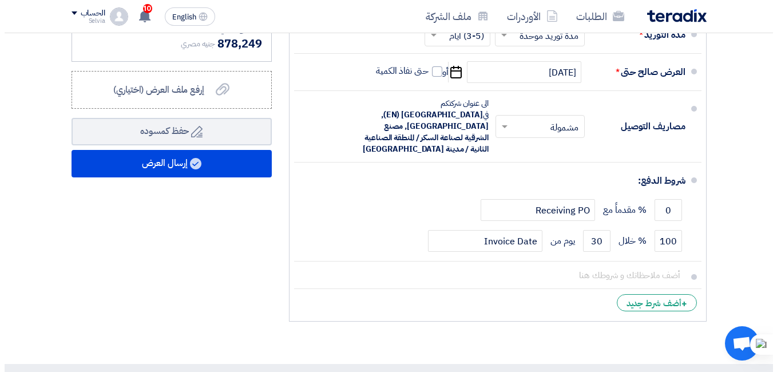
scroll to position [744, 0]
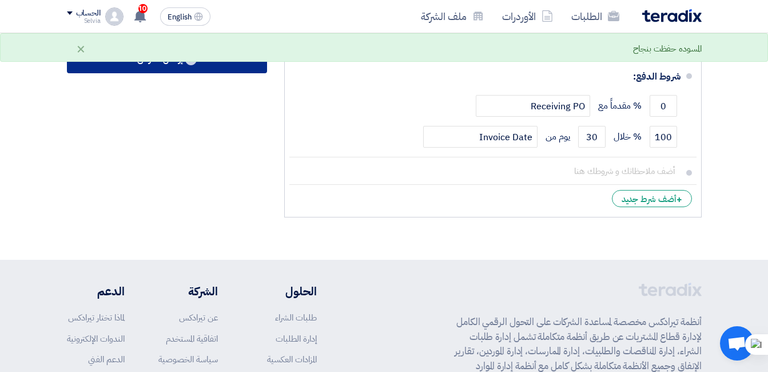
type input "463499"
click at [187, 73] on button "إرسال العرض" at bounding box center [167, 59] width 200 height 27
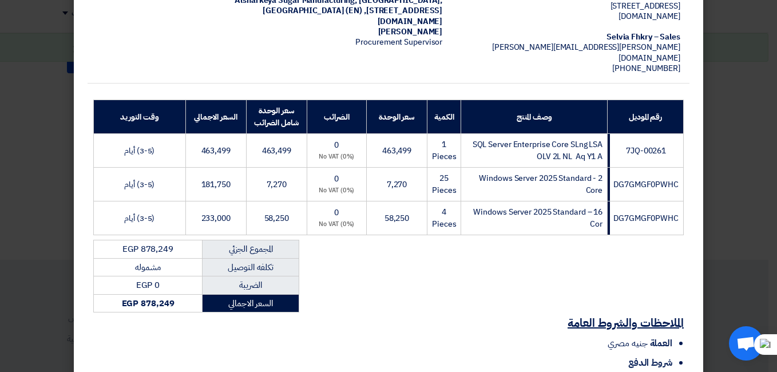
scroll to position [238, 0]
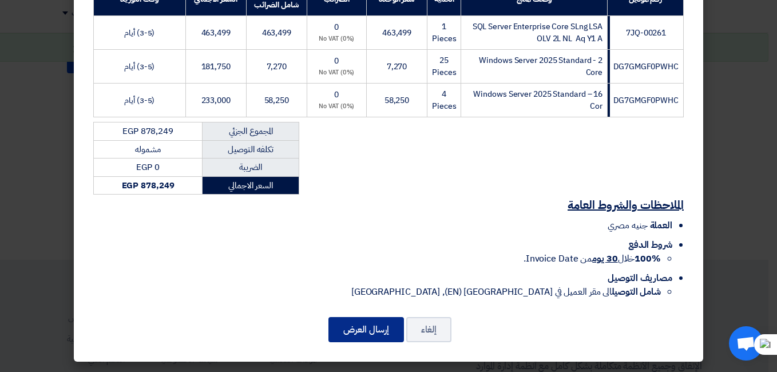
click at [368, 326] on button "إرسال العرض" at bounding box center [365, 329] width 75 height 25
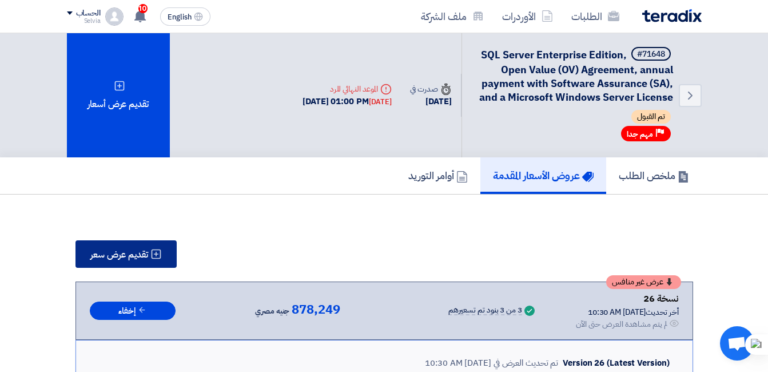
click at [105, 256] on span "تقديم عرض سعر" at bounding box center [119, 254] width 58 height 9
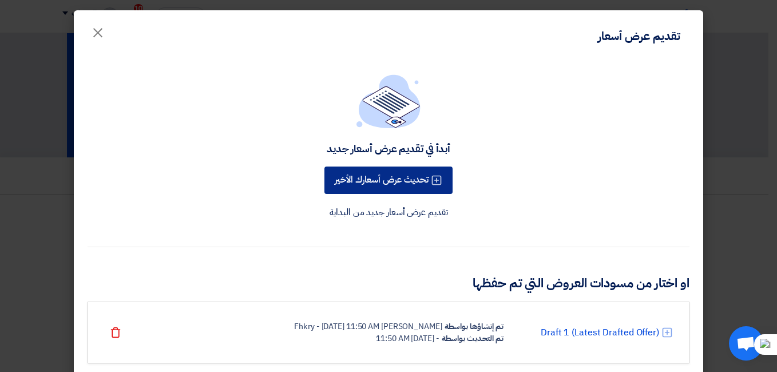
click at [414, 182] on button "تحديث عرض أسعارك الأخير" at bounding box center [388, 179] width 128 height 27
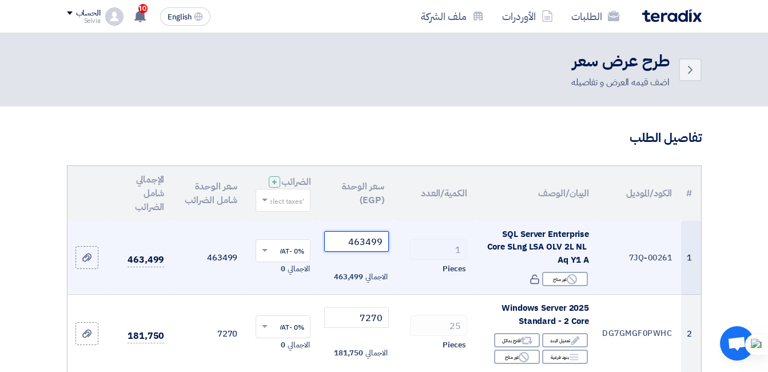
drag, startPoint x: 363, startPoint y: 253, endPoint x: 404, endPoint y: 245, distance: 42.6
click at [404, 245] on tr "1 7JQ-00261 SQL Server Enterprise Core SLng LSA OLV 2L NL Aq Y1 A Reject غير مت…" at bounding box center [384, 258] width 634 height 74
click at [381, 251] on input "463499" at bounding box center [356, 241] width 64 height 21
drag, startPoint x: 368, startPoint y: 253, endPoint x: 389, endPoint y: 248, distance: 21.8
click at [389, 248] on td "463499 الاجمالي 463,499" at bounding box center [356, 258] width 73 height 74
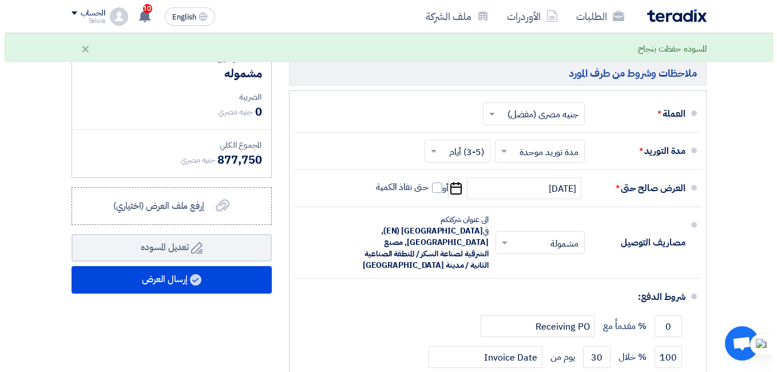
scroll to position [629, 0]
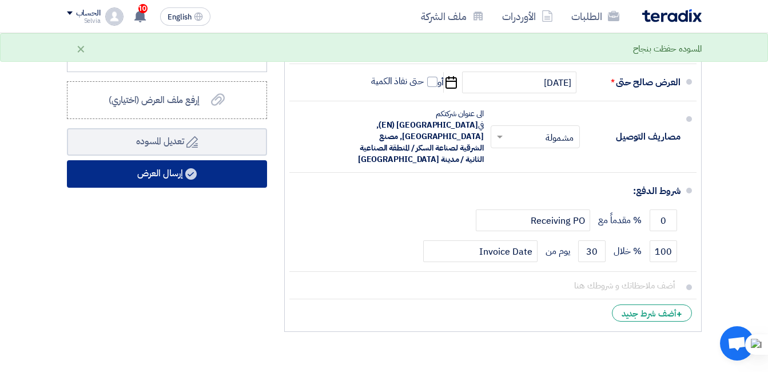
type input "463000"
click at [192, 180] on use at bounding box center [190, 173] width 11 height 11
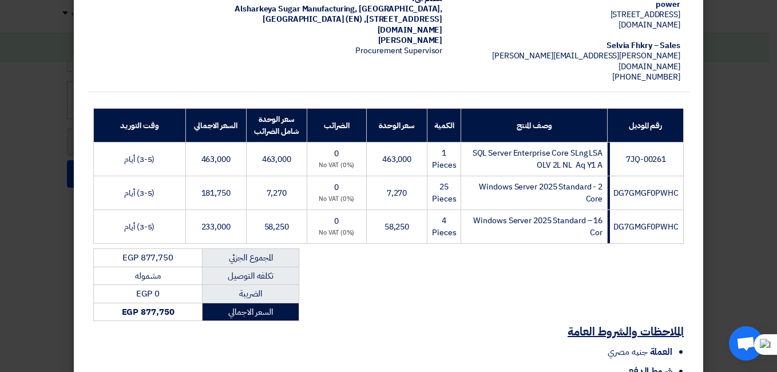
scroll to position [238, 0]
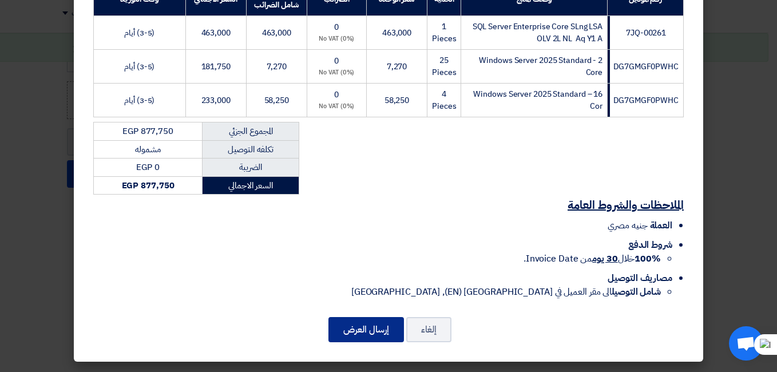
click at [368, 336] on button "إرسال العرض" at bounding box center [365, 329] width 75 height 25
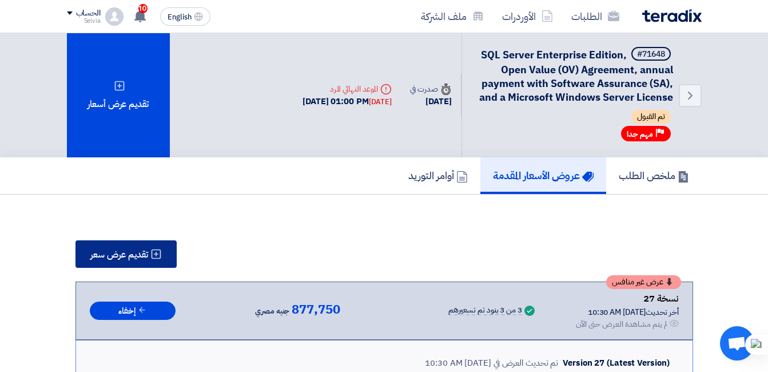
click at [93, 251] on span "تقديم عرض سعر" at bounding box center [119, 254] width 58 height 9
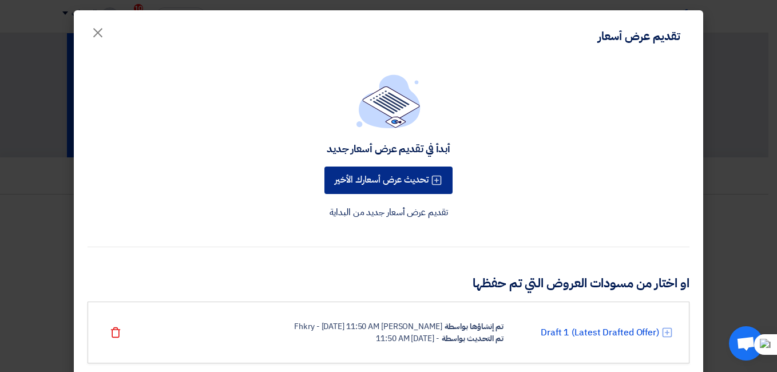
click at [430, 186] on button "تحديث عرض أسعارك الأخير" at bounding box center [388, 179] width 128 height 27
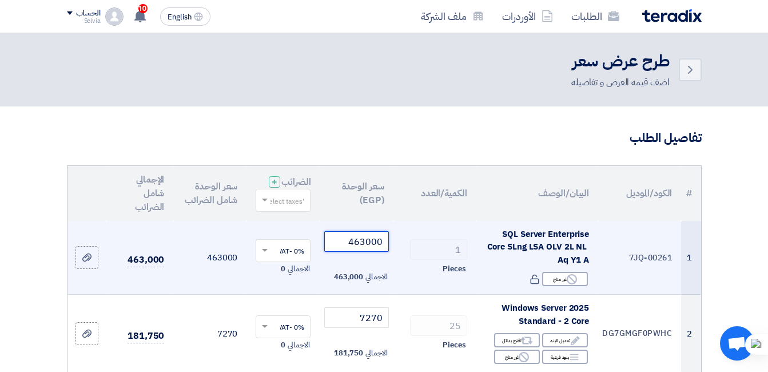
click at [363, 252] on input "463000" at bounding box center [356, 241] width 64 height 21
click at [363, 251] on input "463000" at bounding box center [356, 241] width 64 height 21
click at [366, 252] on input "463000" at bounding box center [356, 241] width 64 height 21
drag, startPoint x: 361, startPoint y: 256, endPoint x: 367, endPoint y: 255, distance: 6.0
click at [367, 252] on input "463000" at bounding box center [356, 241] width 64 height 21
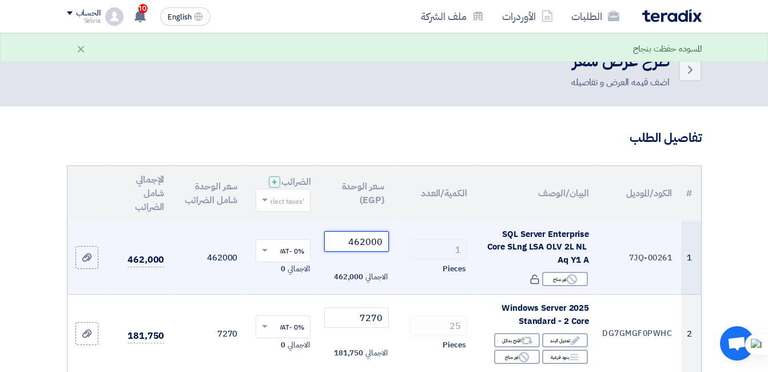
click at [370, 252] on input "462000" at bounding box center [356, 241] width 64 height 21
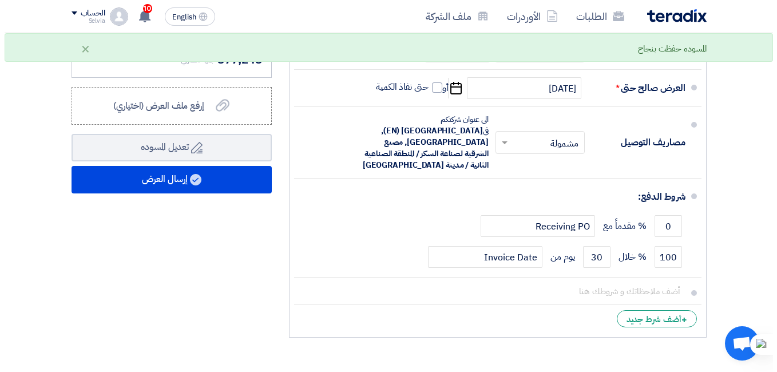
scroll to position [629, 0]
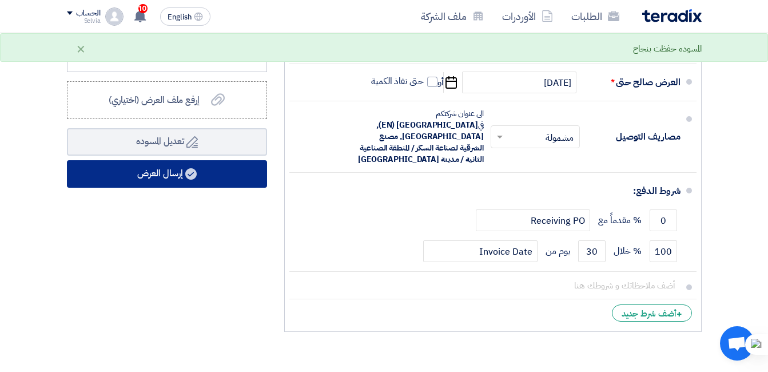
type input "462498"
click at [180, 184] on button "إرسال العرض" at bounding box center [167, 173] width 200 height 27
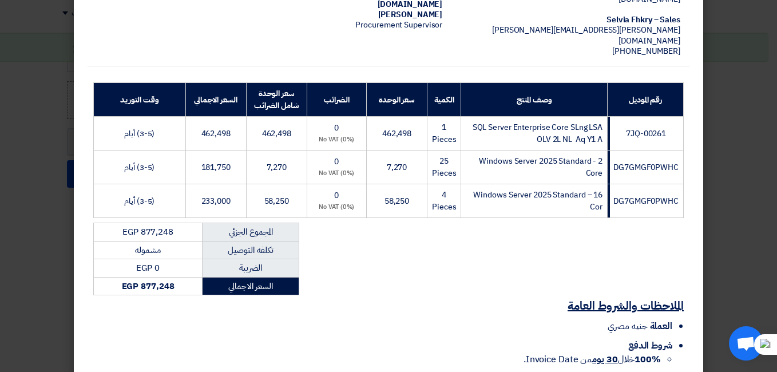
scroll to position [238, 0]
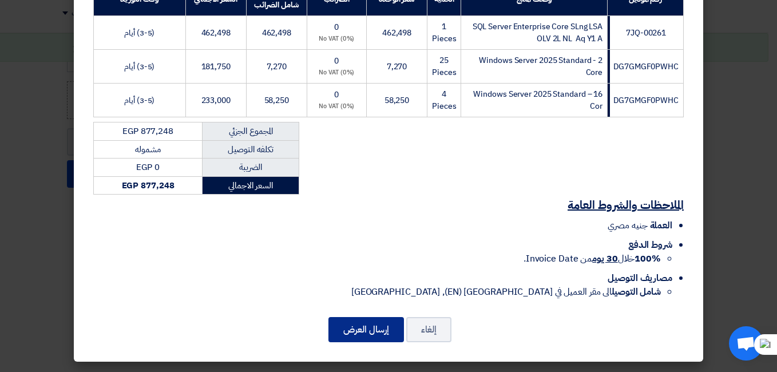
click at [353, 327] on button "إرسال العرض" at bounding box center [365, 329] width 75 height 25
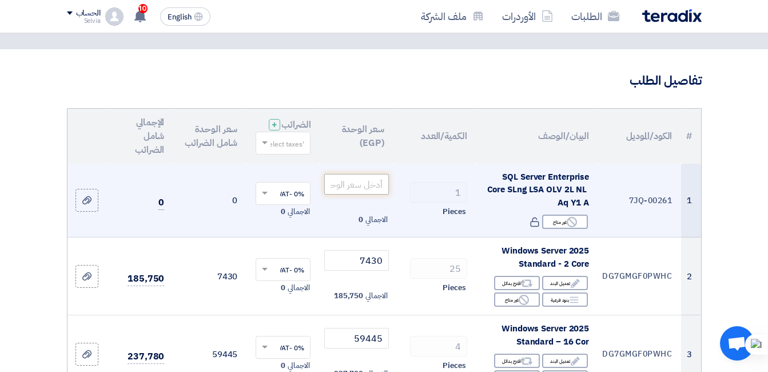
click at [358, 192] on input "number" at bounding box center [356, 184] width 64 height 21
type input "4"
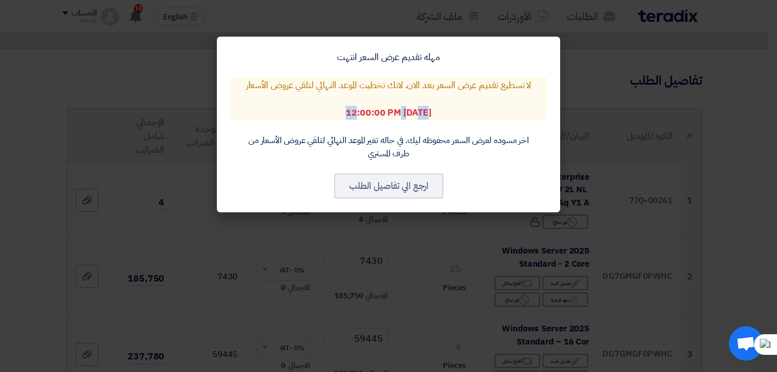
drag, startPoint x: 350, startPoint y: 114, endPoint x: 372, endPoint y: 108, distance: 23.3
click at [372, 108] on b "Oct 7, 2025, 12:00:00 PM" at bounding box center [387, 113] width 85 height 14
click at [439, 278] on modal-container "مهله تقديم عرض السعر انتهت لا تسطيع تقديم عرض السعر بعد الان. لانك تخطيت الموعد…" at bounding box center [388, 186] width 777 height 372
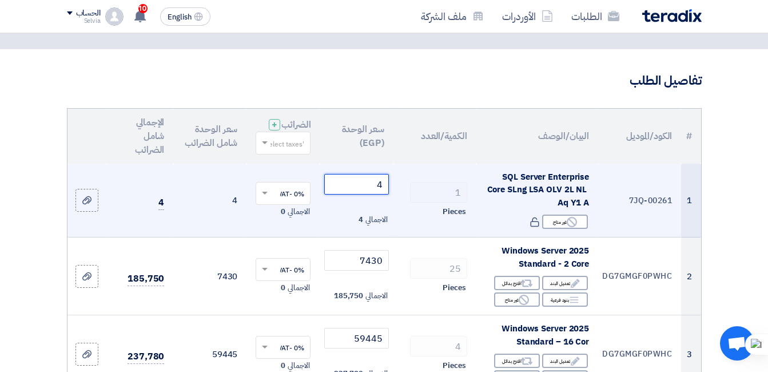
click at [367, 194] on input "4" at bounding box center [356, 184] width 64 height 21
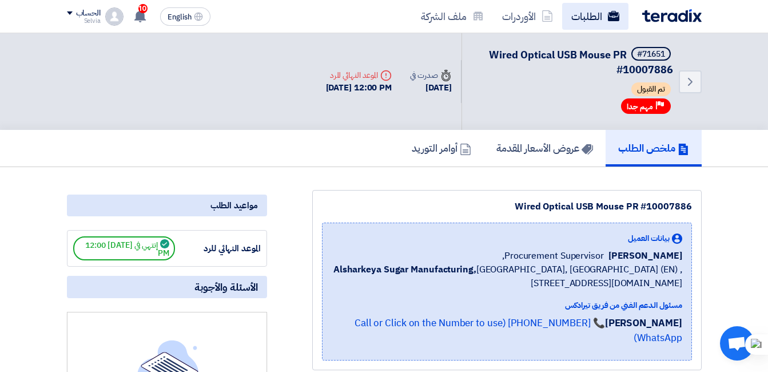
click at [597, 22] on link "الطلبات" at bounding box center [595, 16] width 66 height 27
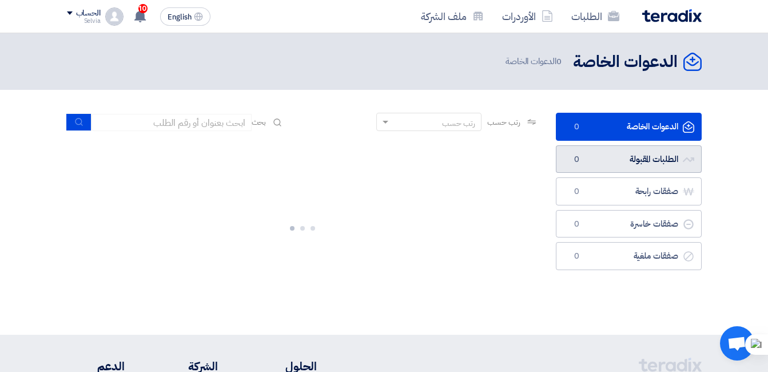
click at [650, 162] on link "الطلبات المقبولة الطلبات المقبولة 0" at bounding box center [629, 159] width 146 height 28
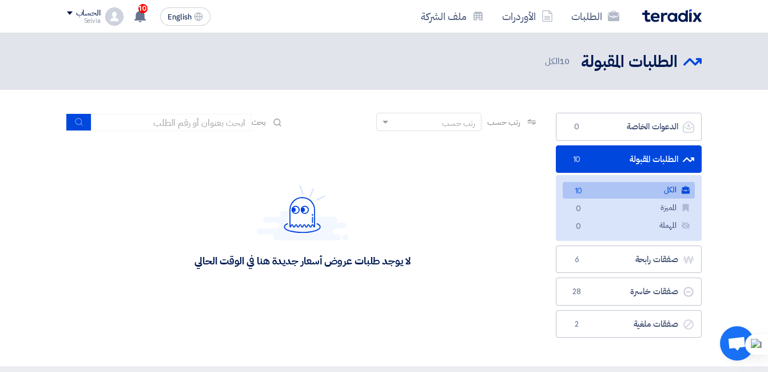
click at [650, 157] on link "الطلبات المقبولة الطلبات المقبولة 10" at bounding box center [629, 159] width 146 height 28
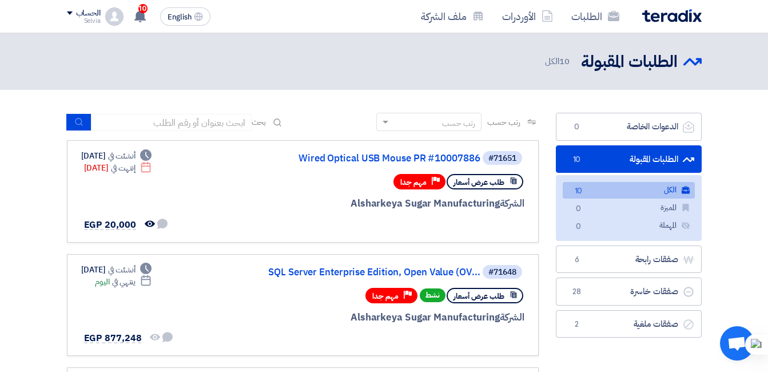
click at [615, 163] on link "الطلبات المقبولة الطلبات المقبولة 10" at bounding box center [629, 159] width 146 height 28
click at [204, 293] on div "#71648 SQL Server Enterprise Edition, Open Value (OV... طلب عرض أسعار نشط Prior…" at bounding box center [302, 305] width 443 height 83
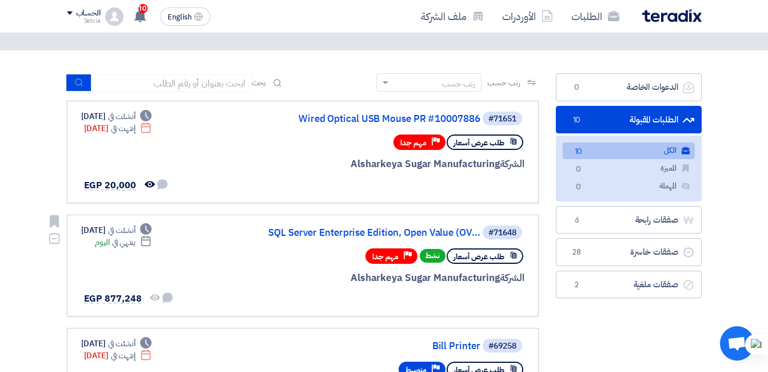
scroll to position [57, 0]
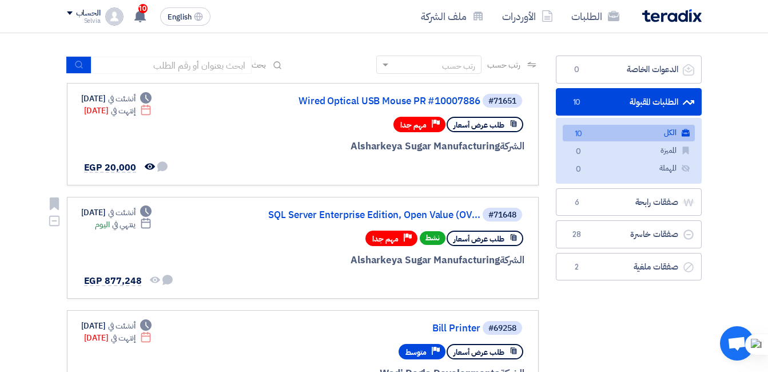
click at [487, 237] on span "طلب عرض أسعار" at bounding box center [479, 238] width 51 height 11
click at [483, 243] on span "طلب عرض أسعار" at bounding box center [479, 238] width 51 height 11
click at [218, 253] on div "#71648 SQL Server Enterprise Edition, Open Value (OV... طلب عرض أسعار نشط Prior…" at bounding box center [302, 247] width 443 height 83
click at [321, 213] on link "SQL Server Enterprise Edition, Open Value (OV..." at bounding box center [366, 215] width 229 height 10
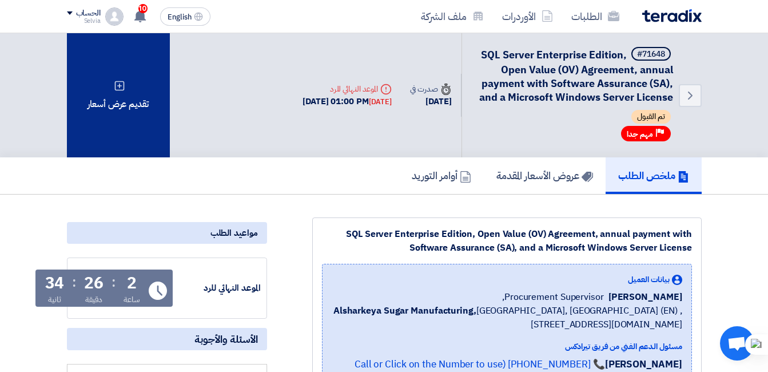
click at [108, 115] on div "تقديم عرض أسعار" at bounding box center [118, 95] width 103 height 124
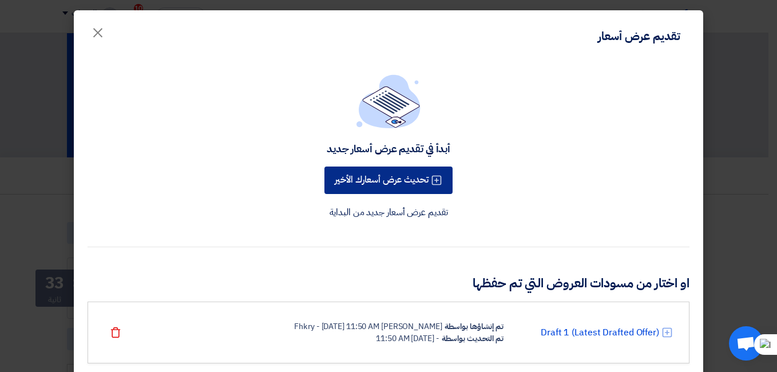
click at [383, 189] on button "تحديث عرض أسعارك الأخير" at bounding box center [388, 179] width 128 height 27
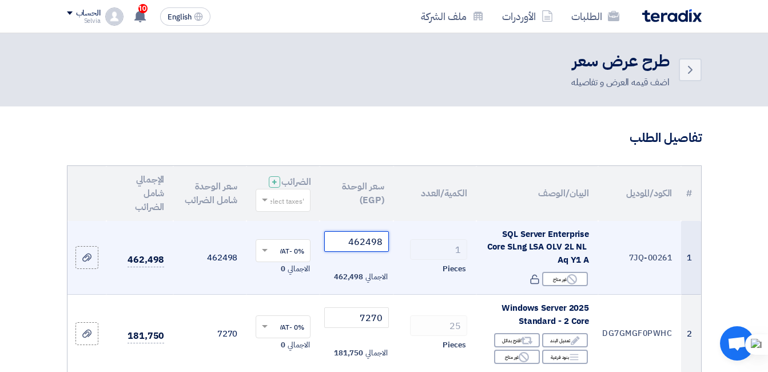
click at [380, 252] on input "462498" at bounding box center [356, 241] width 64 height 21
click at [378, 252] on input "462498" at bounding box center [356, 241] width 64 height 21
click at [355, 251] on input "462498" at bounding box center [356, 241] width 64 height 21
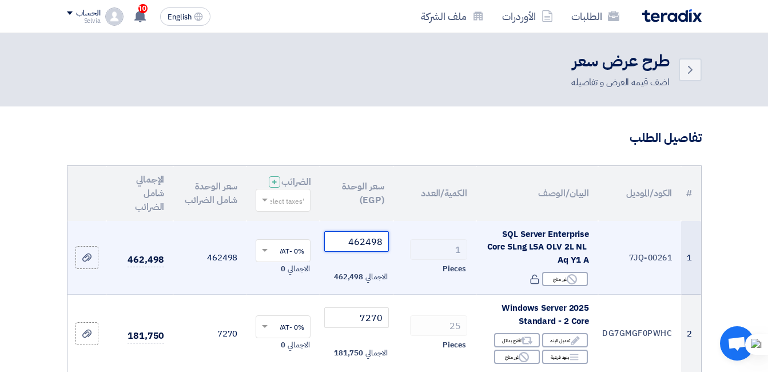
click at [355, 251] on input "462498" at bounding box center [356, 241] width 64 height 21
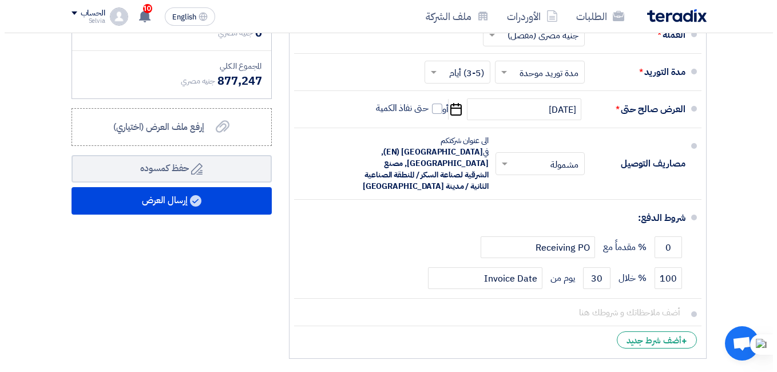
scroll to position [686, 0]
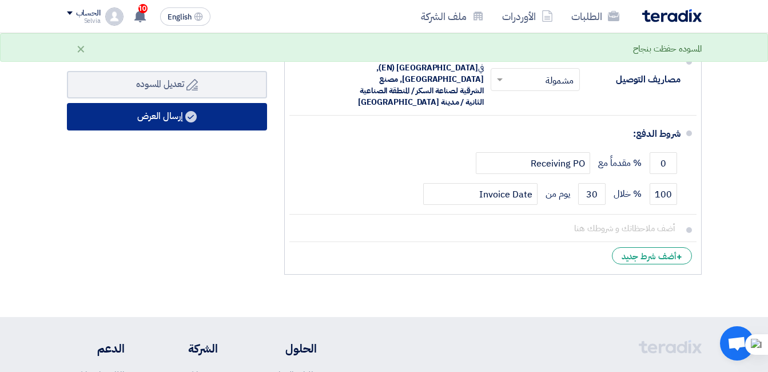
type input "462497"
click at [185, 126] on button "إرسال العرض" at bounding box center [167, 116] width 200 height 27
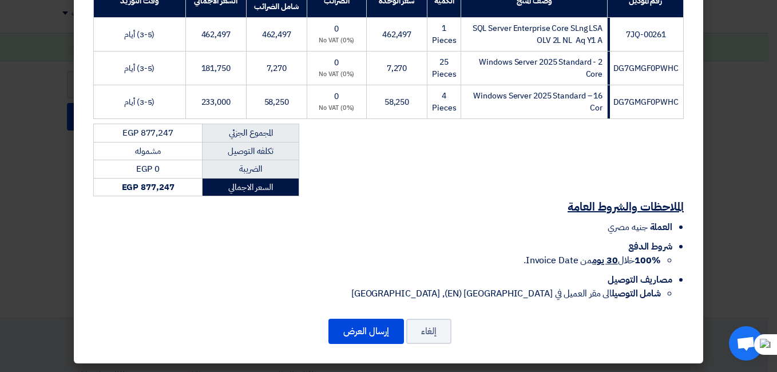
scroll to position [238, 0]
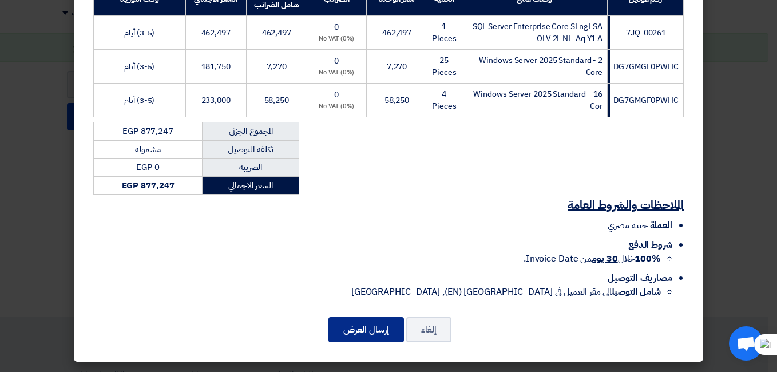
click at [364, 332] on button "إرسال العرض" at bounding box center [365, 329] width 75 height 25
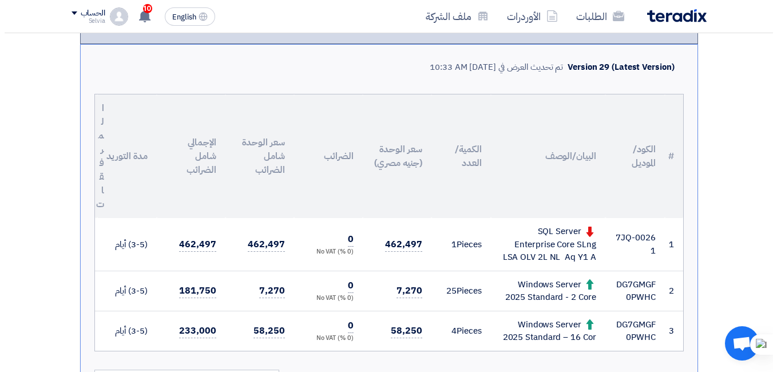
scroll to position [54, 0]
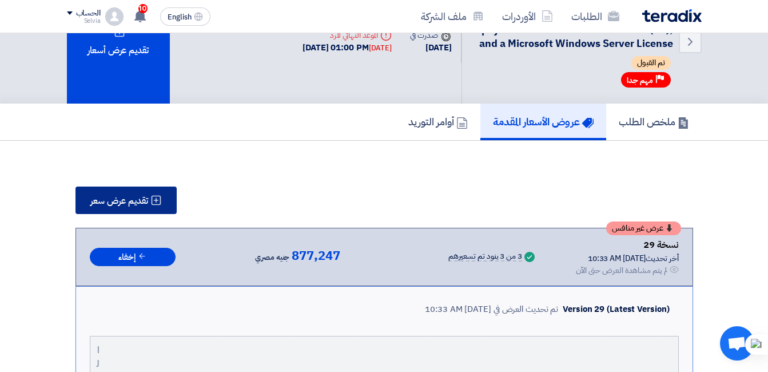
click at [91, 197] on span "تقديم عرض سعر" at bounding box center [119, 200] width 58 height 9
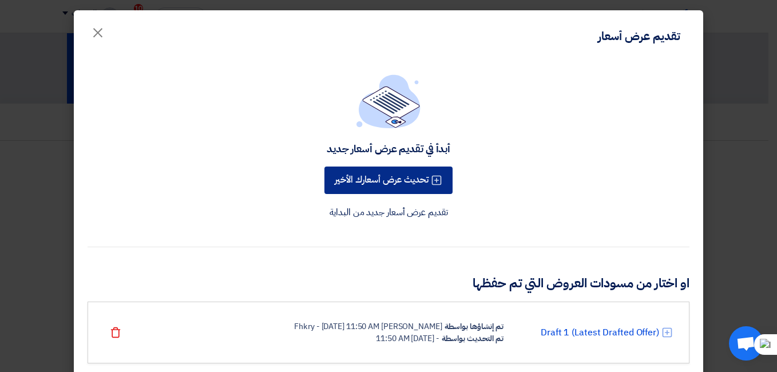
click at [414, 179] on button "تحديث عرض أسعارك الأخير" at bounding box center [388, 179] width 128 height 27
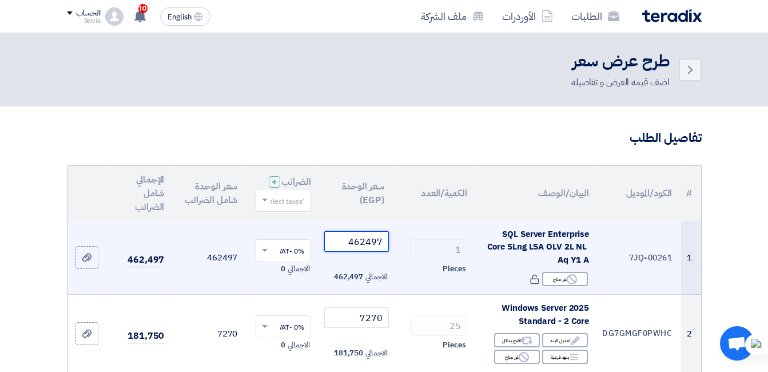
click at [354, 245] on input "462497" at bounding box center [356, 241] width 64 height 21
type input "462000"
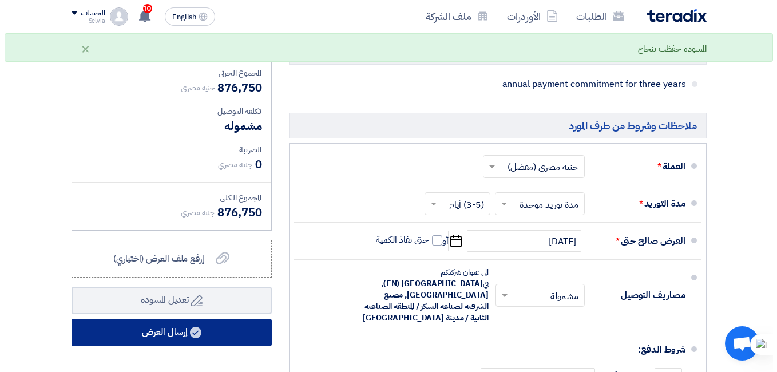
scroll to position [515, 0]
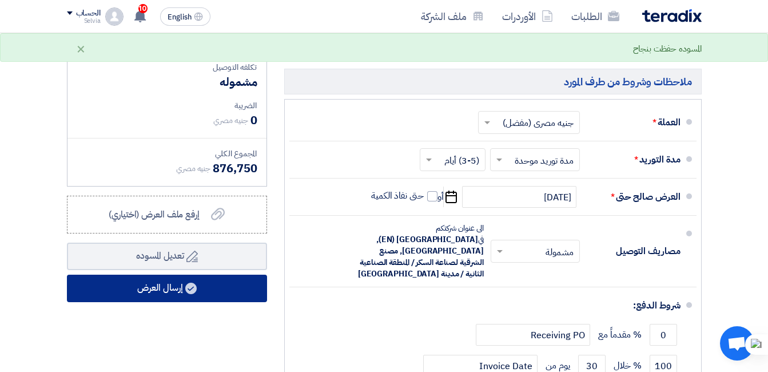
click at [172, 287] on button "إرسال العرض" at bounding box center [167, 288] width 200 height 27
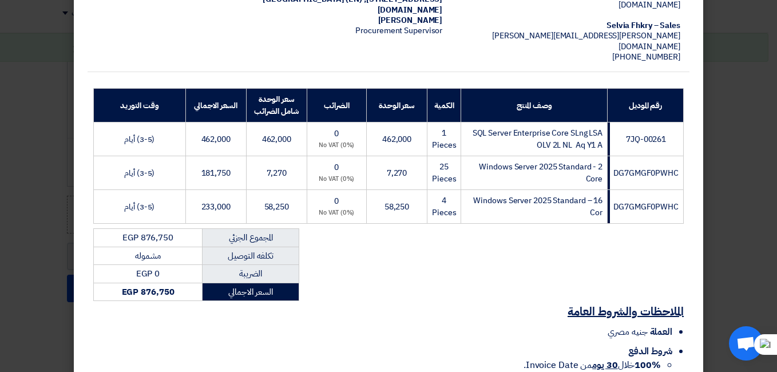
scroll to position [238, 0]
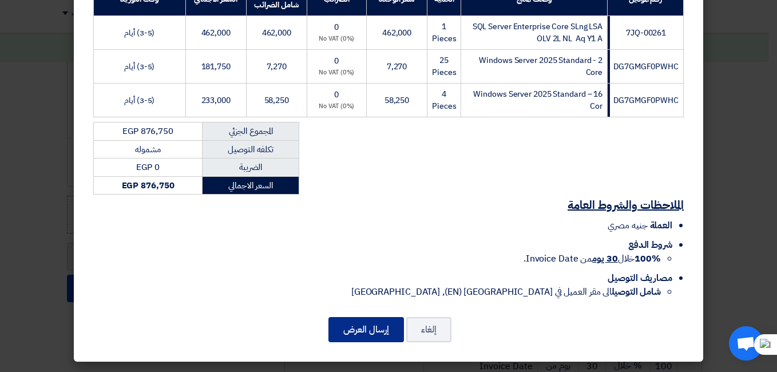
click at [357, 339] on button "إرسال العرض" at bounding box center [365, 329] width 75 height 25
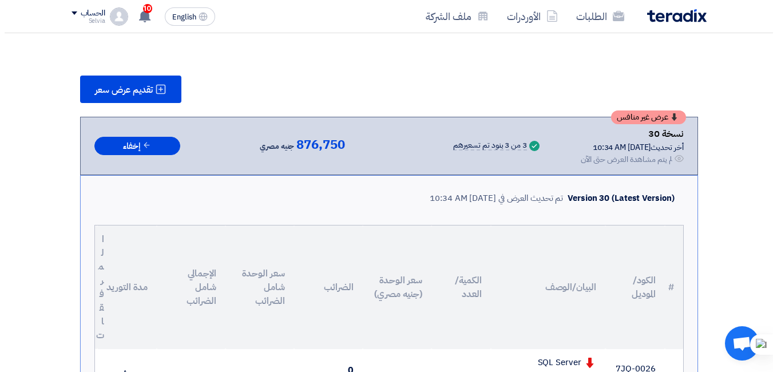
scroll to position [69, 0]
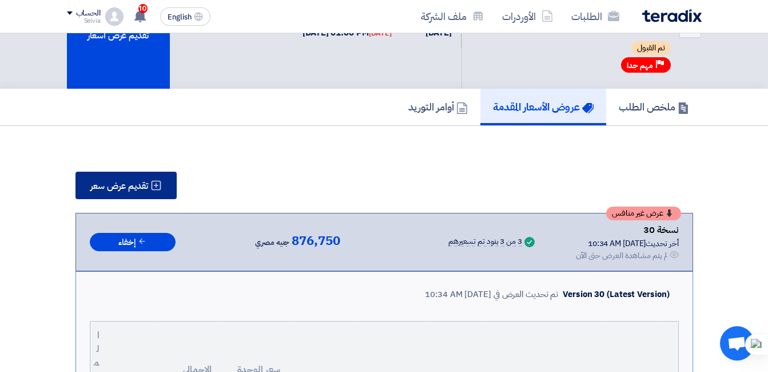
click at [136, 185] on span "تقديم عرض سعر" at bounding box center [119, 185] width 58 height 9
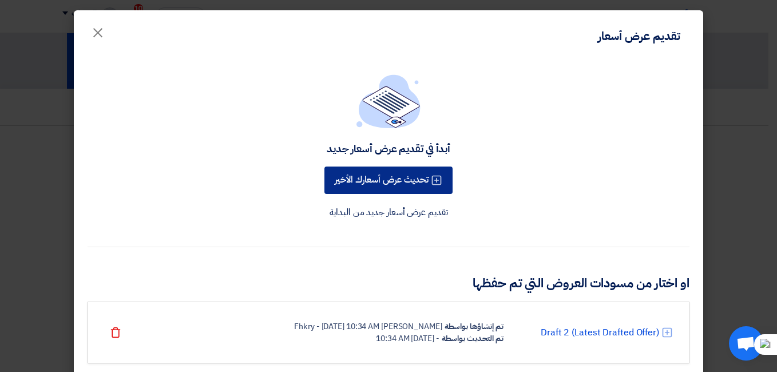
click at [401, 184] on button "تحديث عرض أسعارك الأخير" at bounding box center [388, 179] width 128 height 27
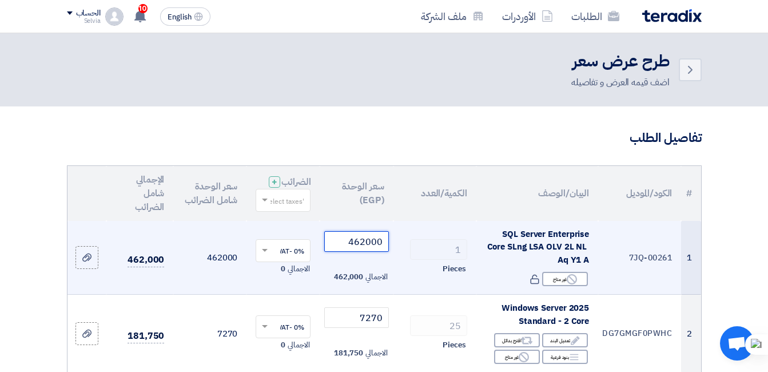
click at [385, 252] on input "462000" at bounding box center [356, 241] width 64 height 21
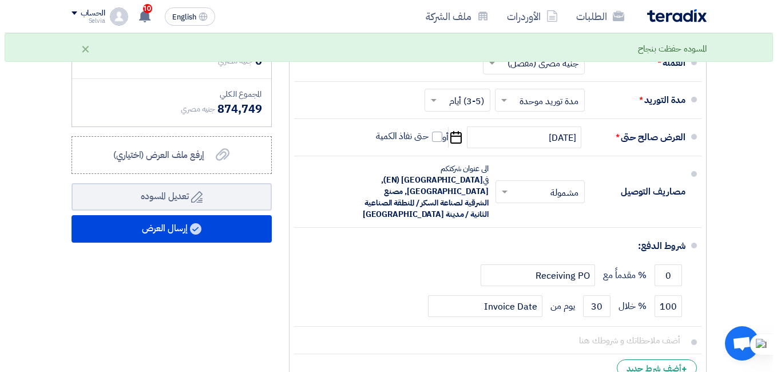
scroll to position [515, 0]
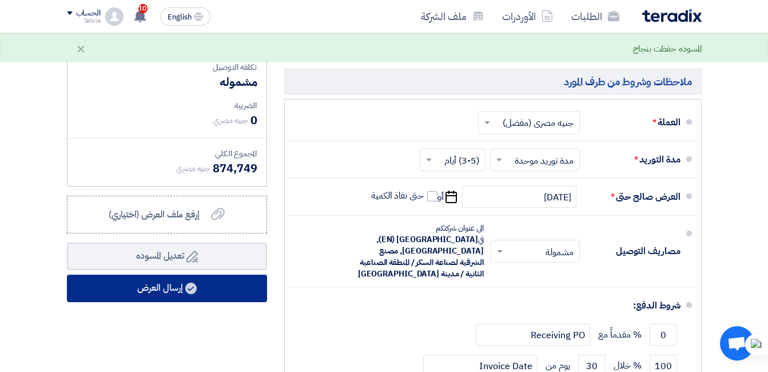
type input "459999"
click at [204, 297] on button "إرسال العرض" at bounding box center [167, 288] width 200 height 27
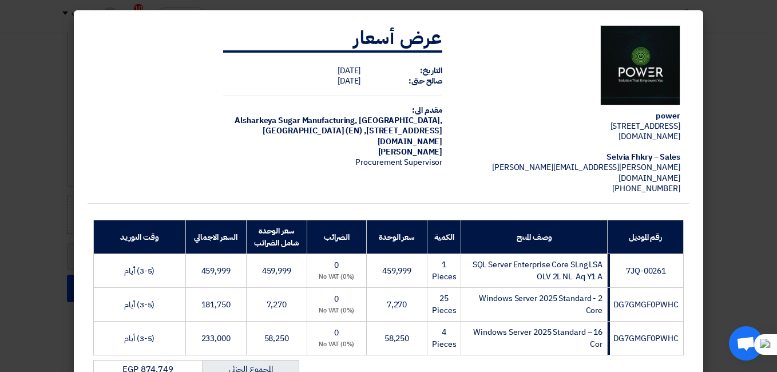
scroll to position [238, 0]
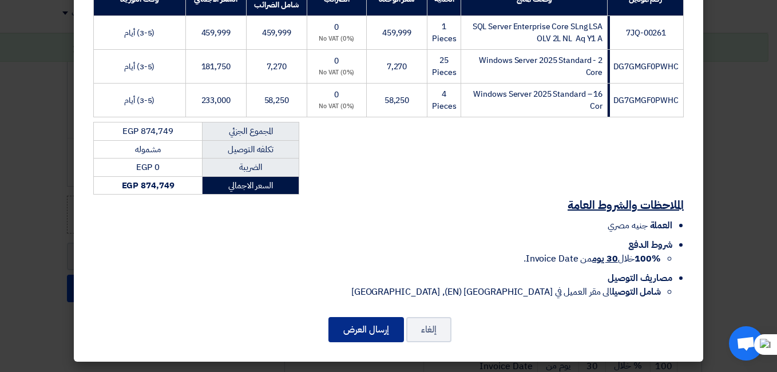
click at [361, 329] on button "إرسال العرض" at bounding box center [365, 329] width 75 height 25
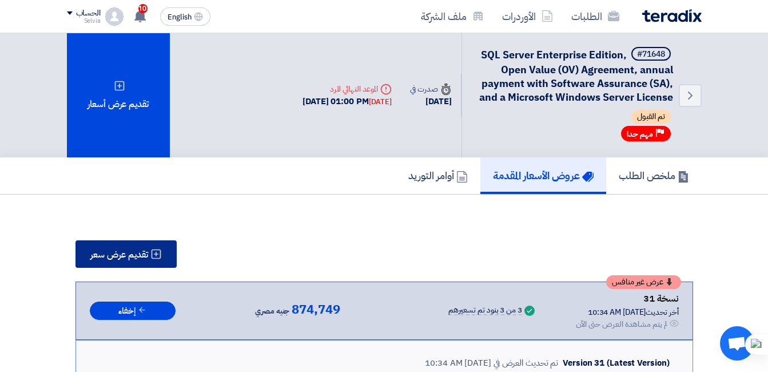
click at [137, 251] on span "تقديم عرض سعر" at bounding box center [119, 254] width 58 height 9
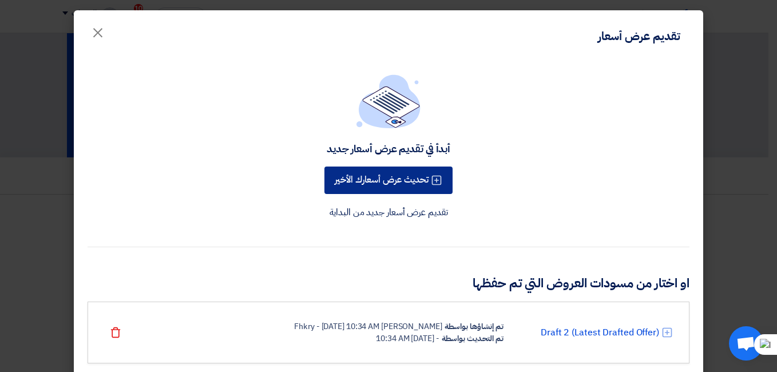
click at [420, 184] on button "تحديث عرض أسعارك الأخير" at bounding box center [388, 179] width 128 height 27
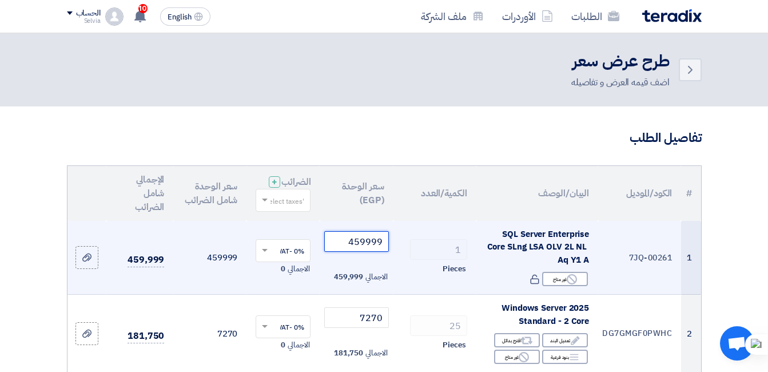
click at [371, 248] on input "459999" at bounding box center [356, 241] width 64 height 21
drag, startPoint x: 351, startPoint y: 253, endPoint x: 389, endPoint y: 250, distance: 38.5
click at [389, 250] on td "459999 الاجمالي 459,999" at bounding box center [356, 258] width 73 height 74
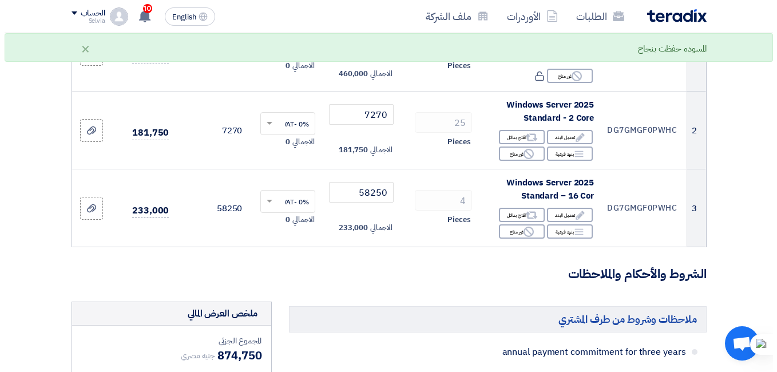
scroll to position [458, 0]
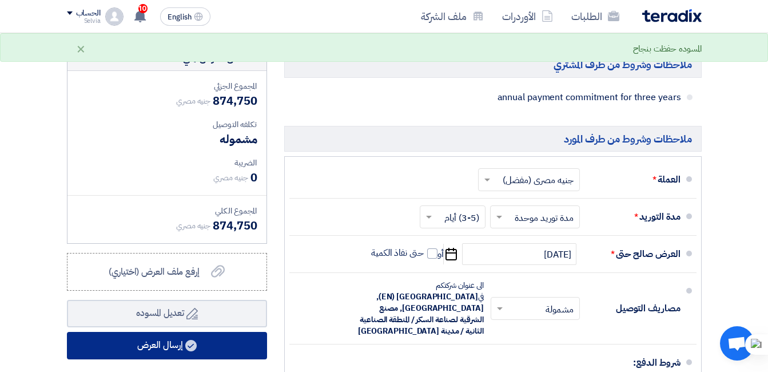
type input "460000"
click at [166, 355] on button "إرسال العرض" at bounding box center [167, 345] width 200 height 27
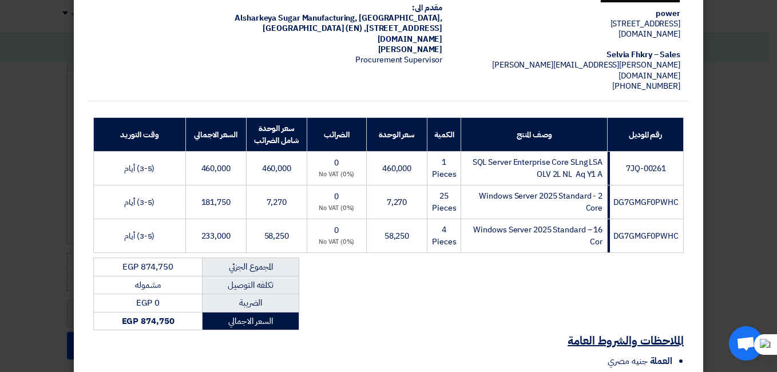
scroll to position [238, 0]
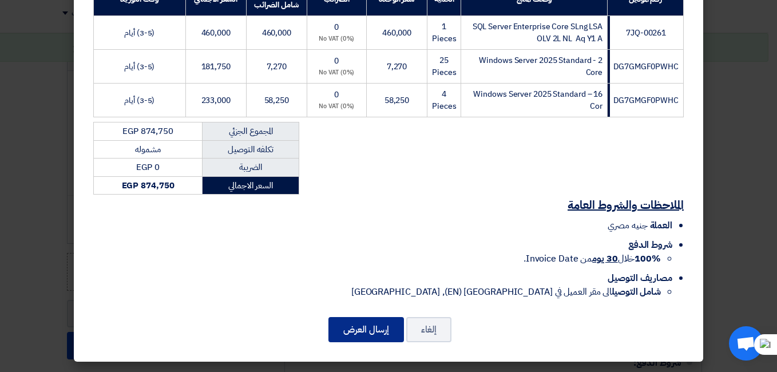
click at [367, 331] on button "إرسال العرض" at bounding box center [365, 329] width 75 height 25
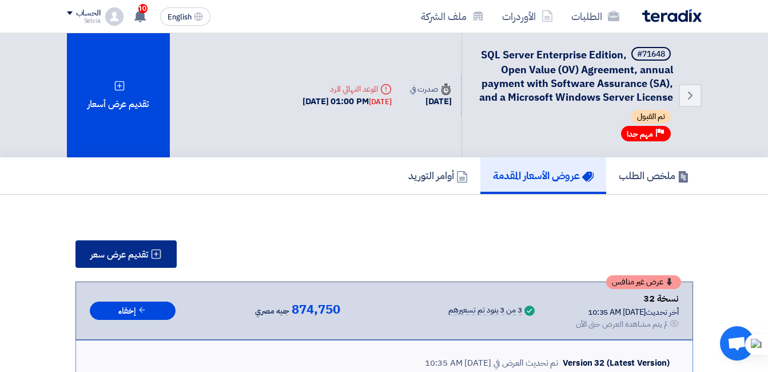
click at [125, 257] on span "تقديم عرض سعر" at bounding box center [119, 254] width 58 height 9
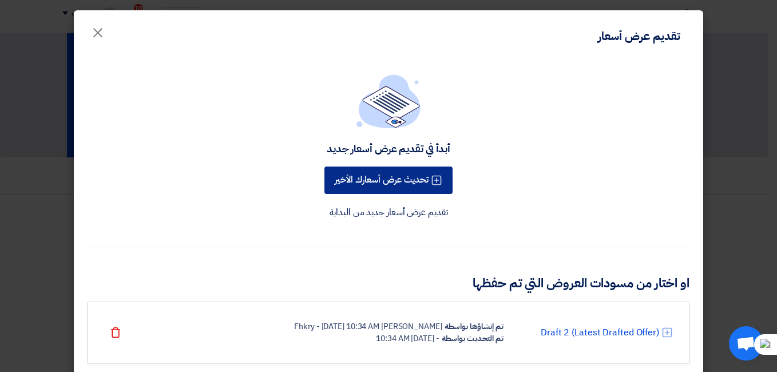
click at [393, 185] on button "تحديث عرض أسعارك الأخير" at bounding box center [388, 179] width 128 height 27
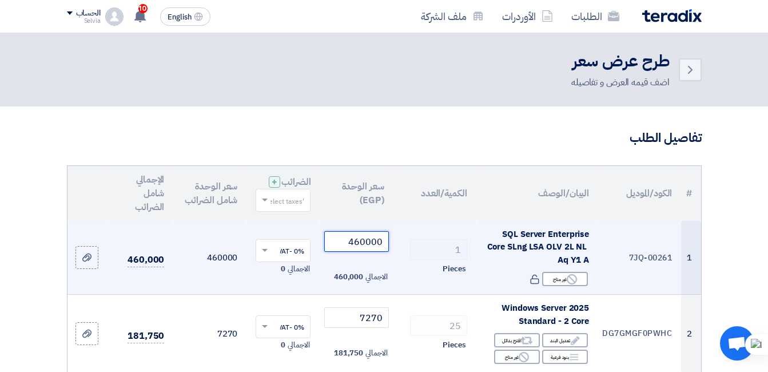
click at [359, 252] on input "460000" at bounding box center [356, 241] width 64 height 21
drag, startPoint x: 355, startPoint y: 252, endPoint x: 394, endPoint y: 252, distance: 38.3
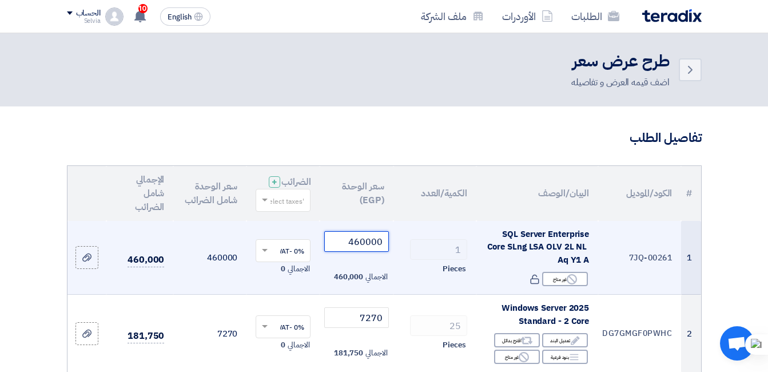
click at [394, 252] on tr "1 7JQ-00261 SQL Server Enterprise Core SLng LSA OLV 2L NL Aq Y1 A Reject غير مت…" at bounding box center [384, 258] width 634 height 74
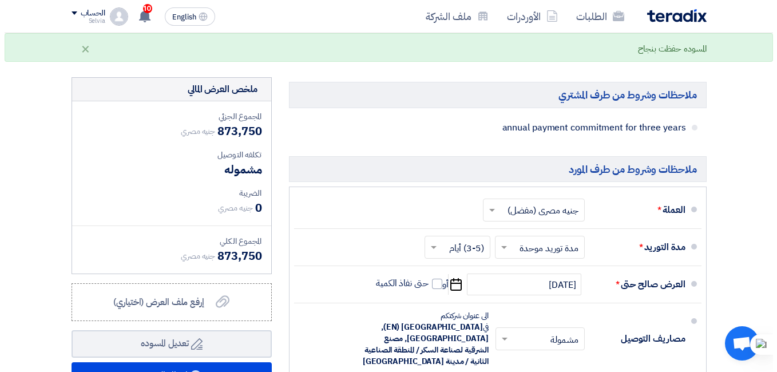
scroll to position [515, 0]
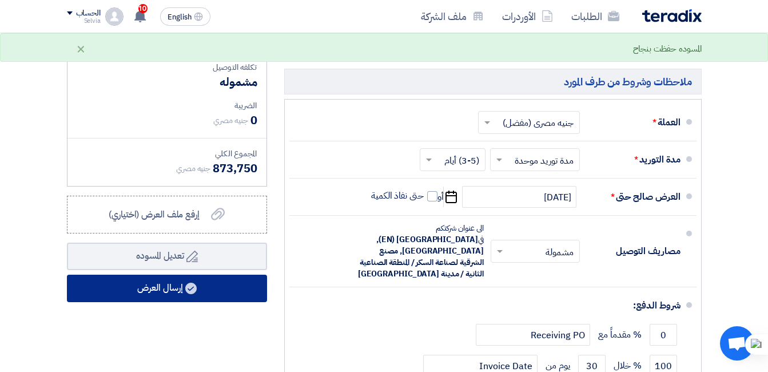
type input "459000"
click at [231, 296] on button "إرسال العرض" at bounding box center [167, 288] width 200 height 27
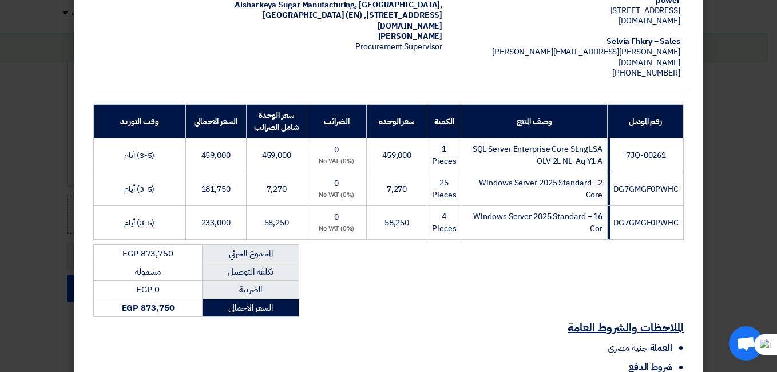
scroll to position [238, 0]
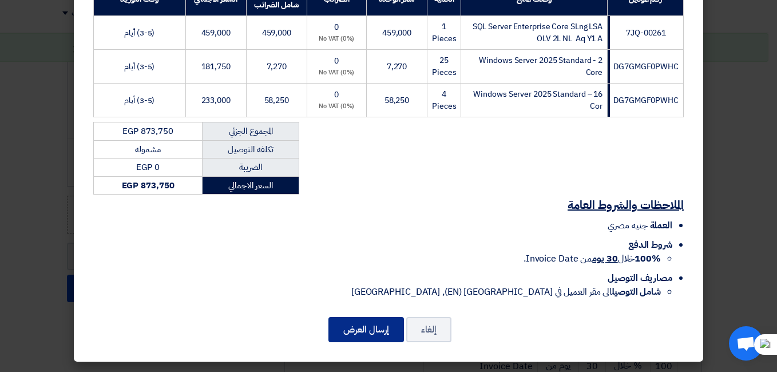
drag, startPoint x: 366, startPoint y: 324, endPoint x: 360, endPoint y: 333, distance: 11.1
click at [366, 324] on button "إرسال العرض" at bounding box center [365, 329] width 75 height 25
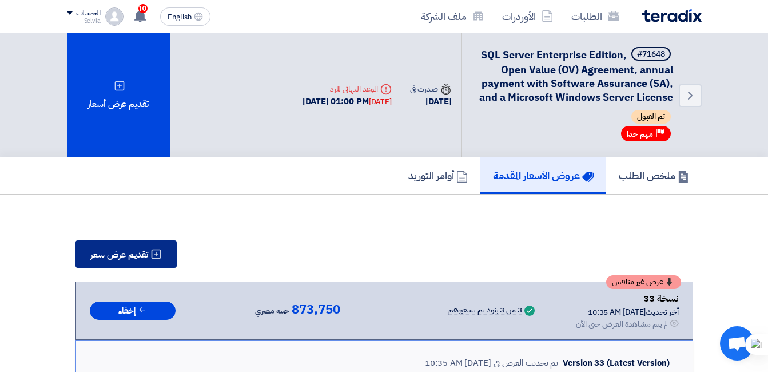
click at [146, 255] on span "تقديم عرض سعر" at bounding box center [119, 254] width 58 height 9
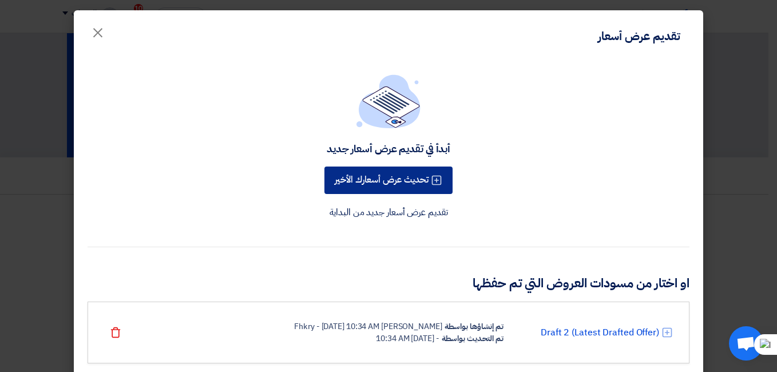
click at [369, 181] on button "تحديث عرض أسعارك الأخير" at bounding box center [388, 179] width 128 height 27
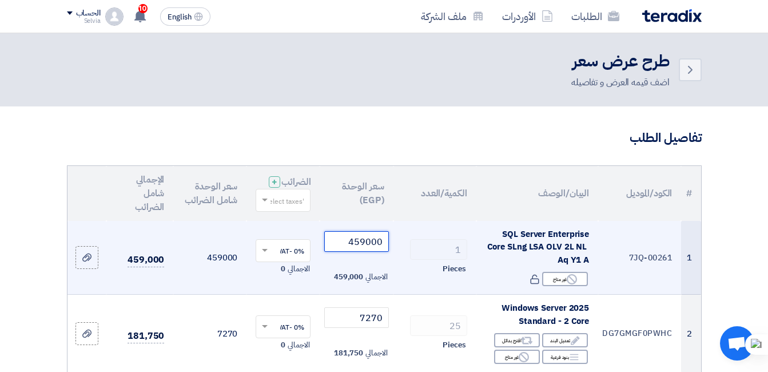
drag, startPoint x: 360, startPoint y: 253, endPoint x: 365, endPoint y: 249, distance: 6.5
click at [365, 249] on input "459000" at bounding box center [356, 241] width 64 height 21
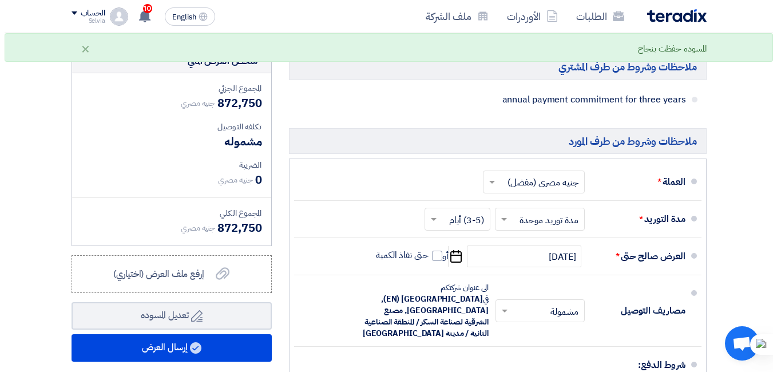
scroll to position [572, 0]
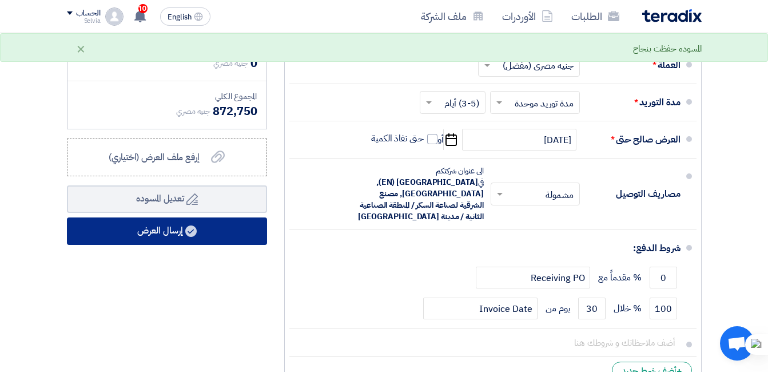
type input "458000"
click at [168, 244] on button "إرسال العرض" at bounding box center [167, 230] width 200 height 27
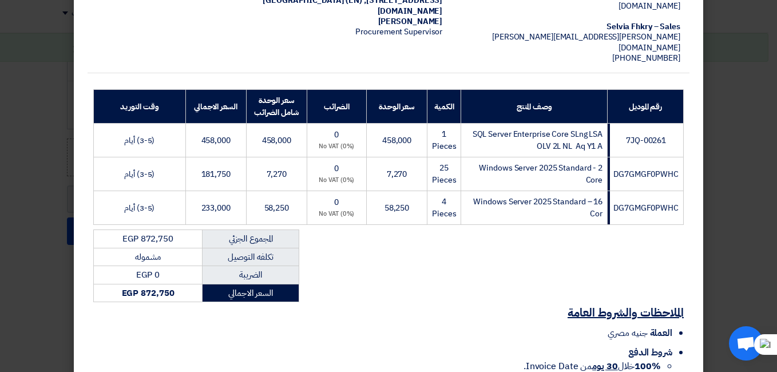
scroll to position [238, 0]
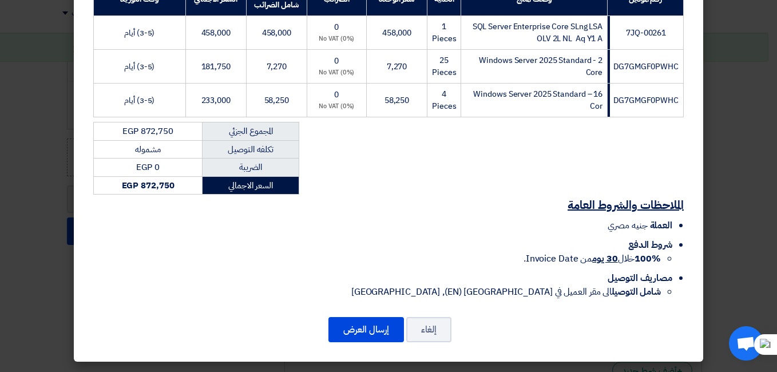
click at [377, 345] on div "power 15 Ismail El-Kabbani St., off El-Tayarran St., Nasr City, Cairo, Egypt., …" at bounding box center [388, 67] width 629 height 590
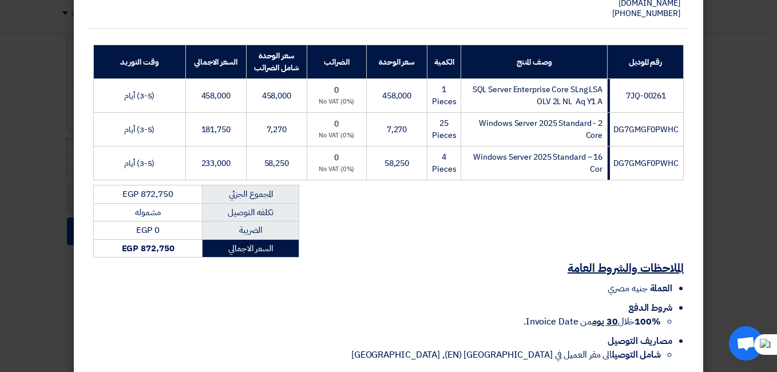
scroll to position [229, 0]
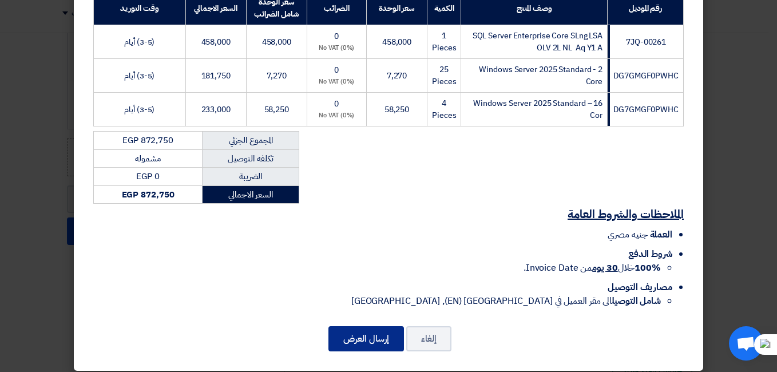
click at [368, 338] on button "إرسال العرض" at bounding box center [365, 338] width 75 height 25
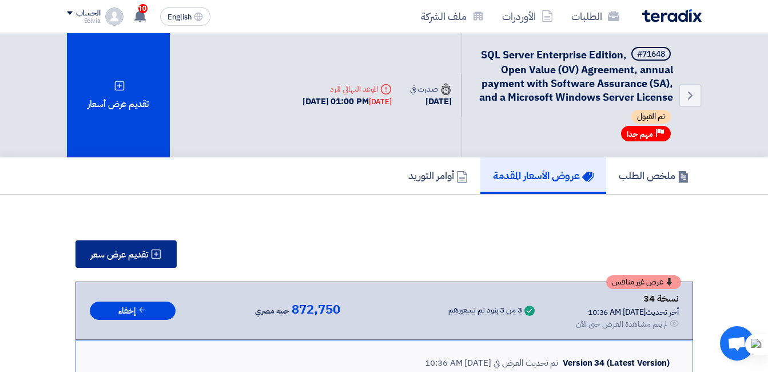
click at [109, 251] on span "تقديم عرض سعر" at bounding box center [119, 254] width 58 height 9
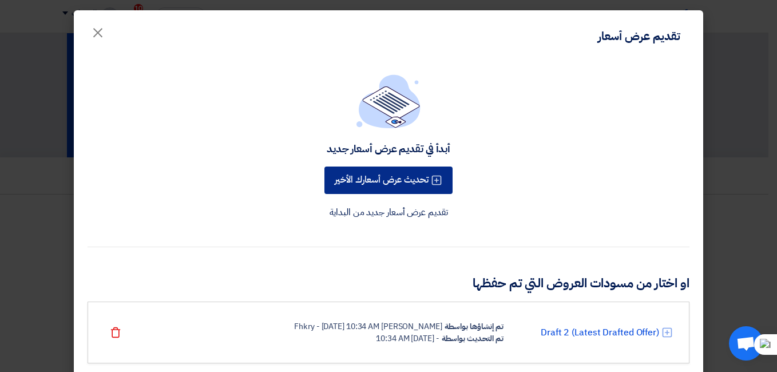
click at [384, 182] on button "تحديث عرض أسعارك الأخير" at bounding box center [388, 179] width 128 height 27
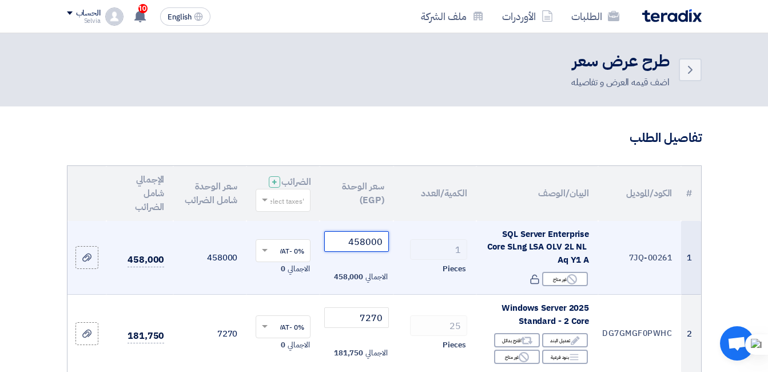
click at [372, 249] on input "458000" at bounding box center [356, 241] width 64 height 21
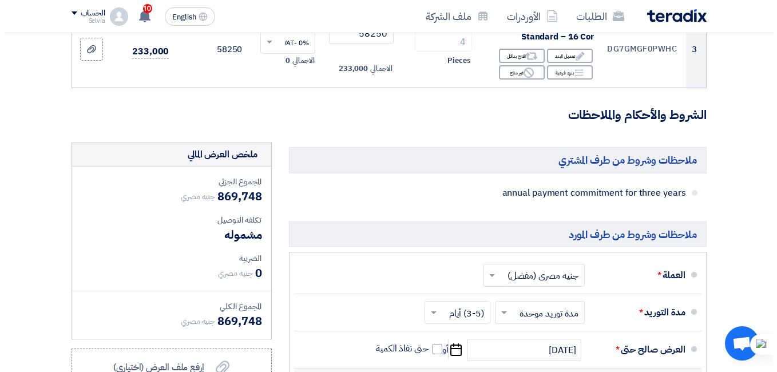
scroll to position [515, 0]
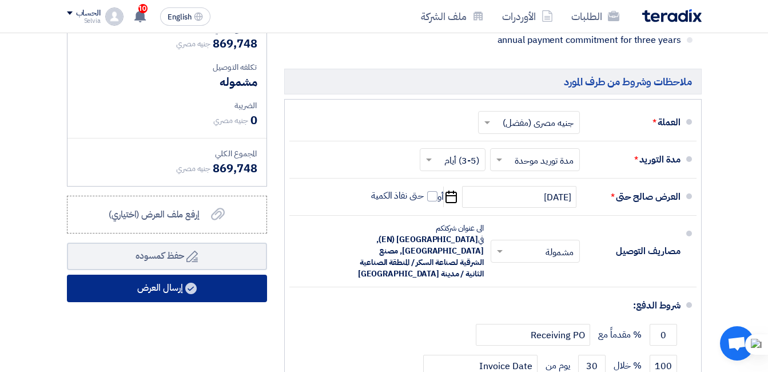
type input "454998"
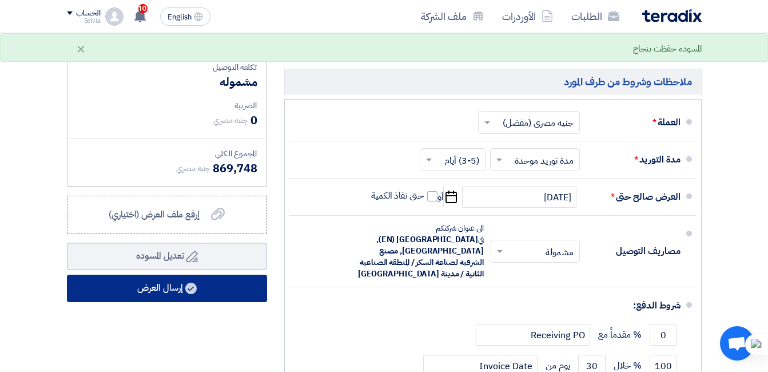
click at [236, 302] on button "إرسال العرض" at bounding box center [167, 288] width 200 height 27
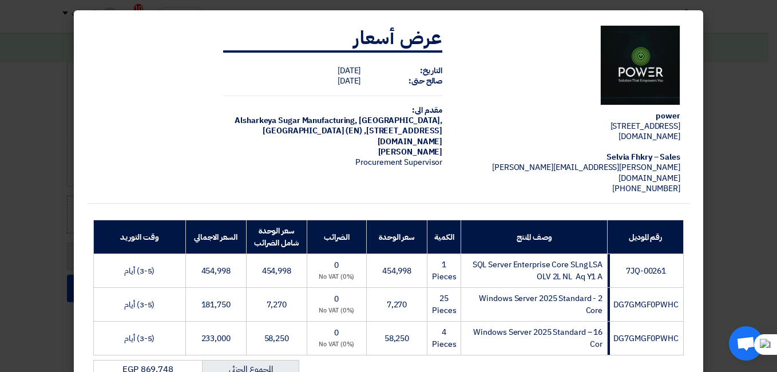
scroll to position [238, 0]
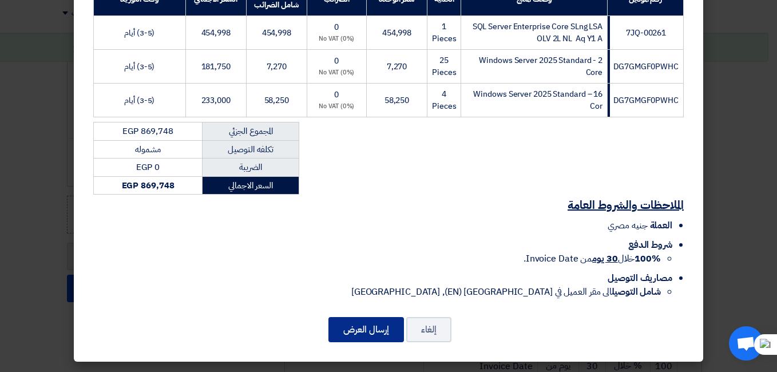
click at [344, 328] on button "إرسال العرض" at bounding box center [365, 329] width 75 height 25
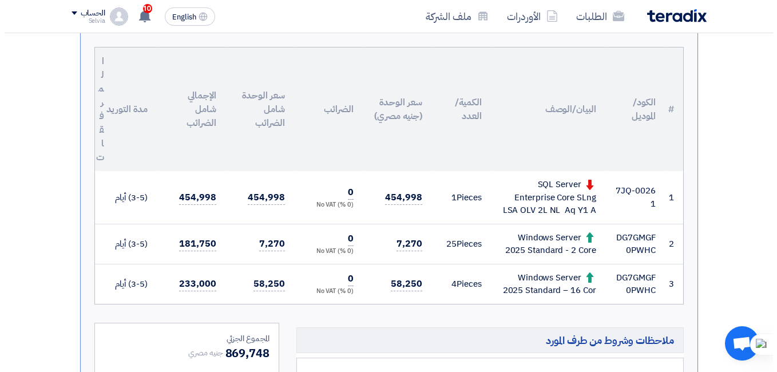
scroll to position [141, 0]
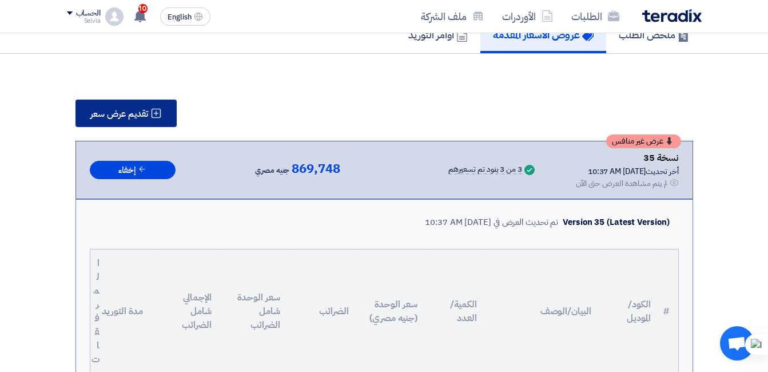
click at [128, 113] on span "تقديم عرض سعر" at bounding box center [119, 113] width 58 height 9
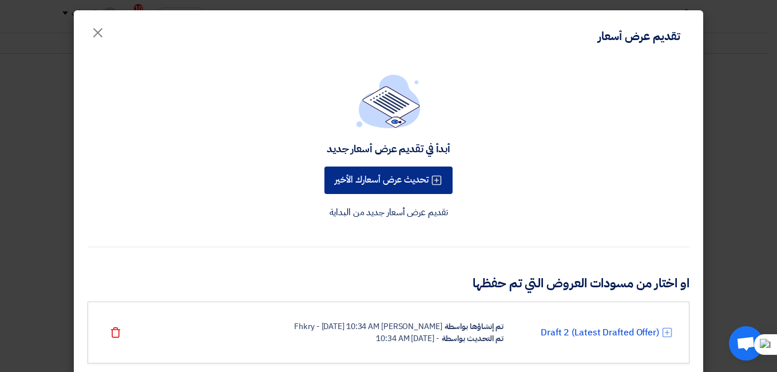
click at [383, 184] on button "تحديث عرض أسعارك الأخير" at bounding box center [388, 179] width 128 height 27
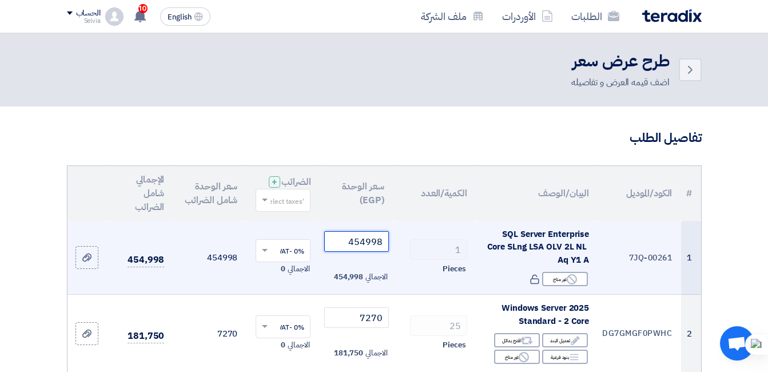
click at [348, 247] on input "454998" at bounding box center [356, 241] width 64 height 21
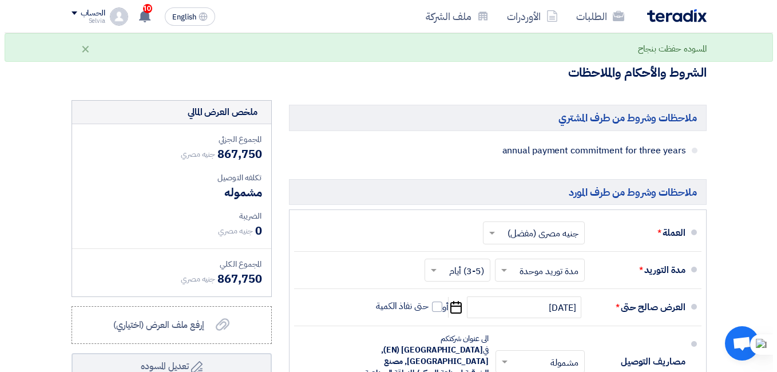
scroll to position [572, 0]
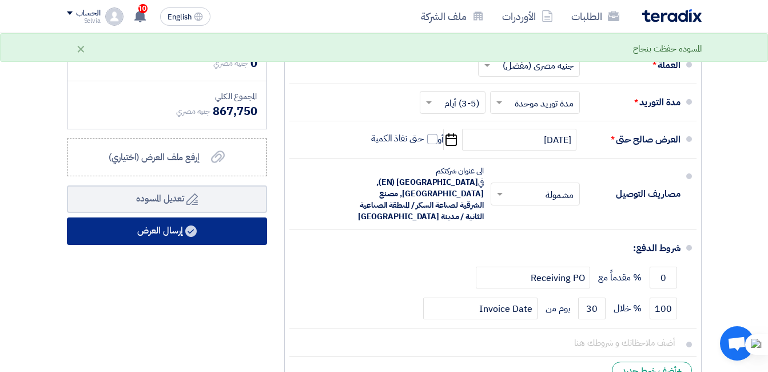
type input "453000"
click at [196, 237] on use at bounding box center [190, 230] width 11 height 11
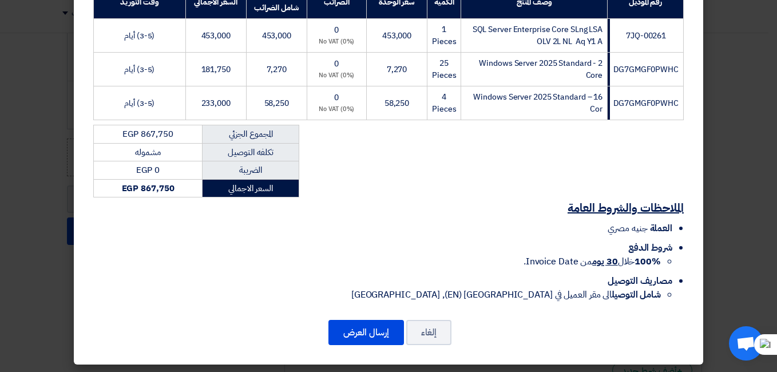
scroll to position [238, 0]
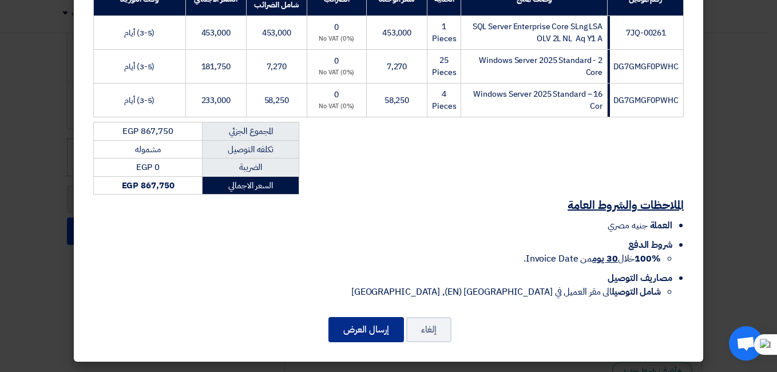
click at [388, 324] on button "إرسال العرض" at bounding box center [365, 329] width 75 height 25
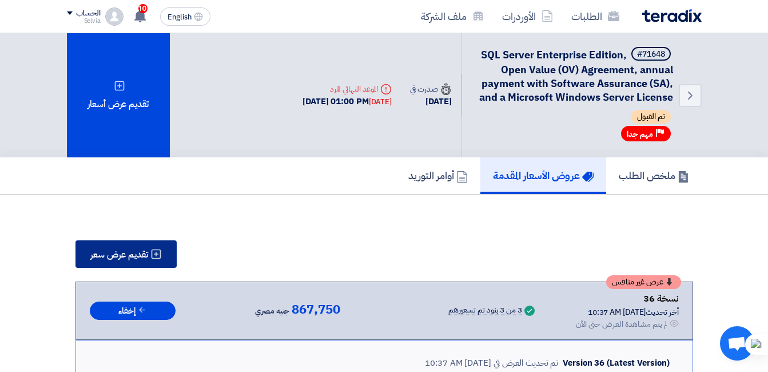
click at [116, 263] on button "تقديم عرض سعر" at bounding box center [125, 253] width 101 height 27
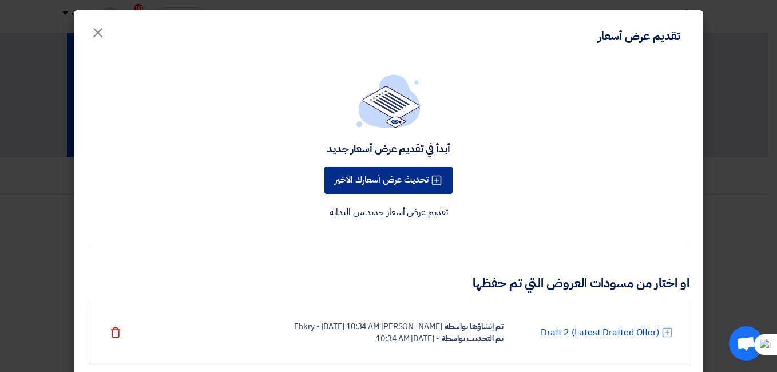
click at [367, 182] on button "تحديث عرض أسعارك الأخير" at bounding box center [388, 179] width 128 height 27
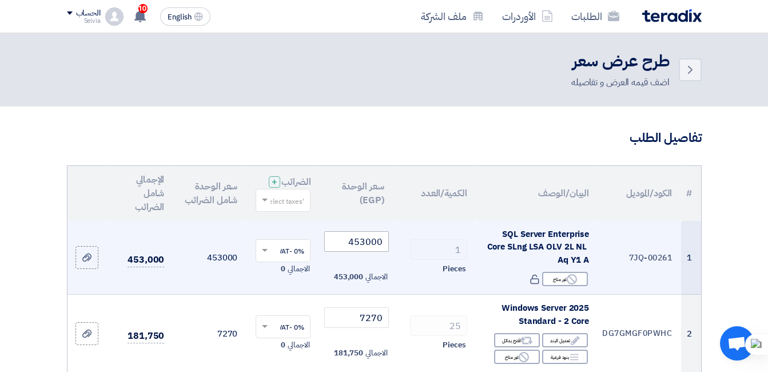
scroll to position [57, 0]
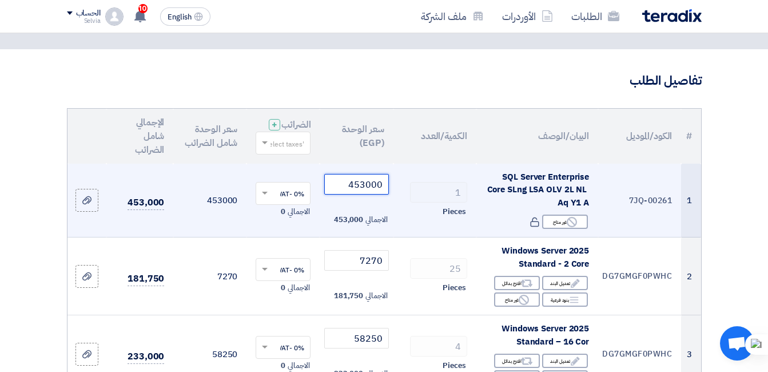
click at [359, 194] on input "453000" at bounding box center [356, 184] width 64 height 21
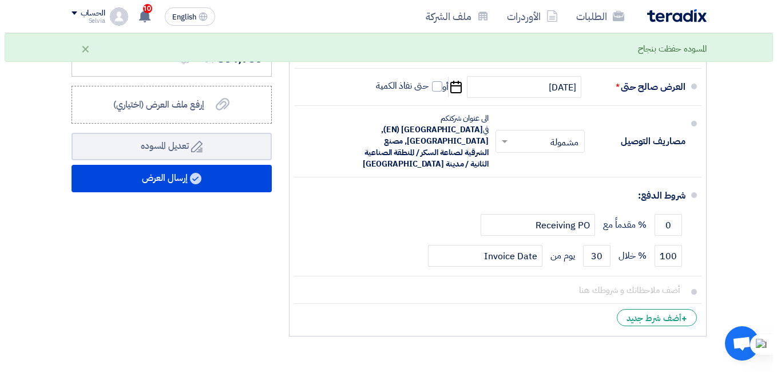
scroll to position [686, 0]
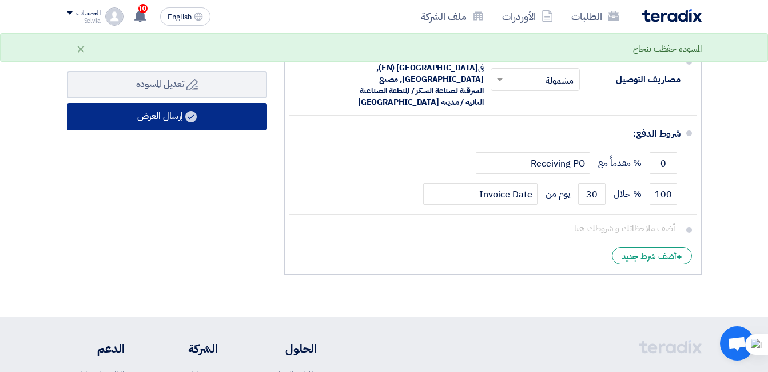
type input "450000"
click at [150, 122] on button "إرسال العرض" at bounding box center [167, 116] width 200 height 27
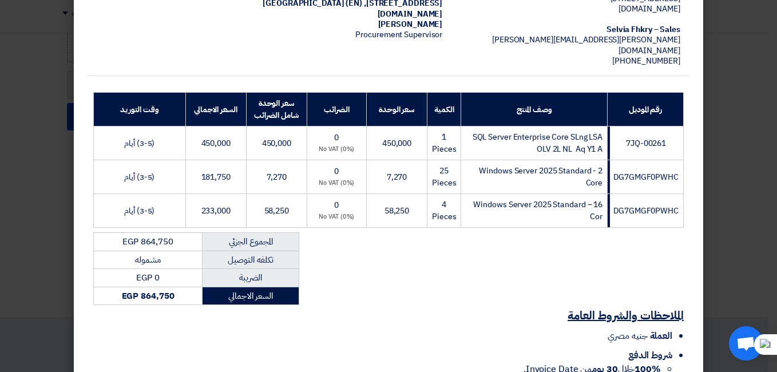
scroll to position [238, 0]
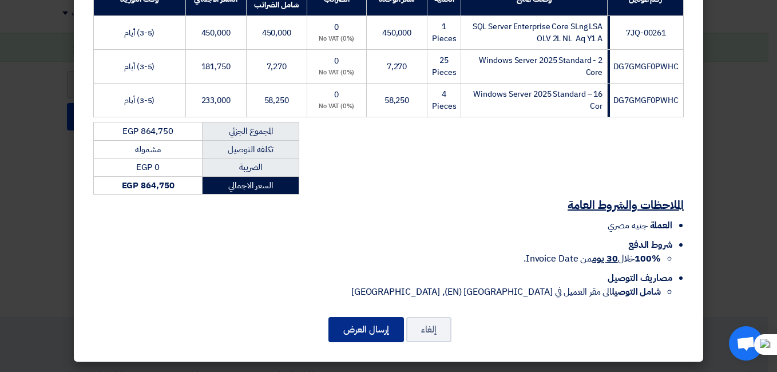
click at [352, 330] on button "إرسال العرض" at bounding box center [365, 329] width 75 height 25
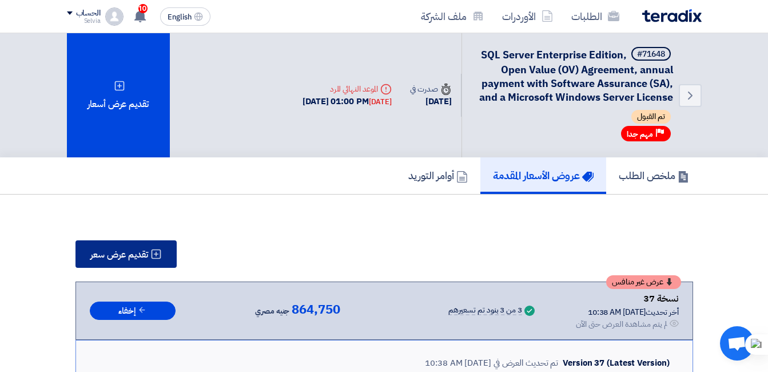
click at [150, 247] on button "تقديم عرض سعر" at bounding box center [125, 253] width 101 height 27
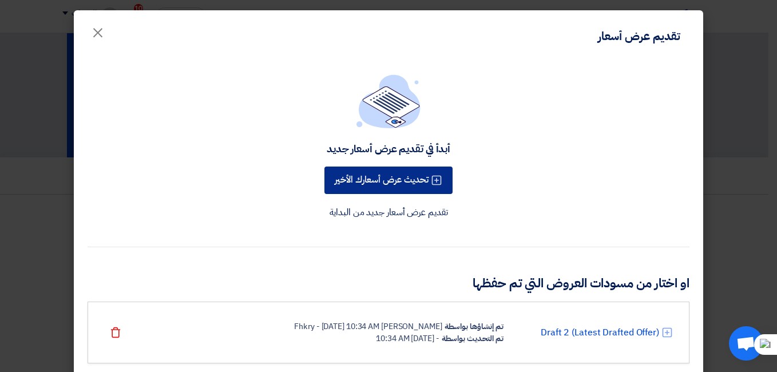
click at [383, 178] on button "تحديث عرض أسعارك الأخير" at bounding box center [388, 179] width 128 height 27
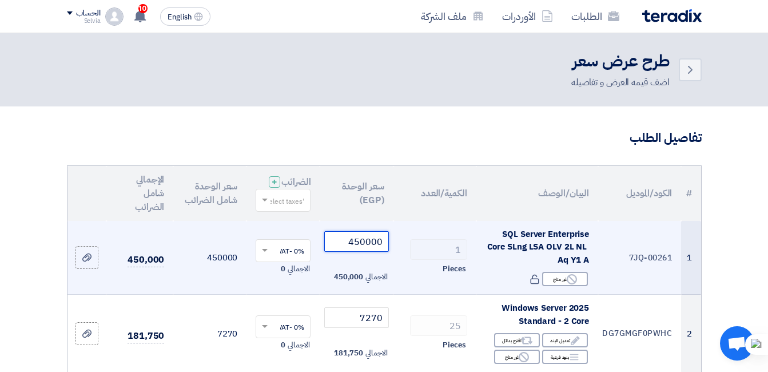
click at [369, 252] on input "450000" at bounding box center [356, 241] width 64 height 21
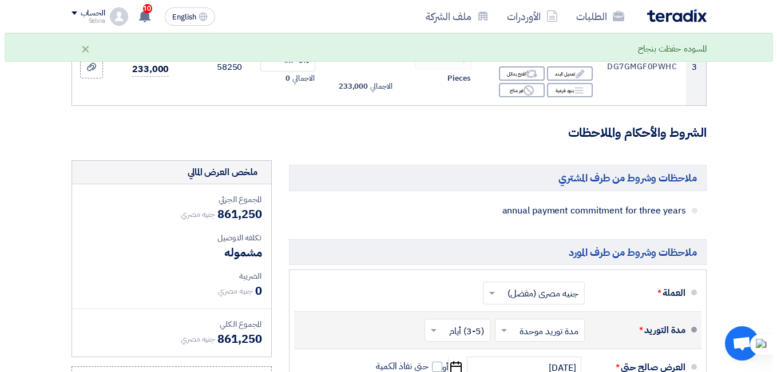
scroll to position [572, 0]
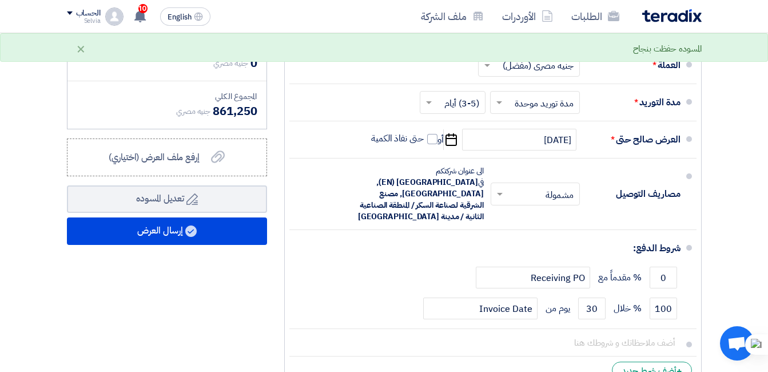
type input "446500"
click at [140, 308] on div "ملخص العرض المالي المجموع الجزئي جنيه مصري 861,250 تكلفه التوصيل" at bounding box center [166, 164] width 217 height 462
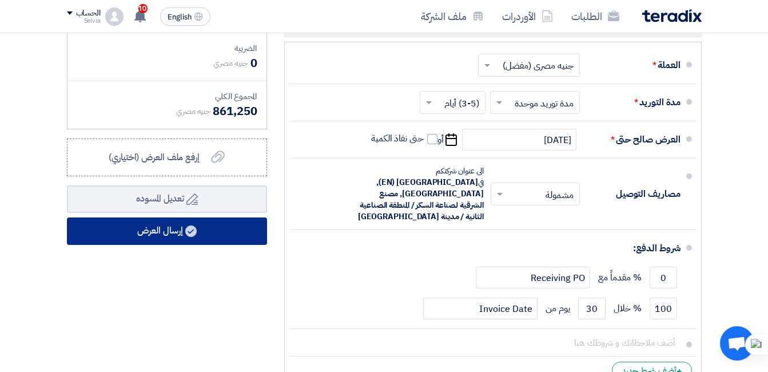
click at [149, 245] on button "إرسال العرض" at bounding box center [167, 230] width 200 height 27
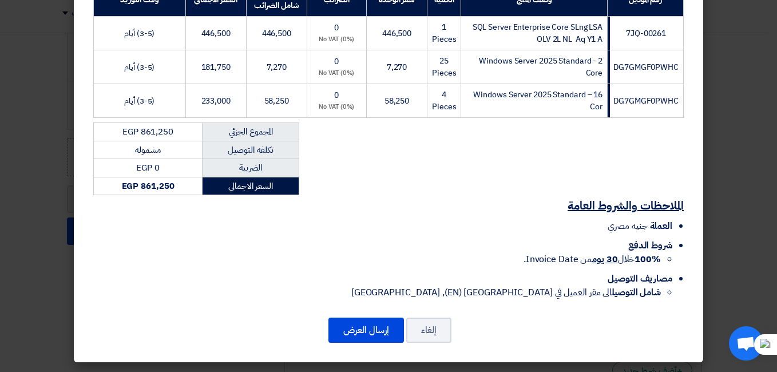
scroll to position [238, 0]
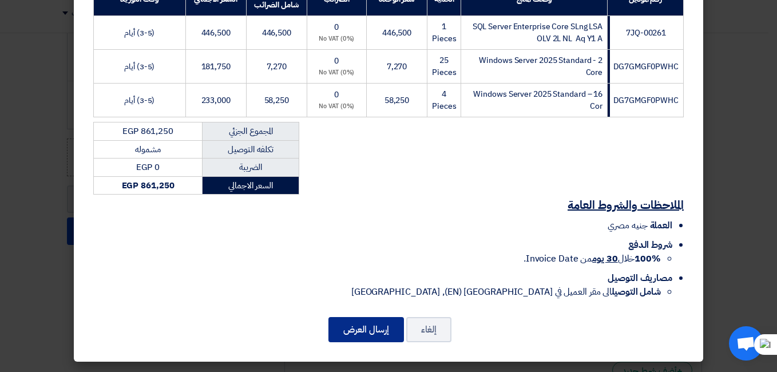
click at [394, 336] on button "إرسال العرض" at bounding box center [365, 329] width 75 height 25
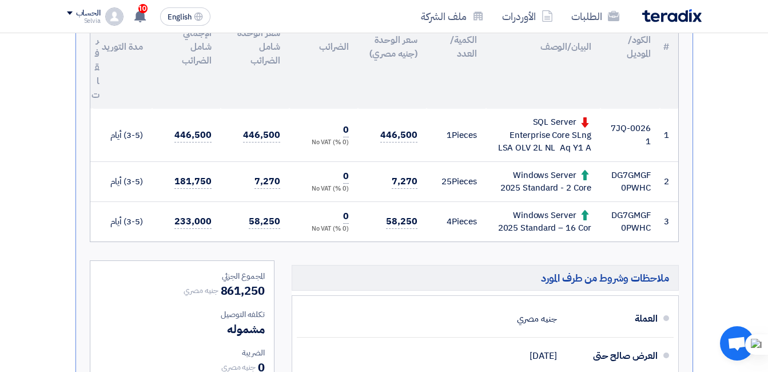
scroll to position [315, 0]
